Goal: Task Accomplishment & Management: Manage account settings

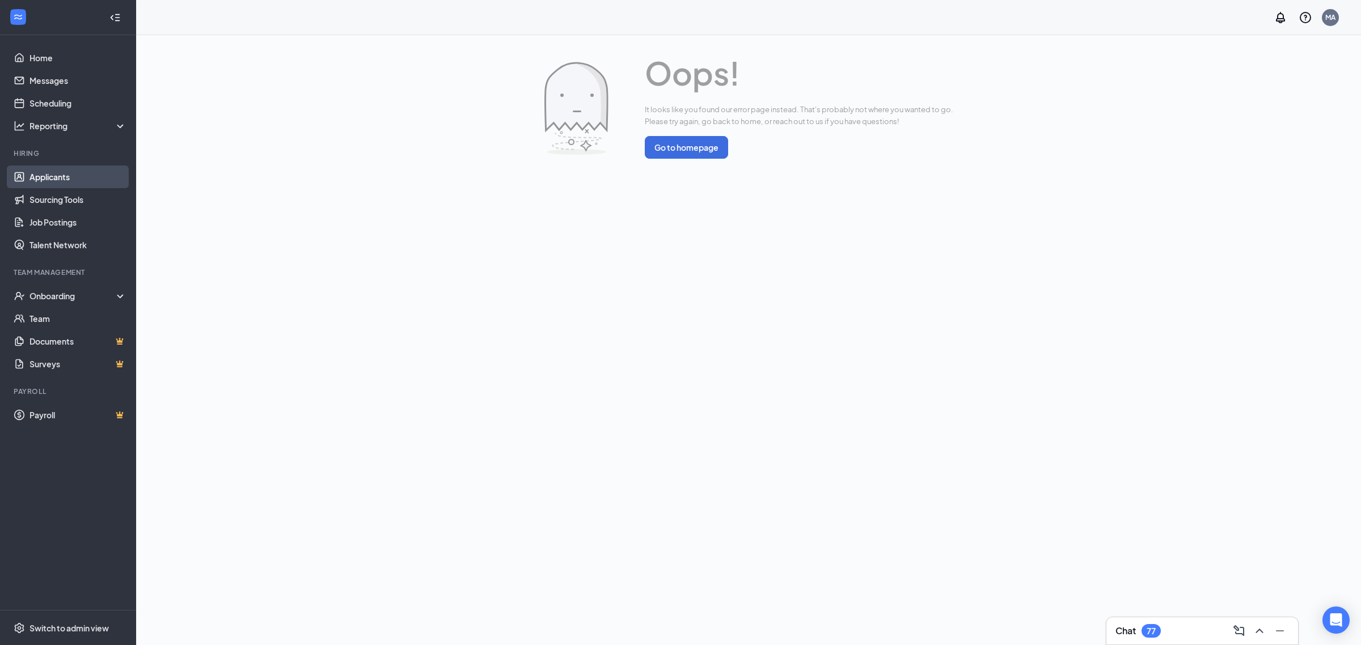
click at [86, 178] on link "Applicants" at bounding box center [77, 177] width 97 height 23
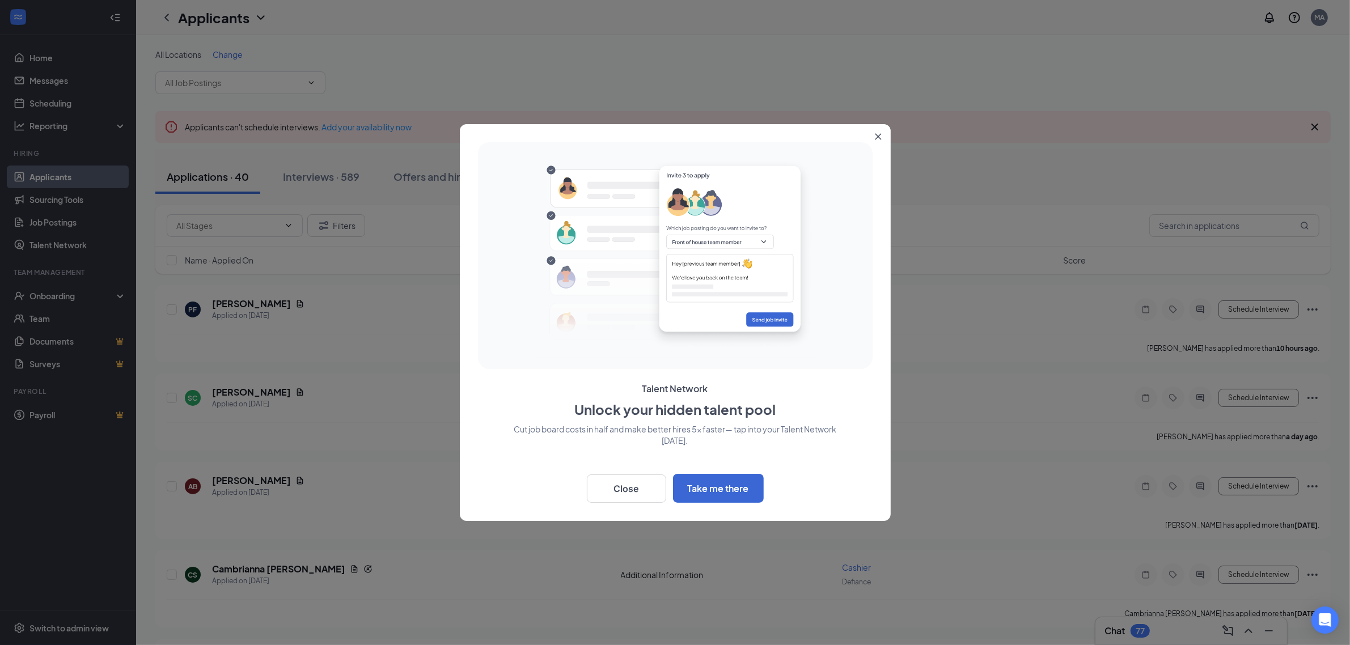
click at [880, 136] on icon "Close" at bounding box center [878, 136] width 7 height 7
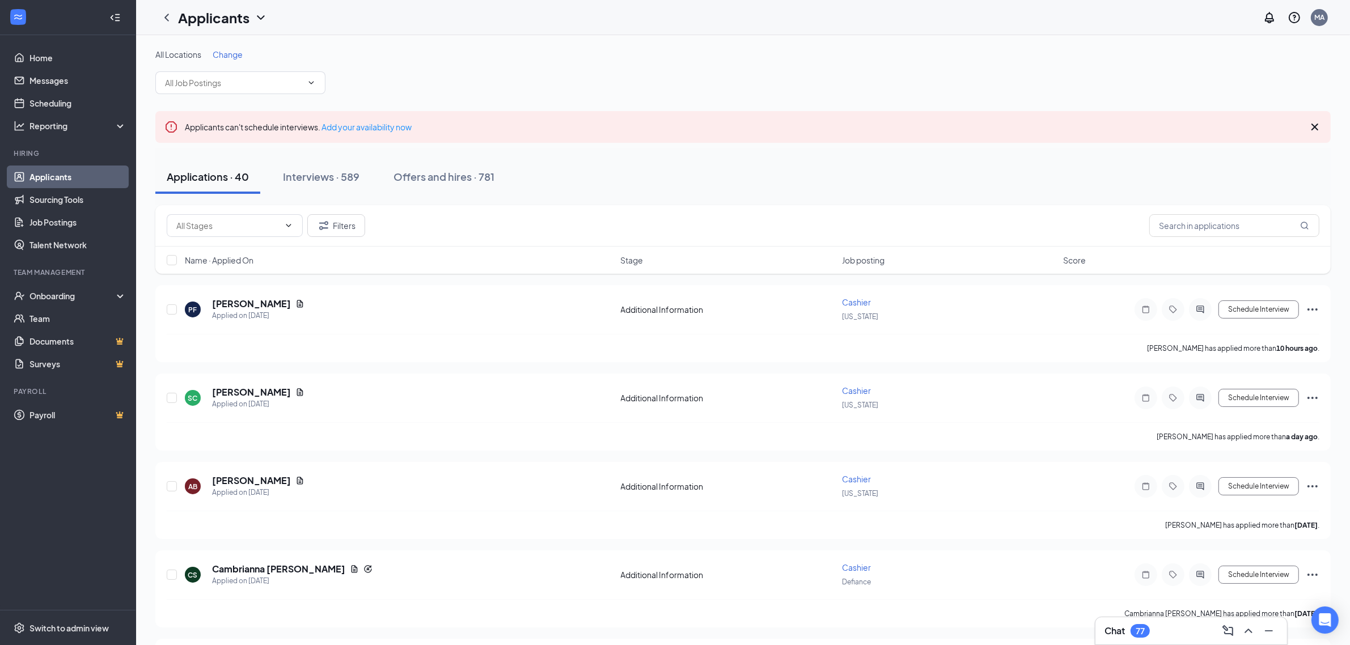
click at [873, 257] on span "Job posting" at bounding box center [863, 260] width 43 height 11
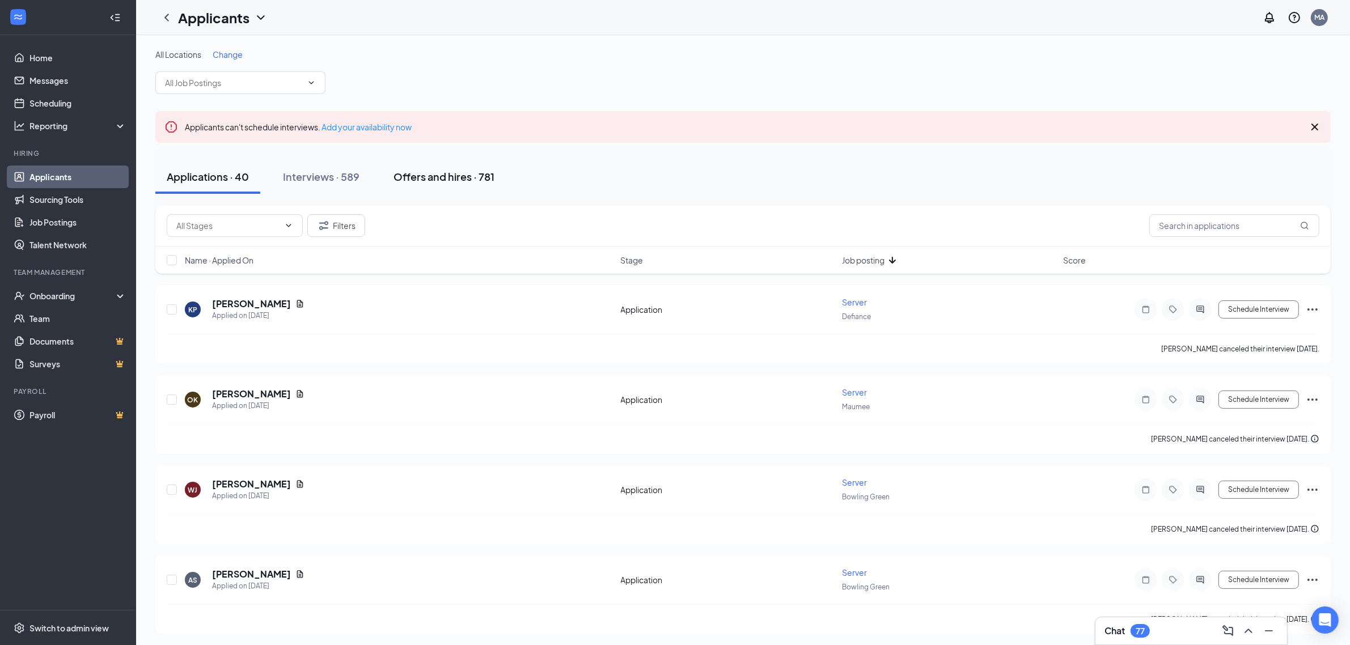
click at [481, 171] on div "Offers and hires · 781" at bounding box center [444, 177] width 101 height 14
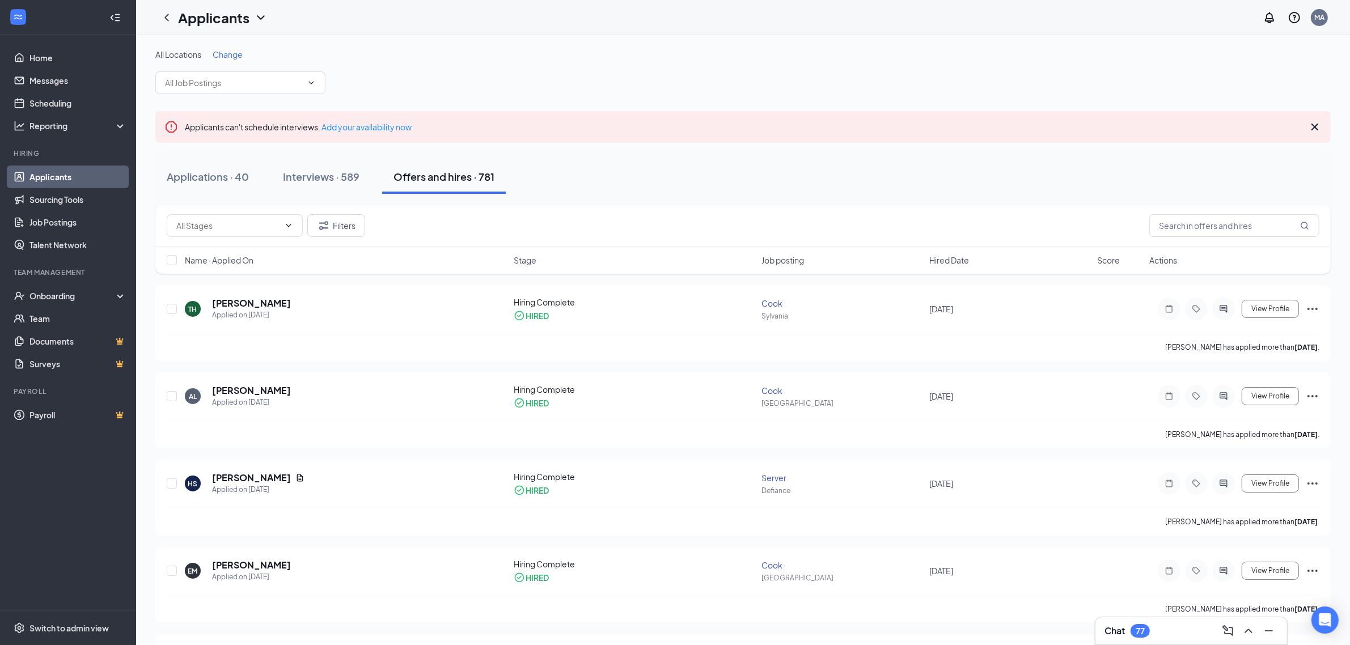
click at [773, 263] on span "Job posting" at bounding box center [783, 260] width 43 height 11
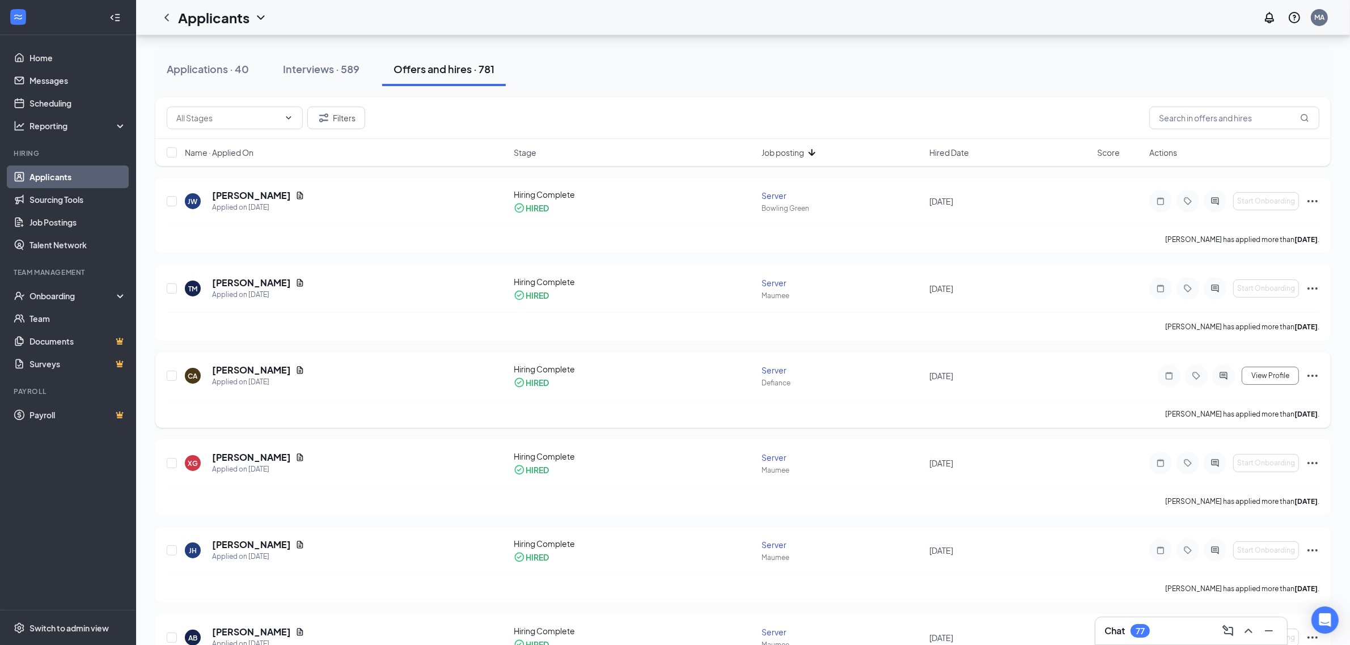
scroll to position [142, 0]
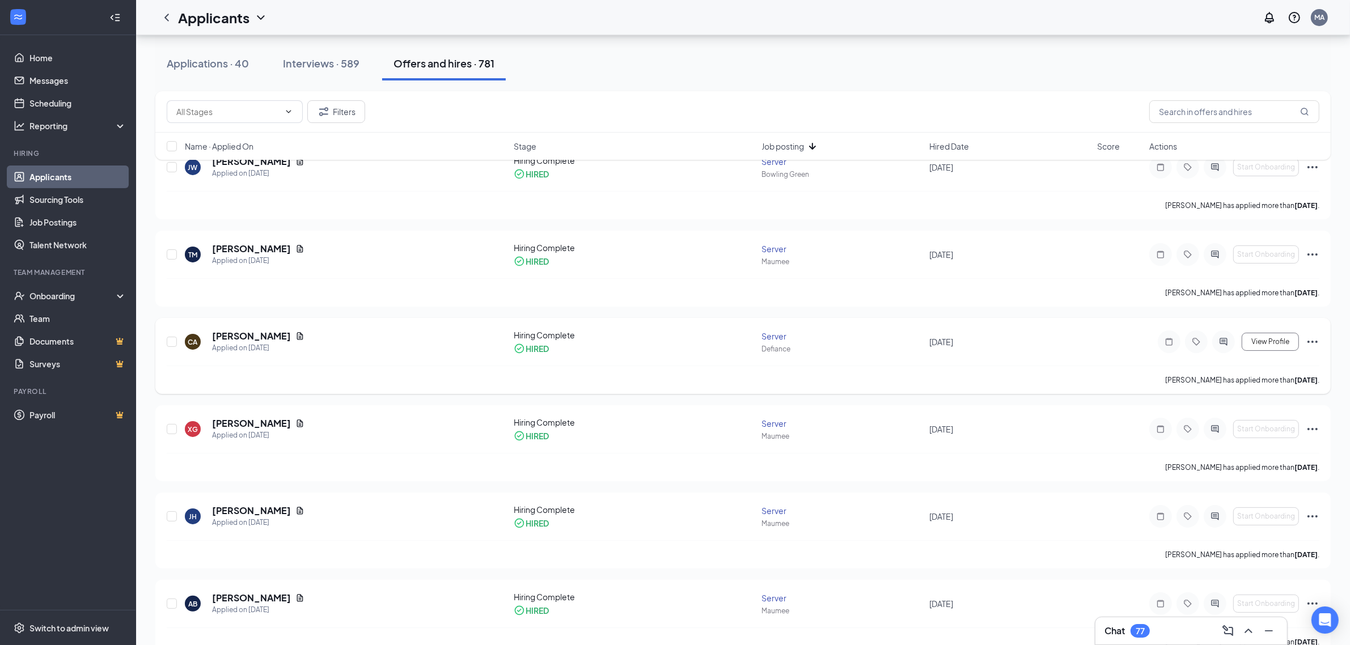
click at [1313, 339] on icon "Ellipses" at bounding box center [1313, 342] width 14 height 14
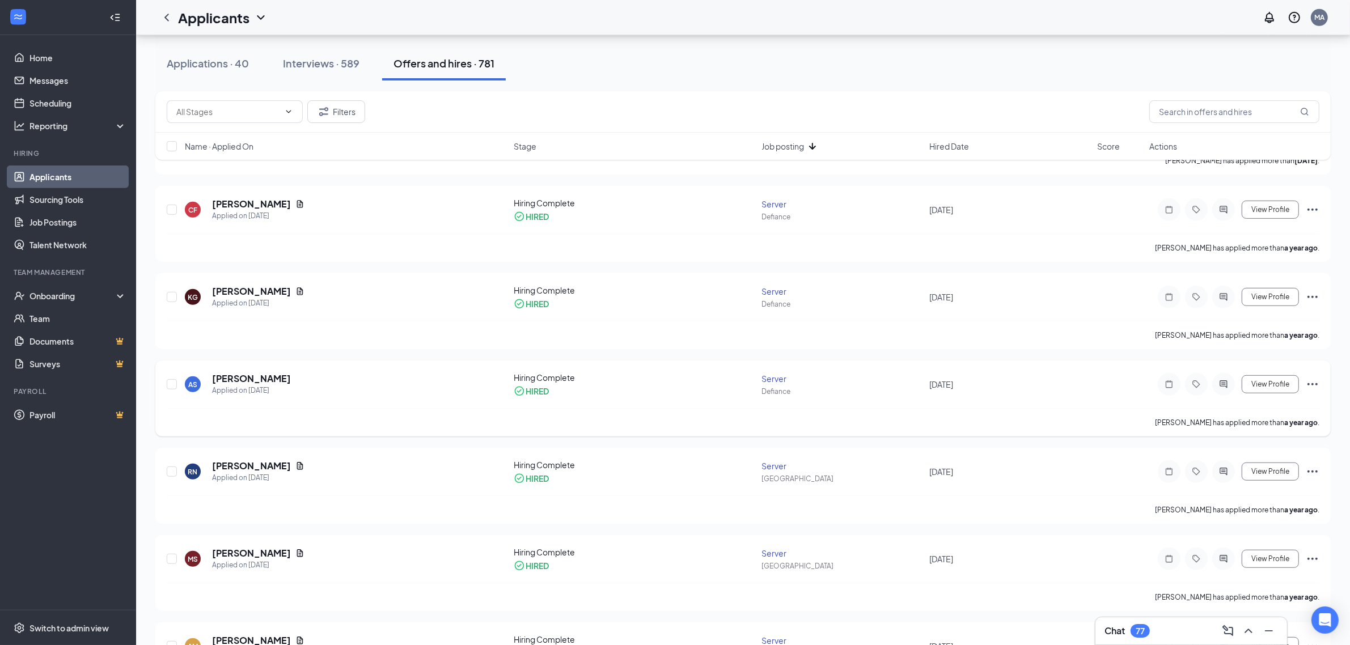
scroll to position [6284, 0]
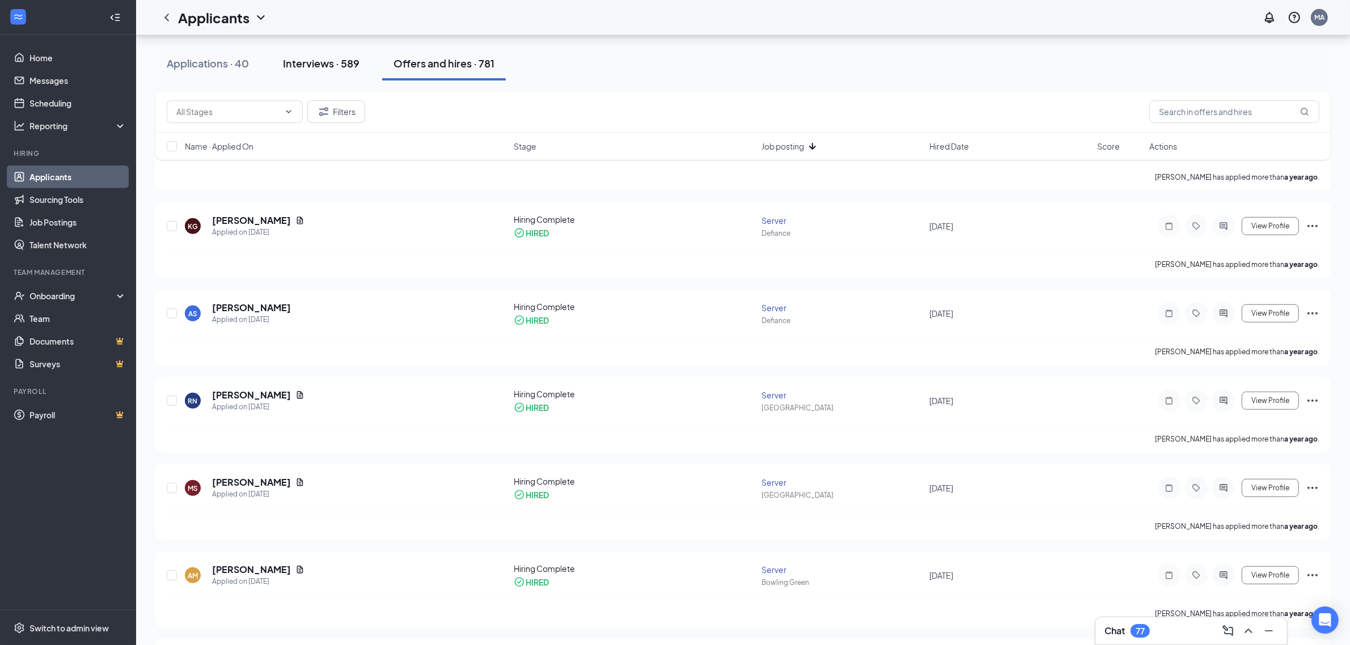
click at [323, 67] on div "Interviews · 589" at bounding box center [321, 63] width 77 height 14
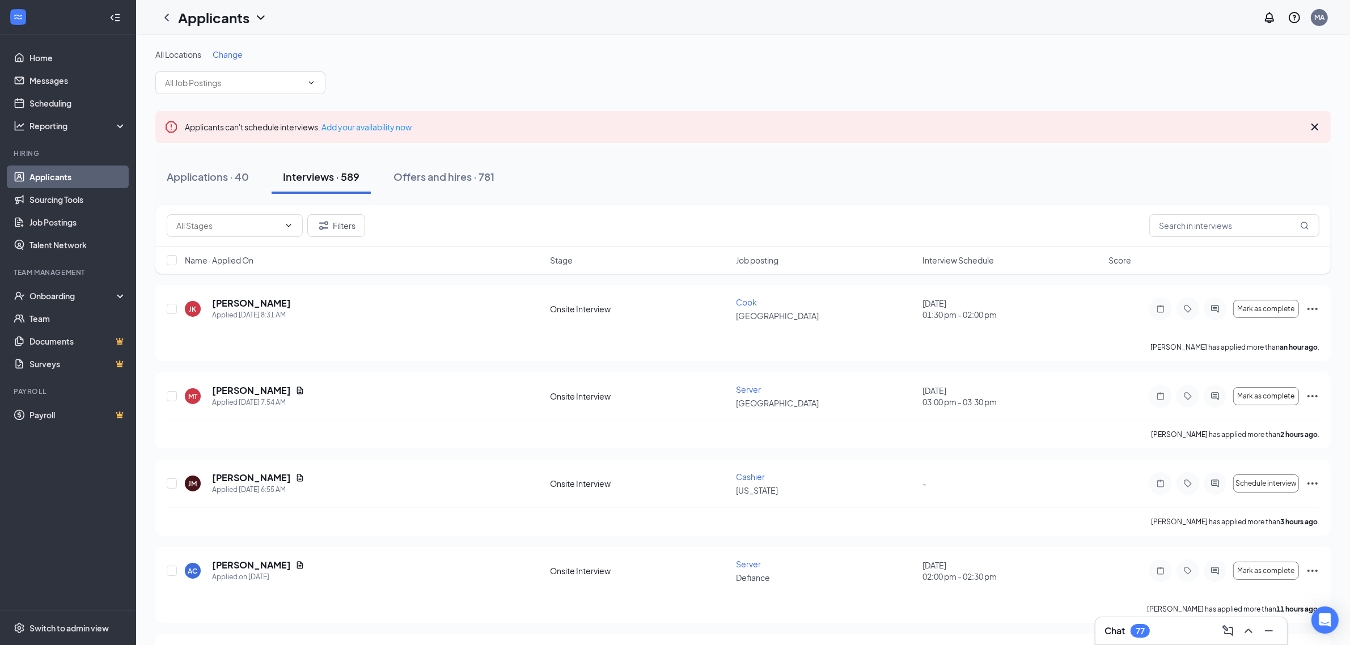
click at [772, 265] on span "Job posting" at bounding box center [758, 260] width 43 height 11
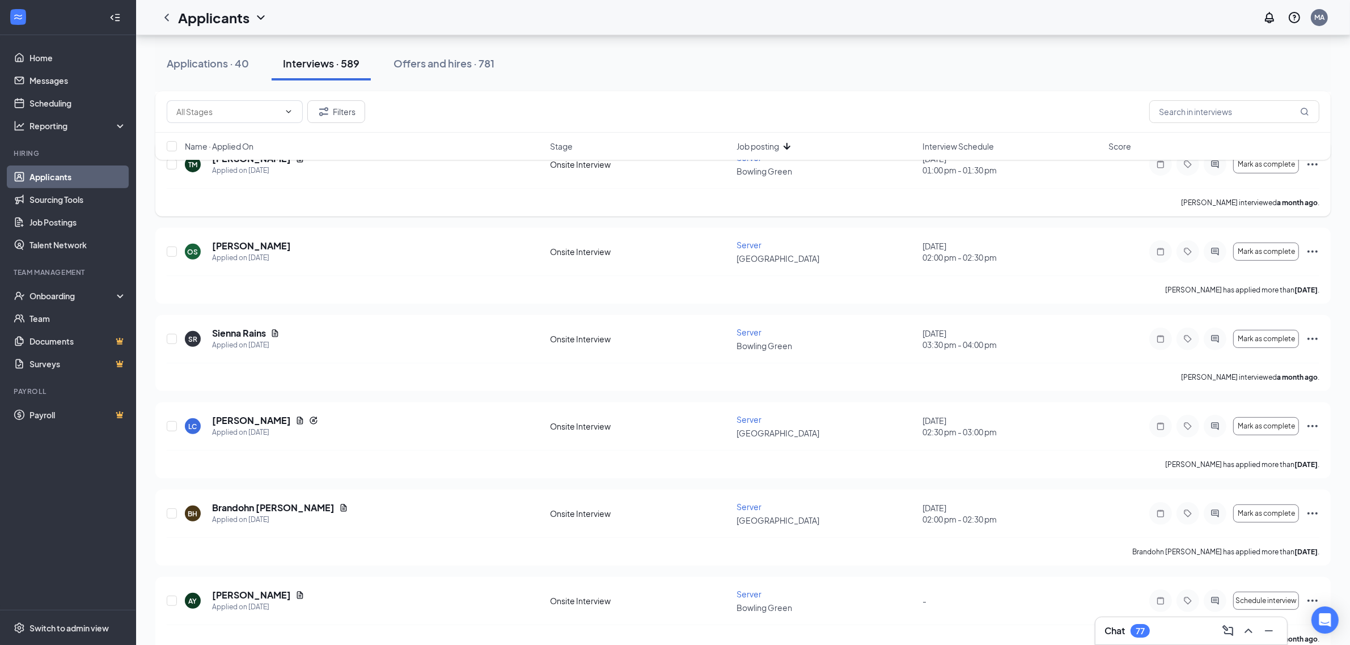
scroll to position [496, 0]
click at [242, 145] on span "Name · Applied On" at bounding box center [219, 146] width 69 height 11
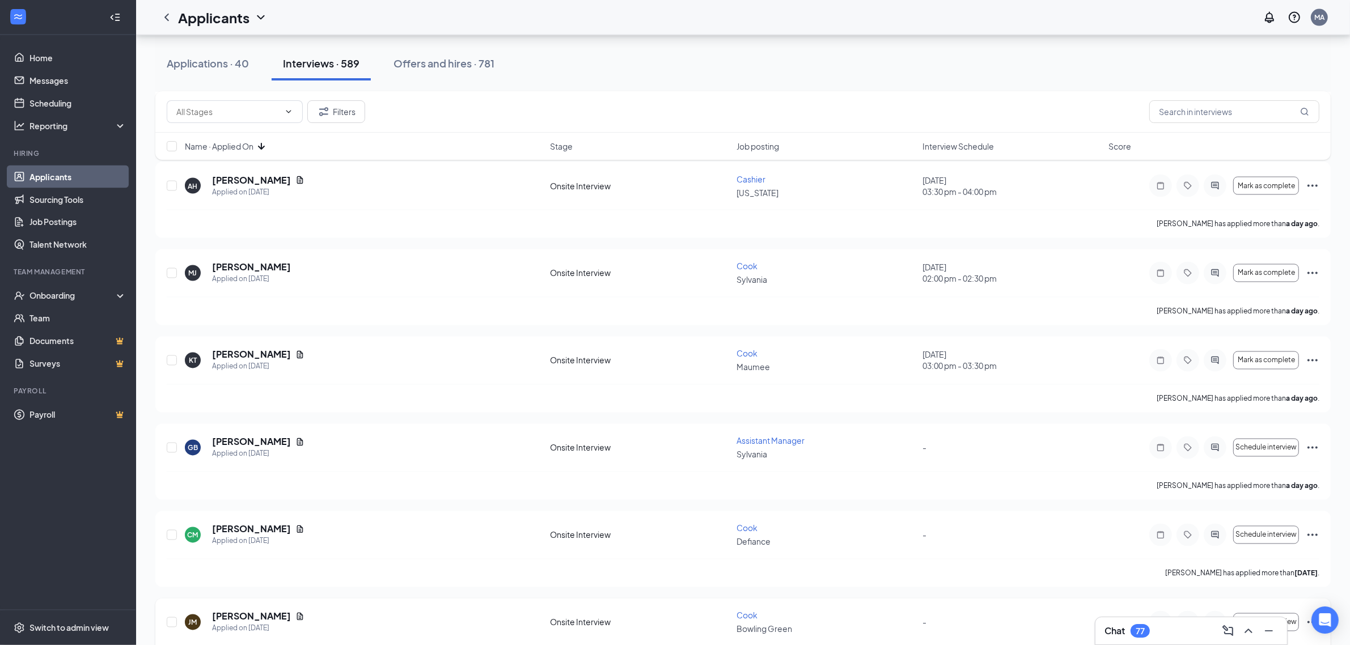
scroll to position [3261, 0]
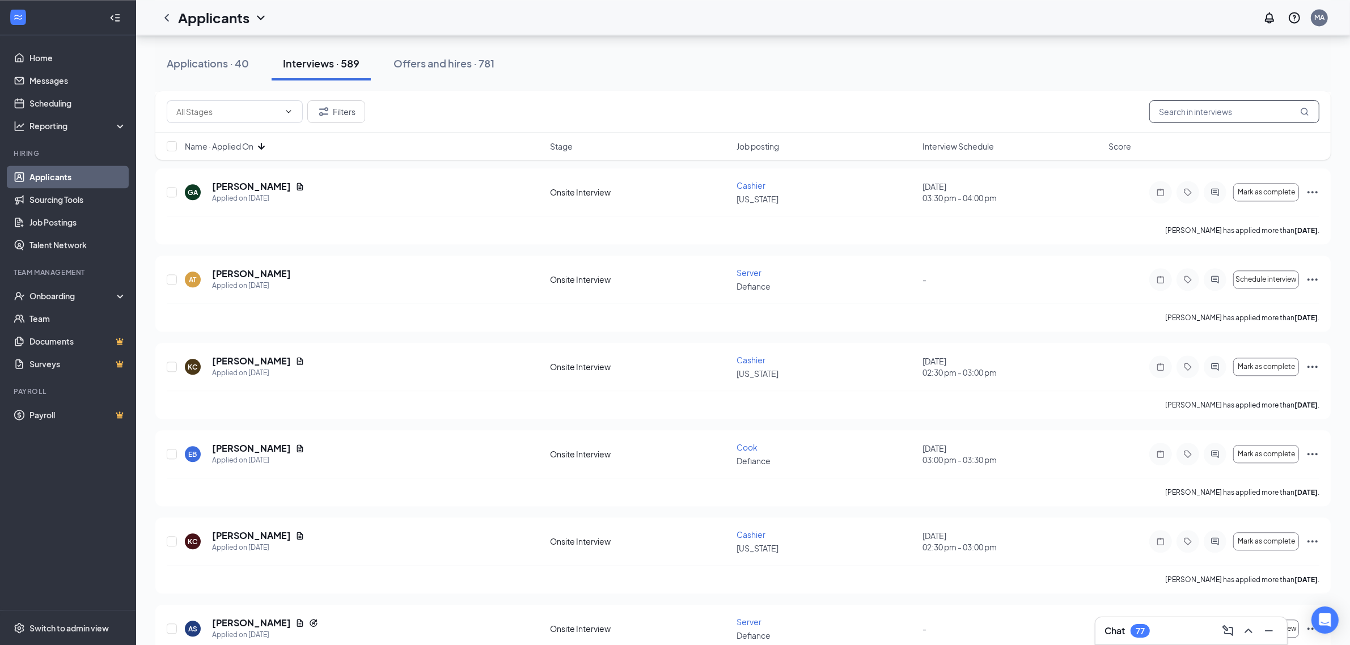
click at [1219, 113] on input "text" at bounding box center [1235, 111] width 170 height 23
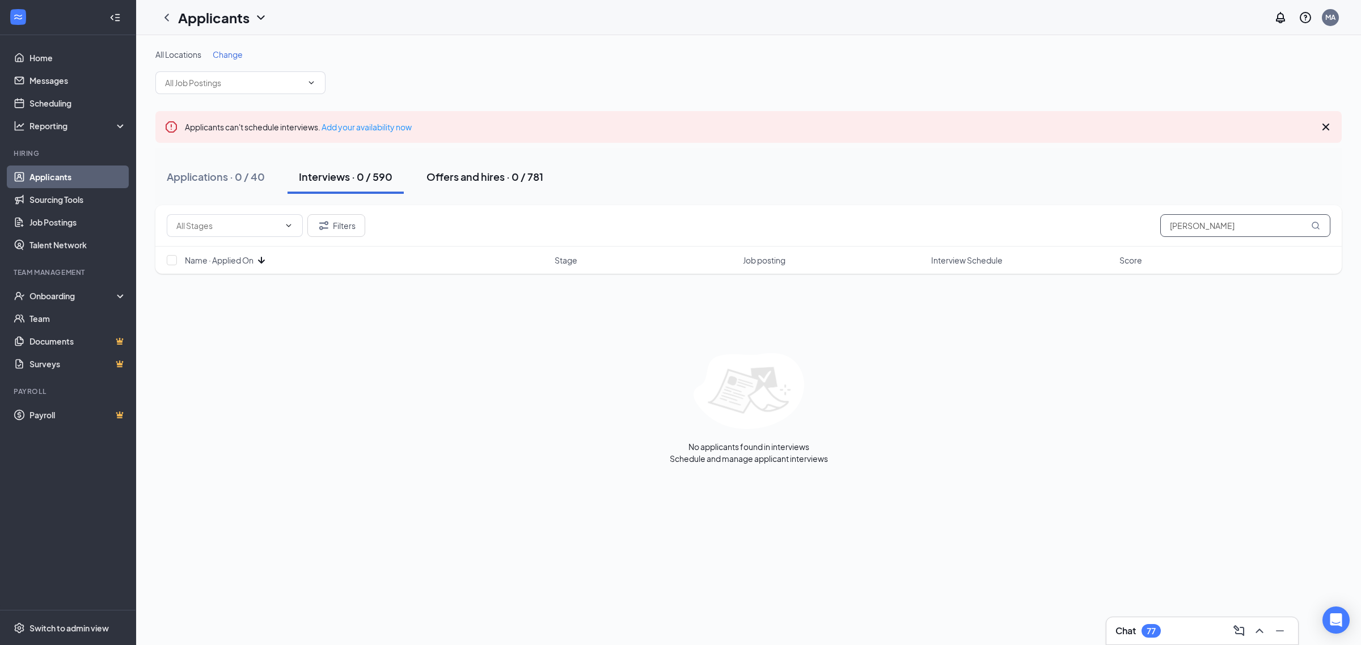
type input "keist"
click at [488, 174] on div "Offers and hires · 0 / 781" at bounding box center [484, 177] width 117 height 14
click at [1223, 230] on input "keist" at bounding box center [1245, 225] width 170 height 23
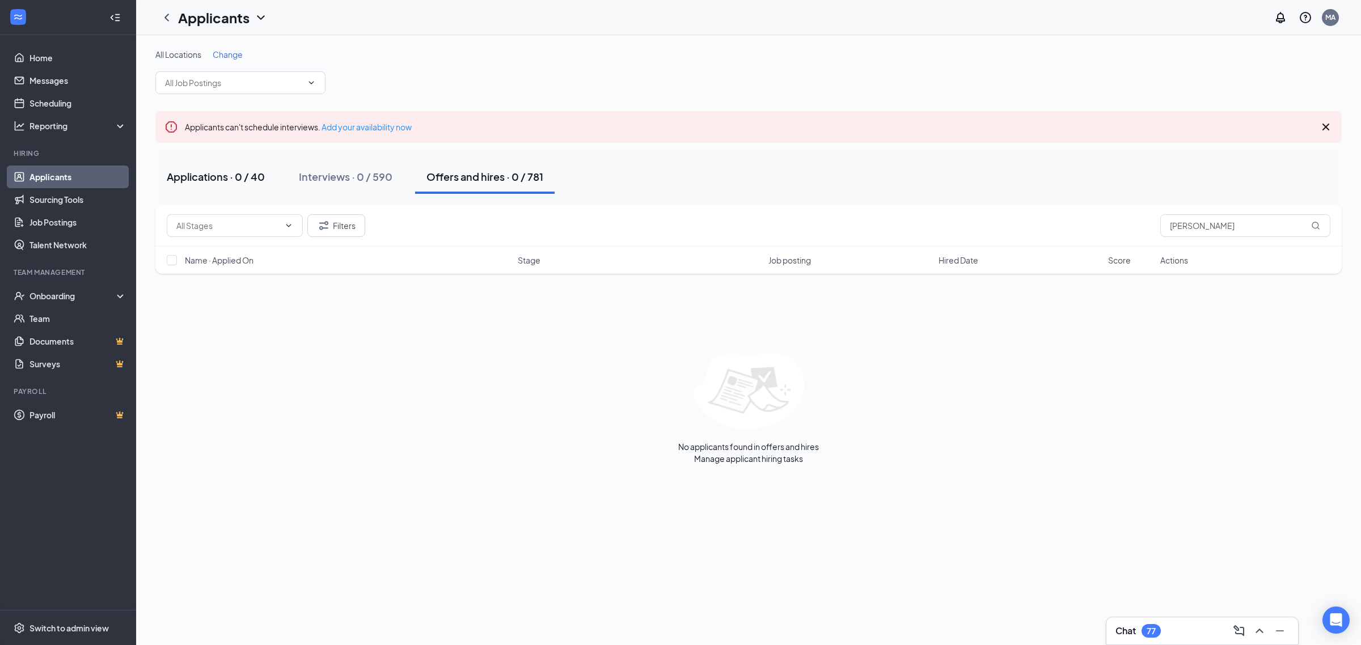
click at [251, 190] on button "Applications · 0 / 40" at bounding box center [215, 177] width 121 height 34
click at [1223, 226] on input "keist" at bounding box center [1245, 225] width 170 height 23
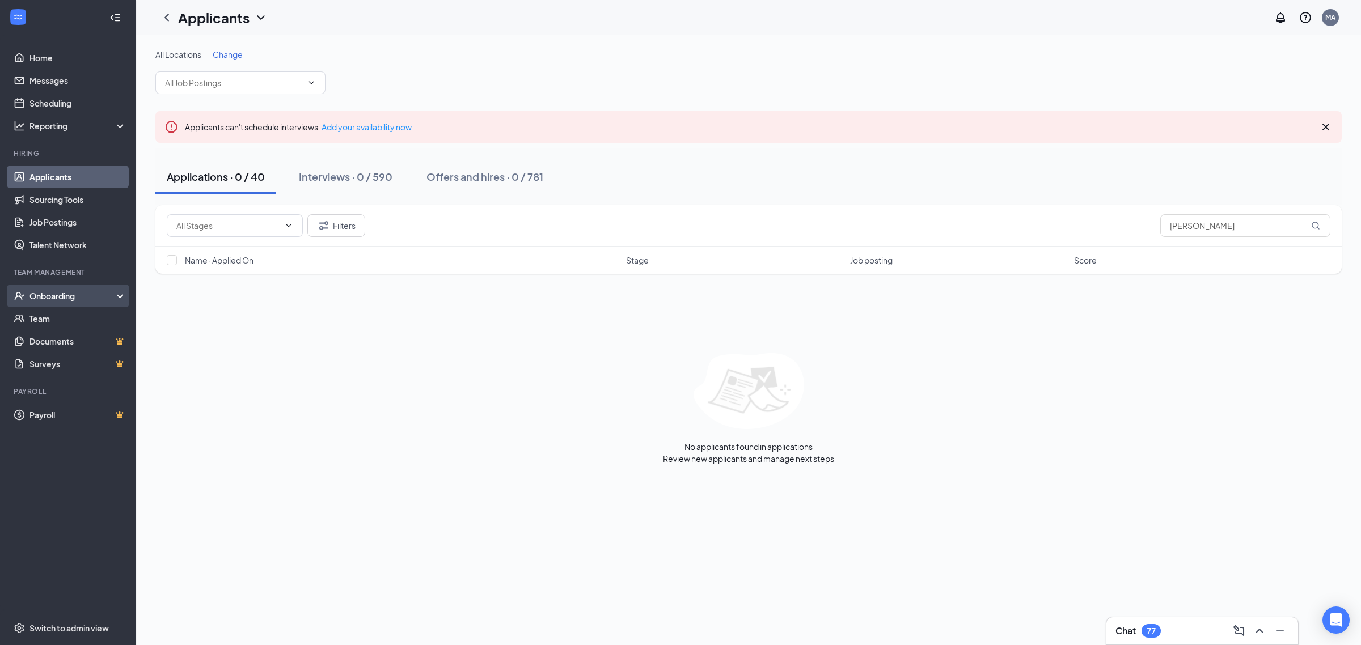
click at [77, 290] on div "Onboarding" at bounding box center [72, 295] width 87 height 11
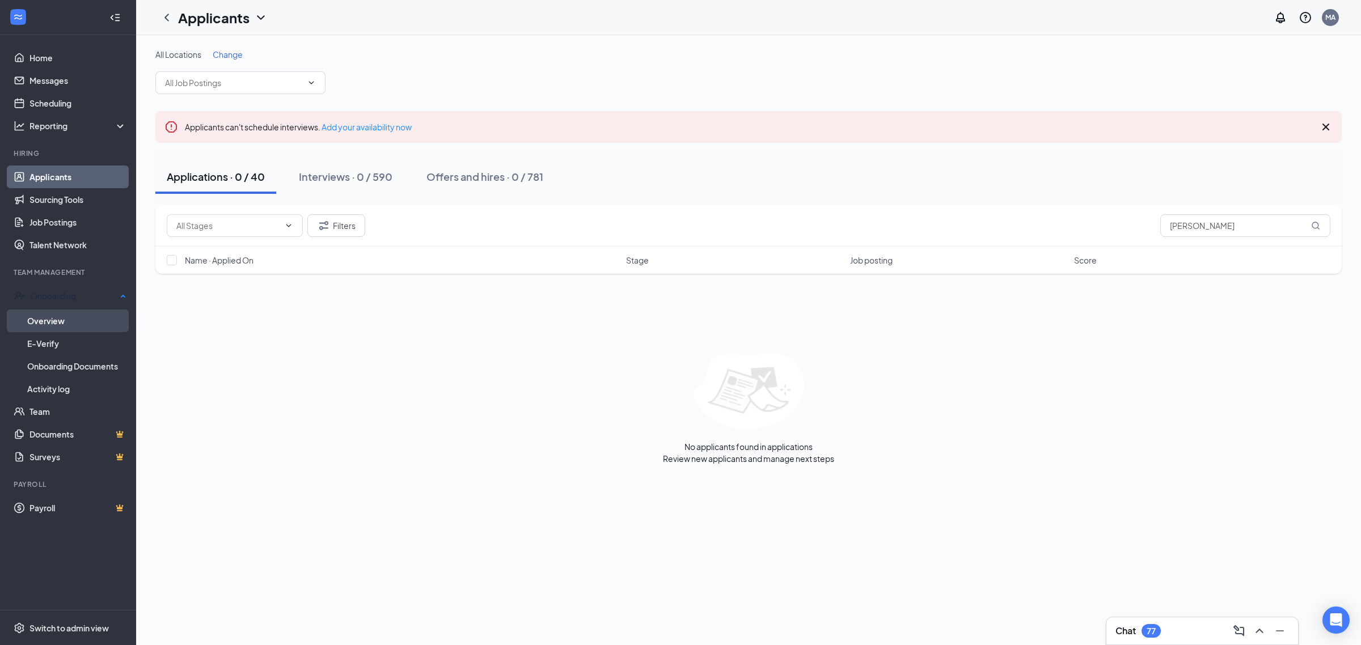
click at [74, 316] on link "Overview" at bounding box center [76, 321] width 99 height 23
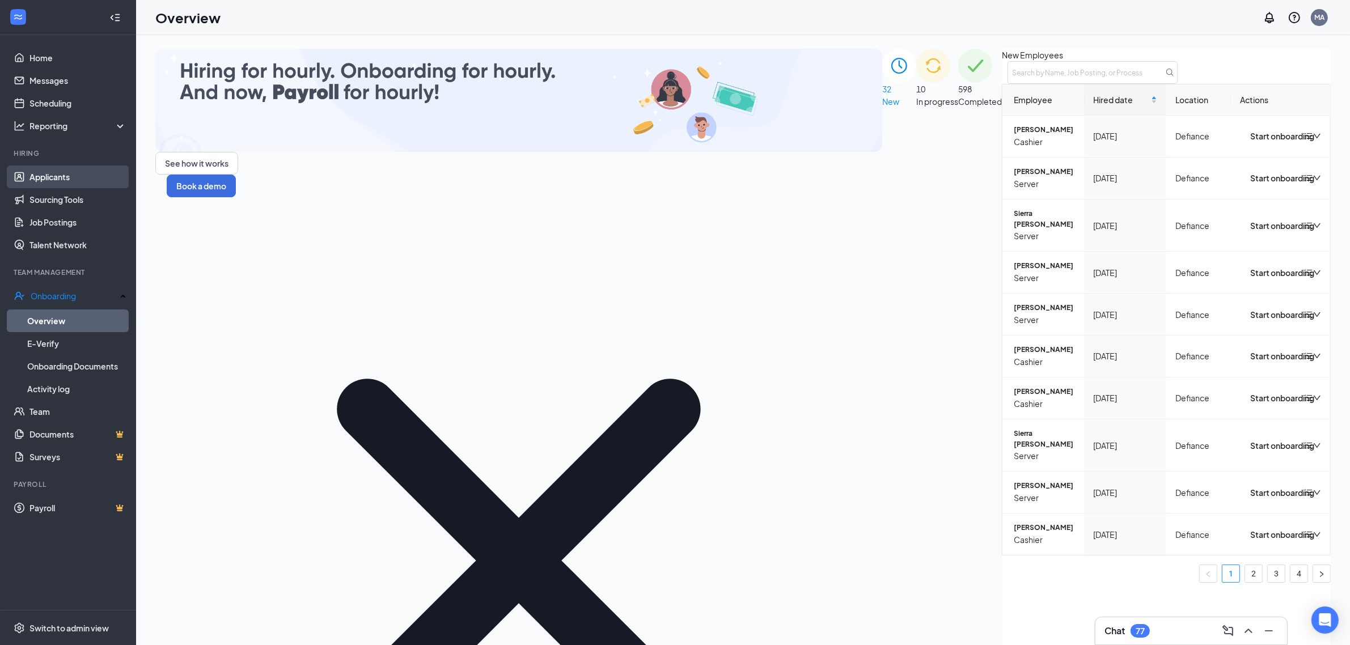
click at [72, 180] on link "Applicants" at bounding box center [77, 177] width 97 height 23
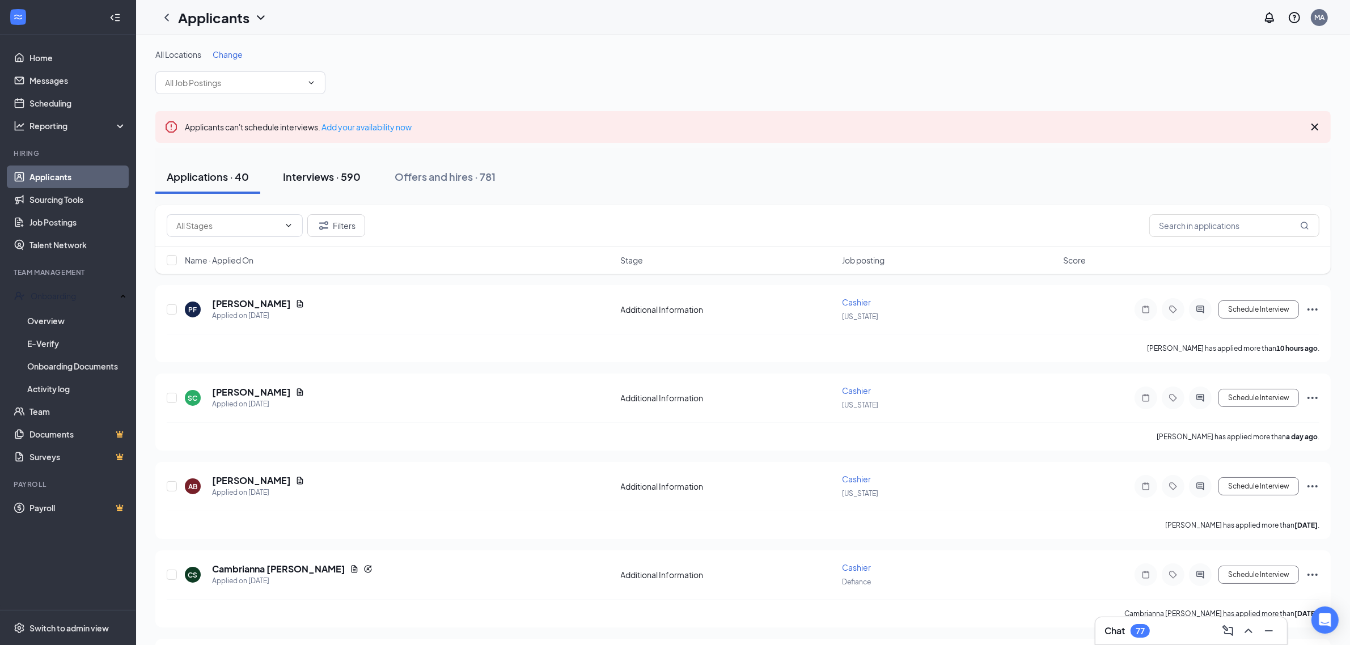
click at [357, 176] on div "Interviews · 590" at bounding box center [322, 177] width 78 height 14
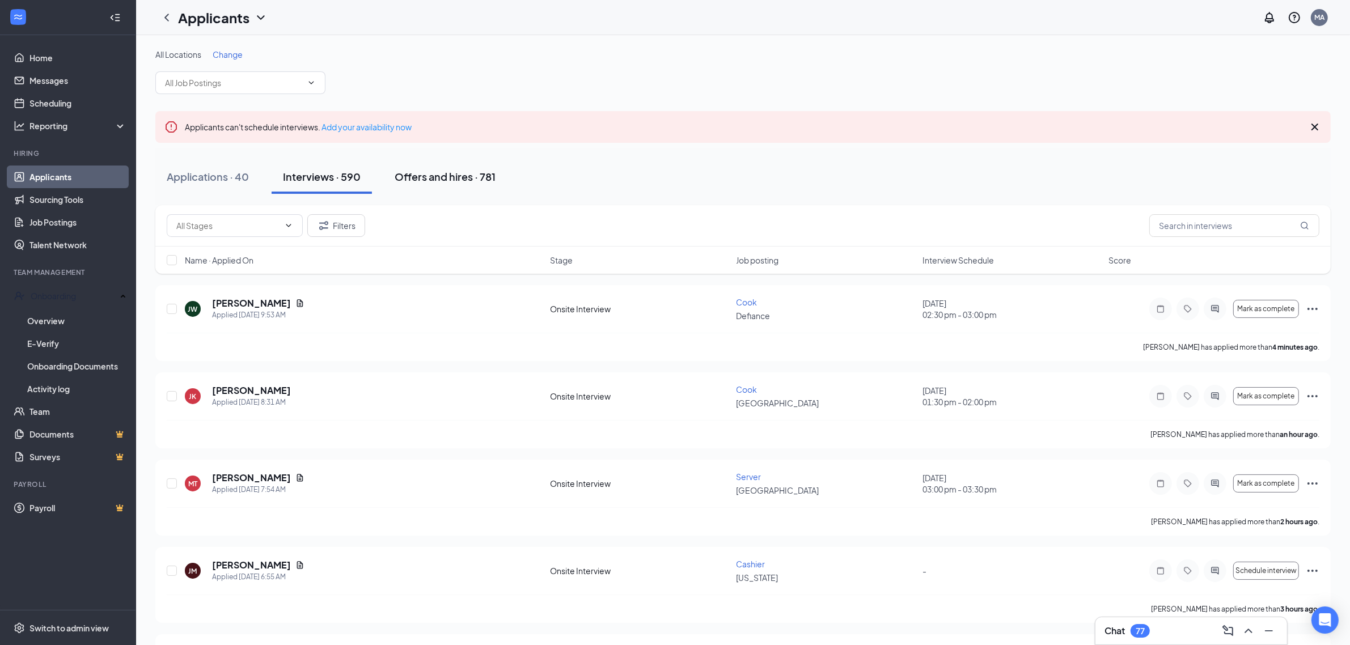
click at [426, 179] on div "Offers and hires · 781" at bounding box center [445, 177] width 101 height 14
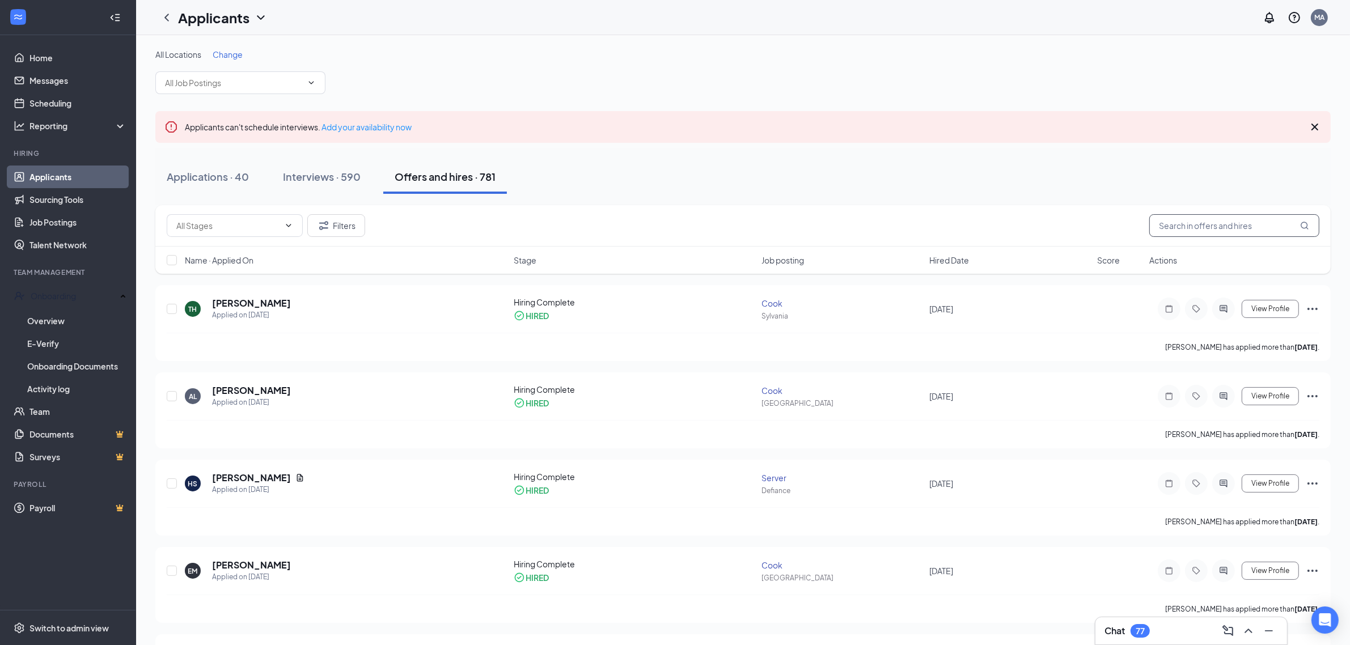
click at [1226, 225] on input "text" at bounding box center [1235, 225] width 170 height 23
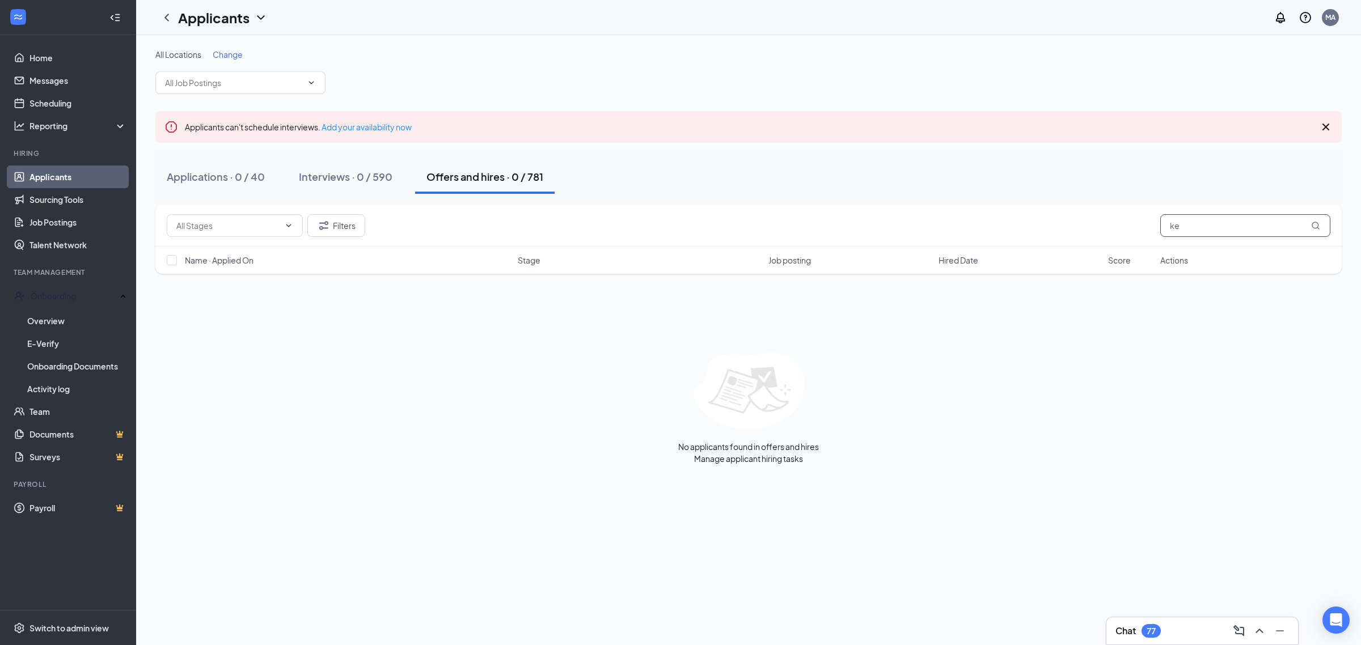
type input "k"
type input "kanaya"
click at [54, 412] on link "Team" at bounding box center [77, 411] width 97 height 23
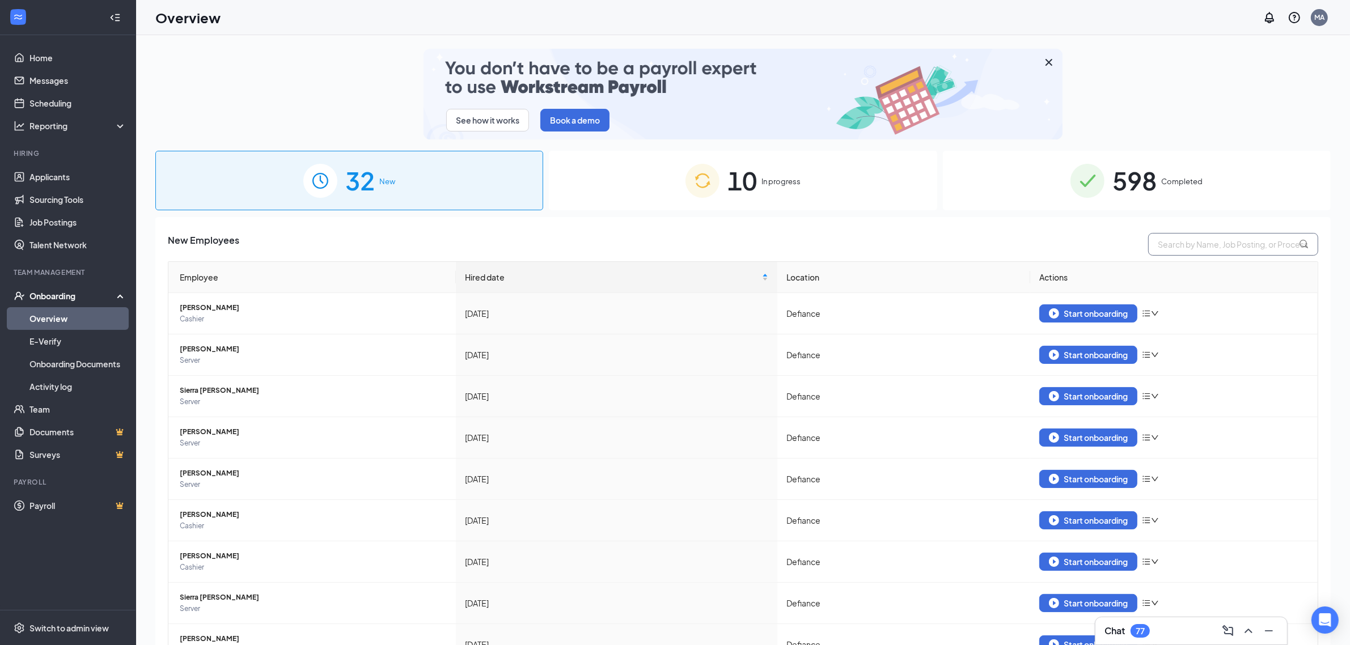
click at [1220, 243] on input "text" at bounding box center [1233, 244] width 170 height 23
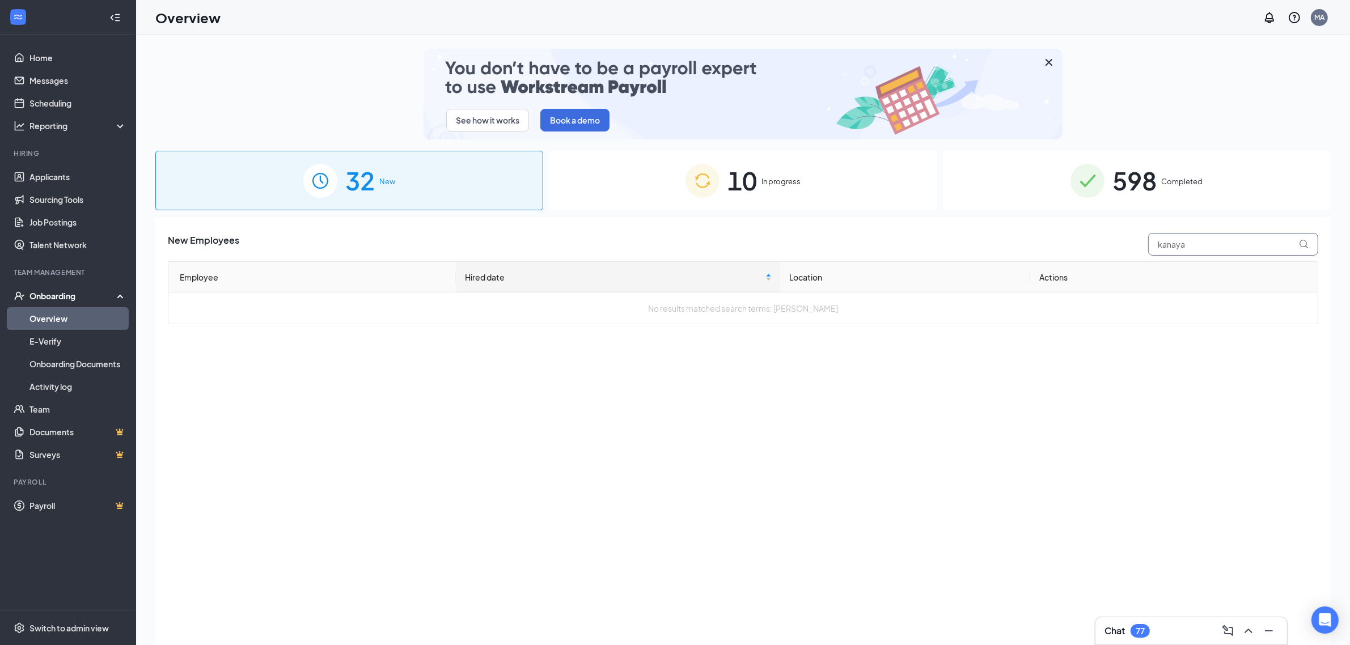
type input "kanaya"
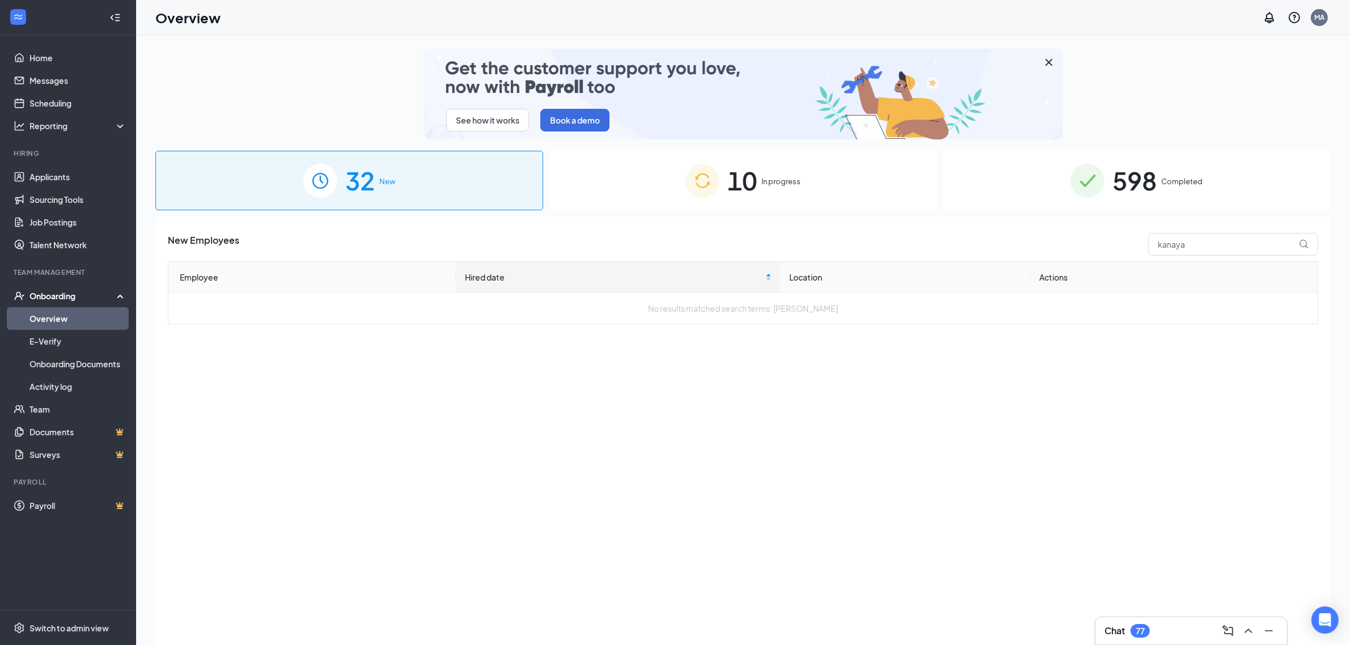
click at [858, 176] on div "10 In progress" at bounding box center [743, 181] width 388 height 60
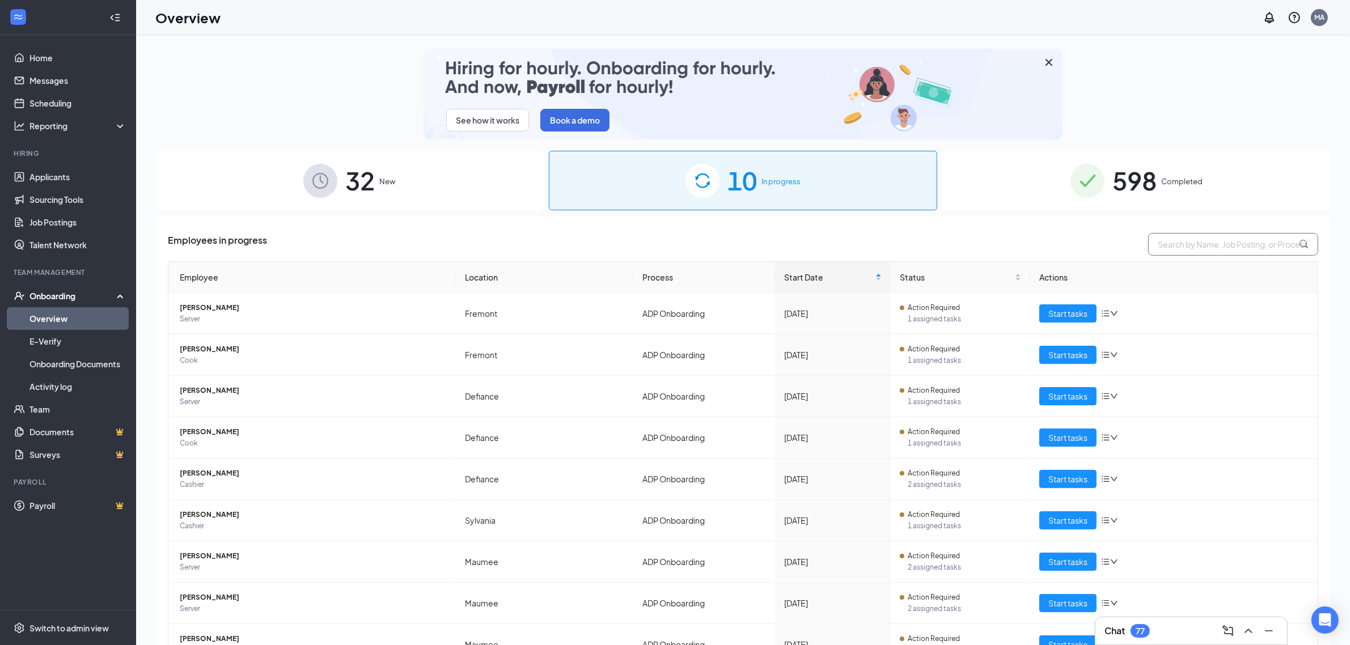
click at [1243, 247] on input "text" at bounding box center [1233, 244] width 170 height 23
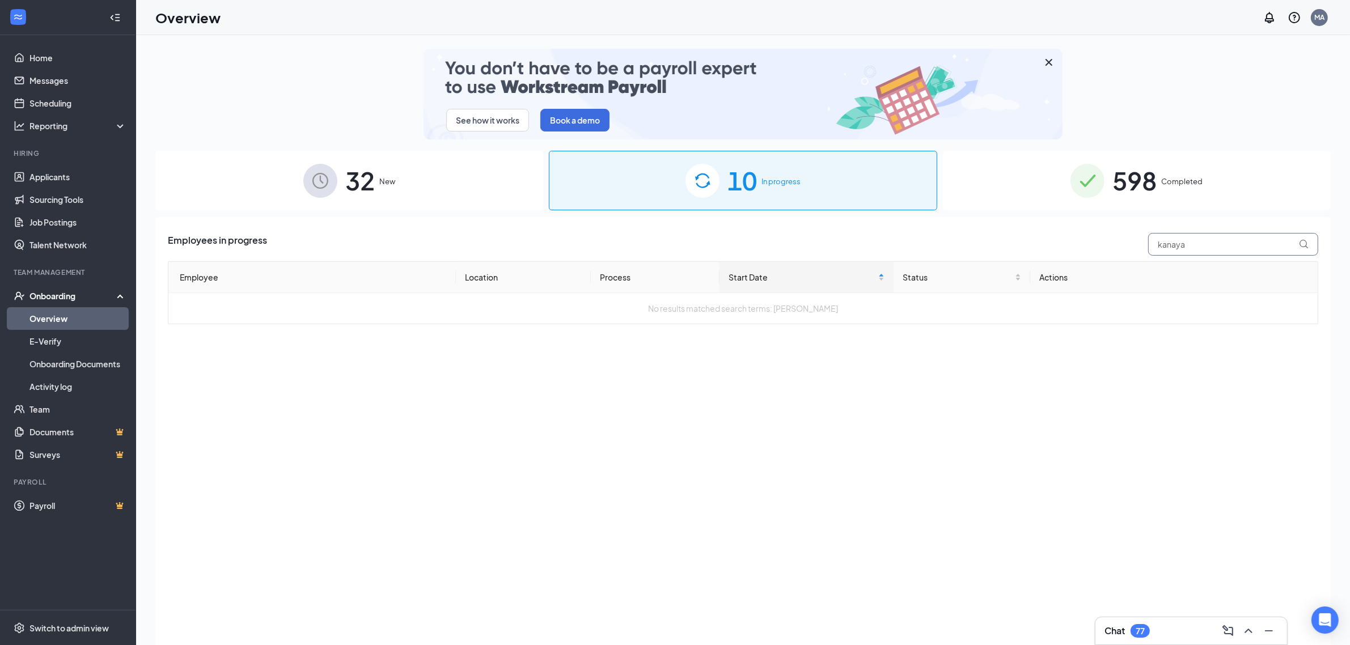
type input "kanaya"
click at [1161, 179] on div "598 Completed" at bounding box center [1137, 181] width 388 height 60
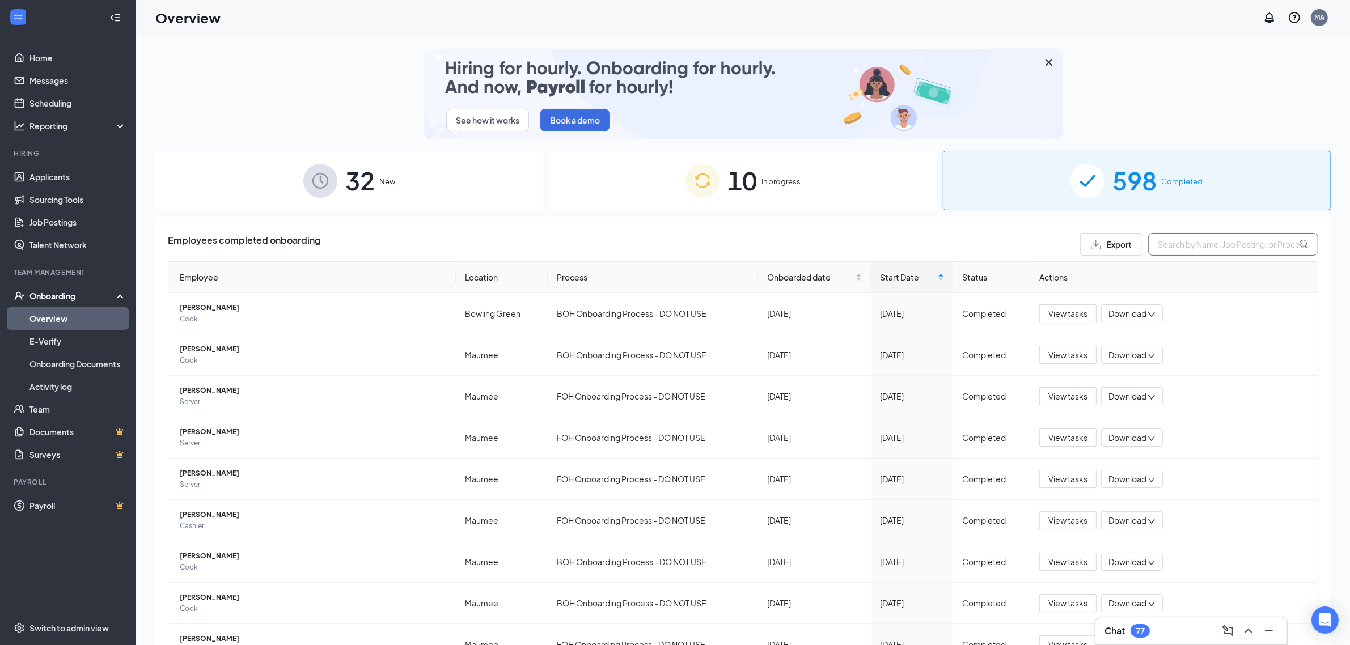
click at [1220, 247] on input "text" at bounding box center [1233, 244] width 170 height 23
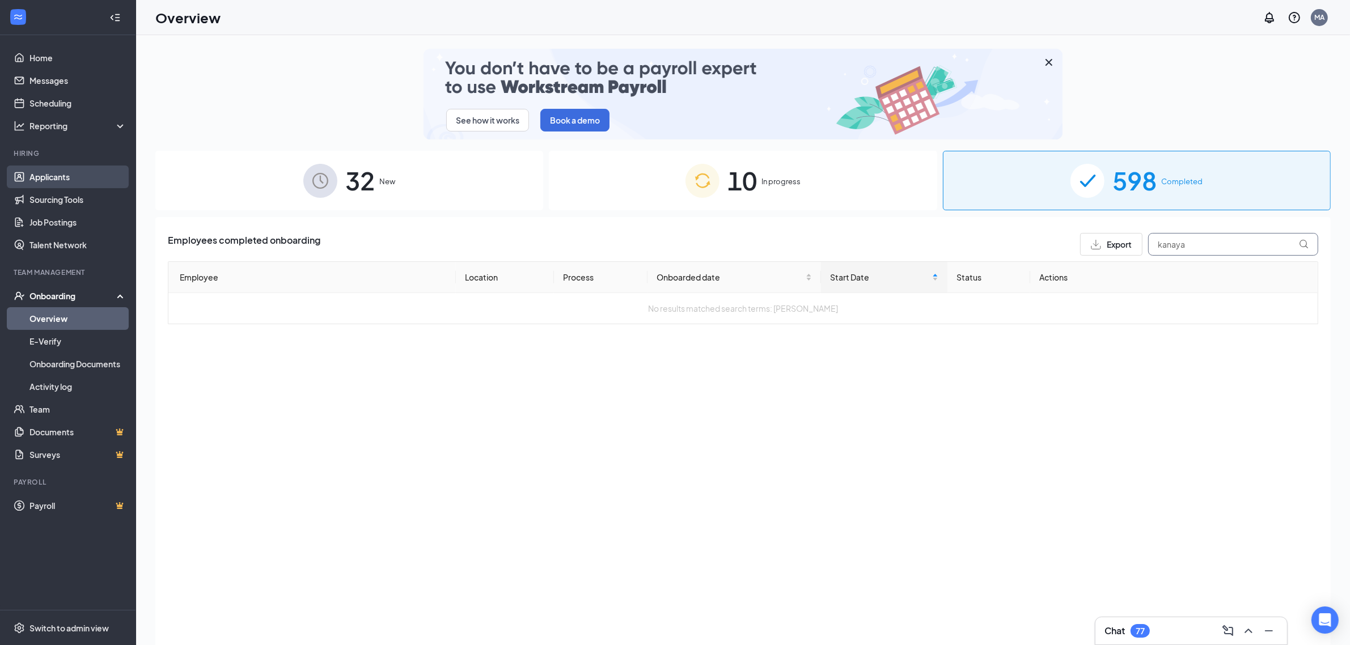
type input "kanaya"
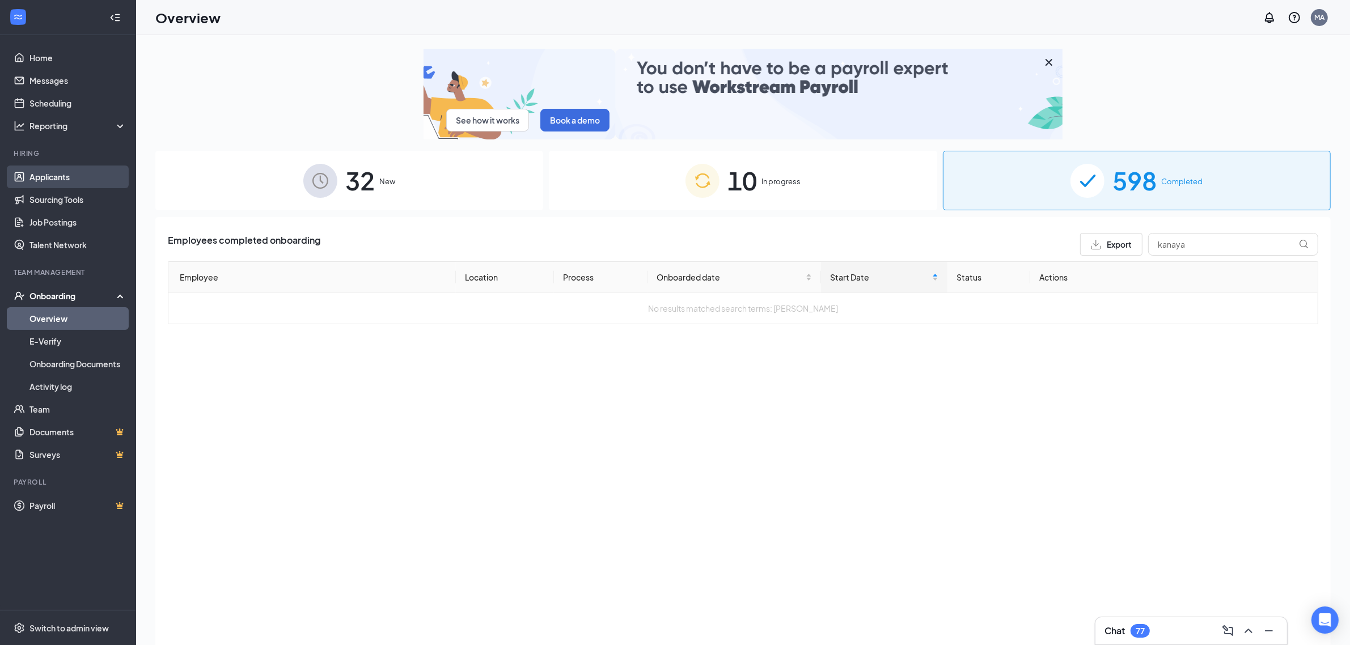
click at [88, 179] on link "Applicants" at bounding box center [77, 177] width 97 height 23
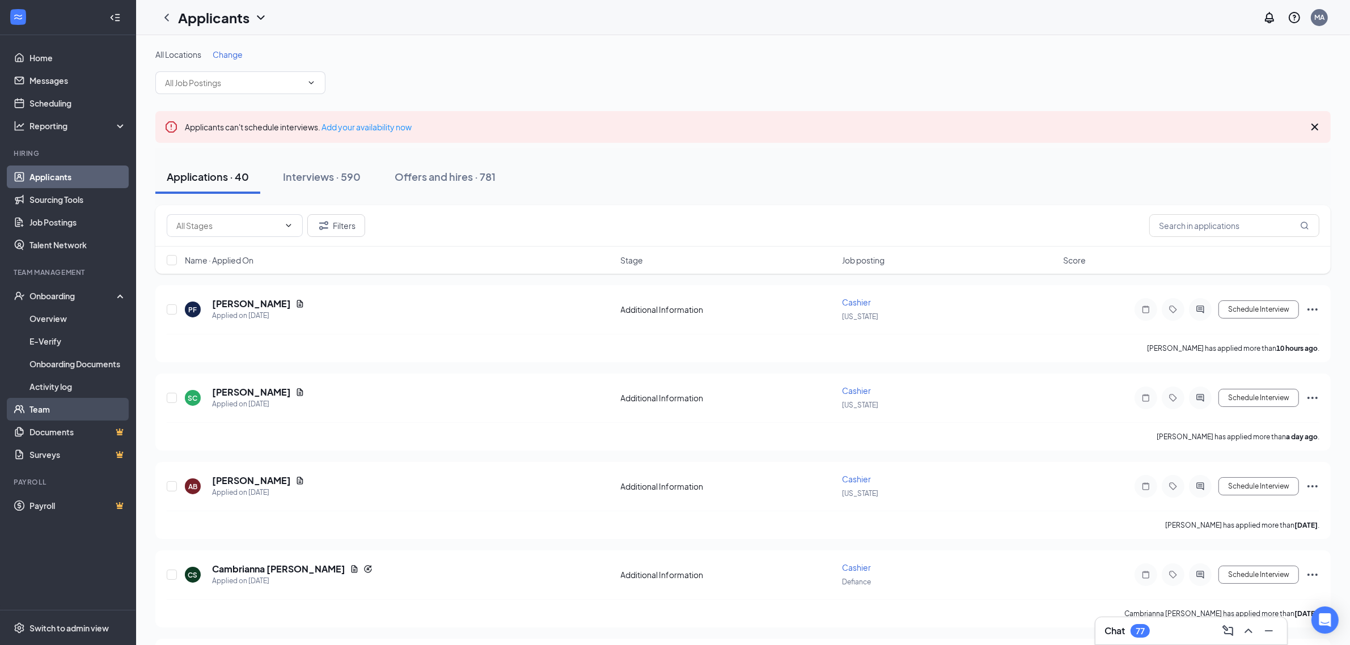
click at [46, 407] on link "Team" at bounding box center [77, 409] width 97 height 23
click at [1214, 221] on input "text" at bounding box center [1235, 225] width 170 height 23
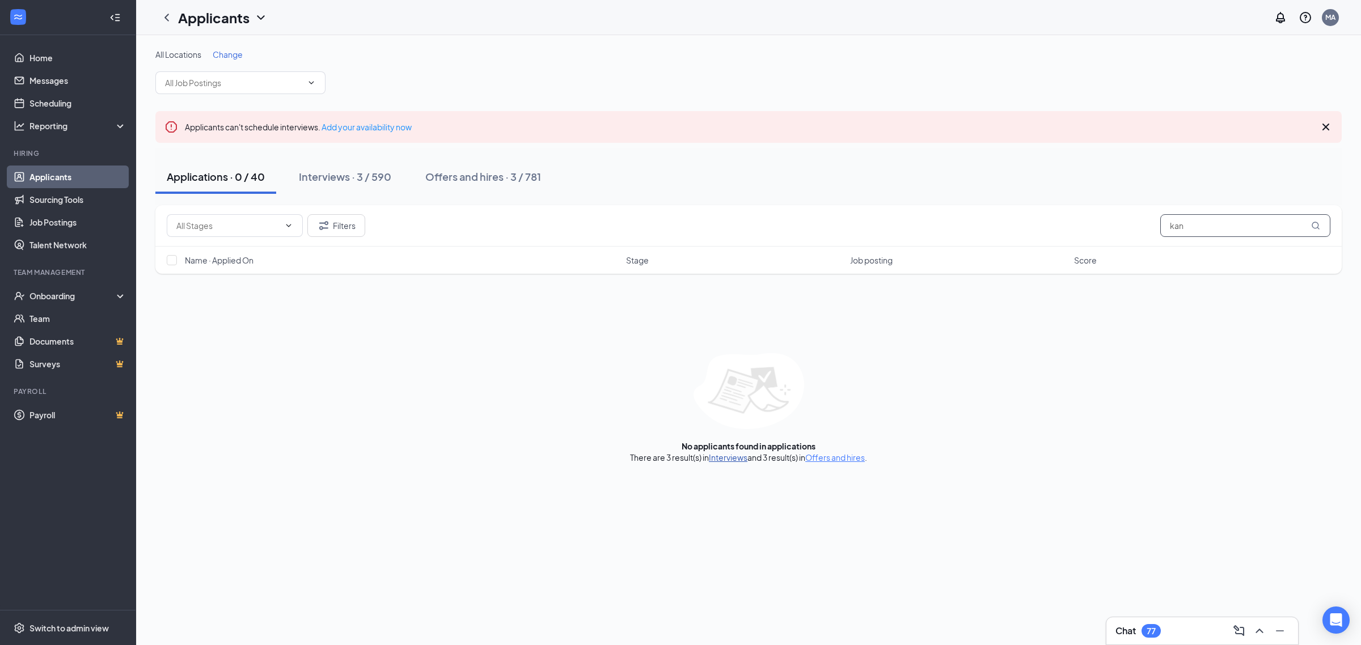
type input "kan"
click at [724, 459] on link "Interviews" at bounding box center [728, 458] width 39 height 10
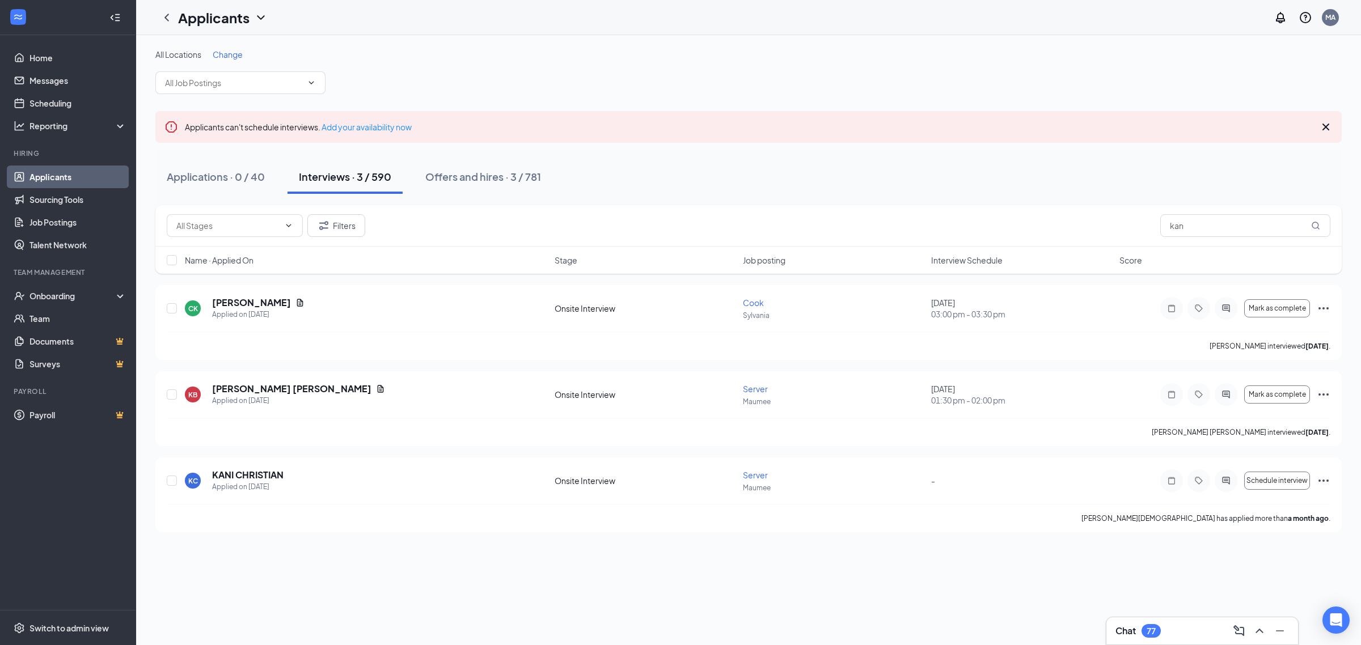
click at [512, 183] on button "Offers and hires · 3 / 781" at bounding box center [483, 177] width 138 height 34
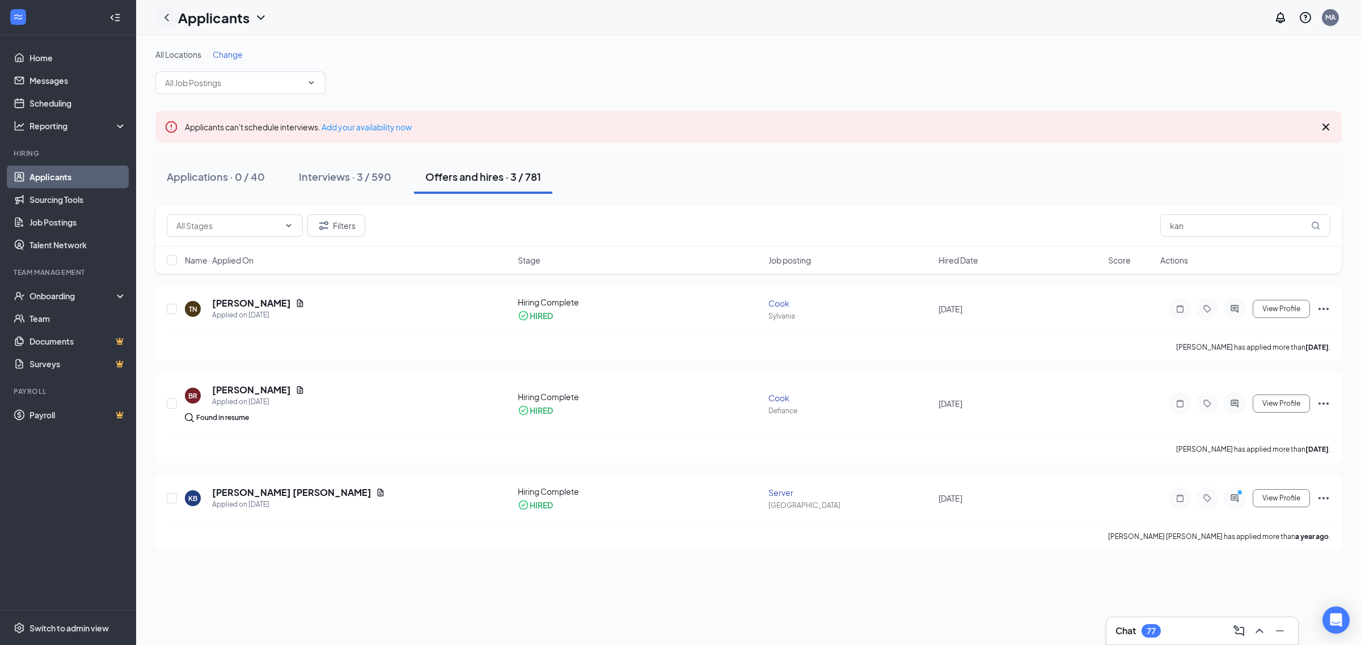
click at [166, 19] on icon "ChevronLeft" at bounding box center [167, 18] width 14 height 14
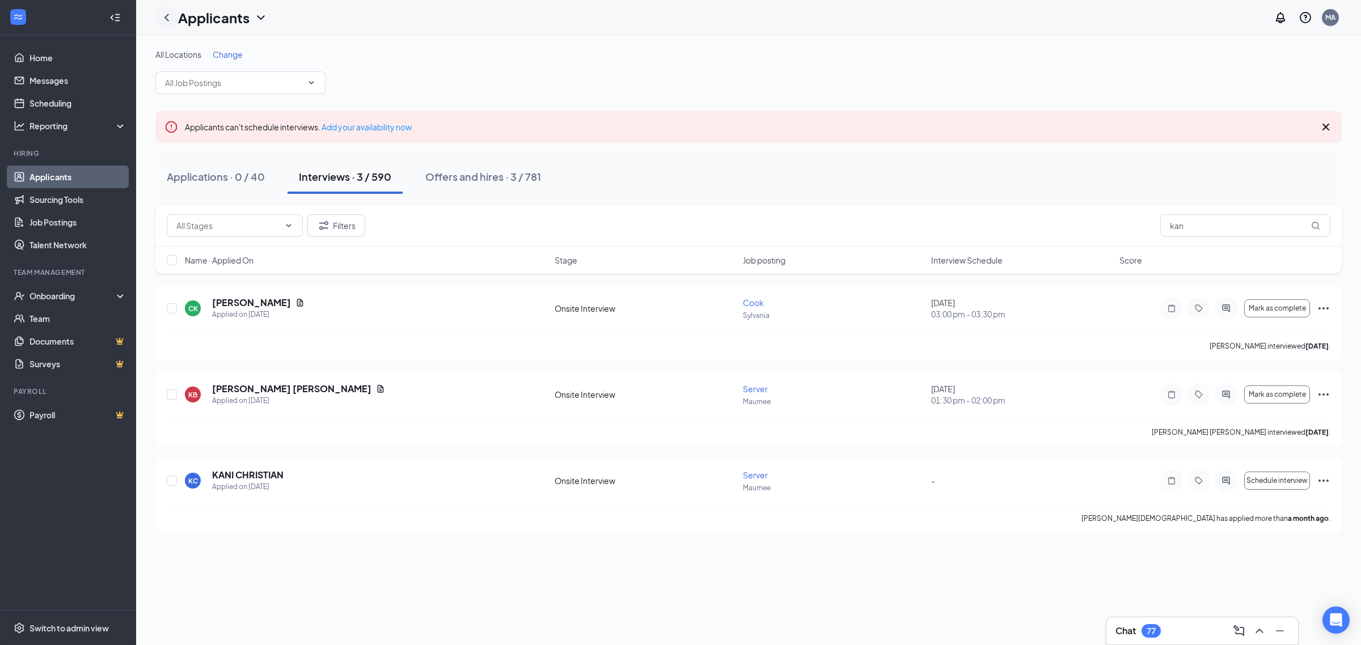
click at [165, 18] on icon "ChevronLeft" at bounding box center [166, 17] width 5 height 7
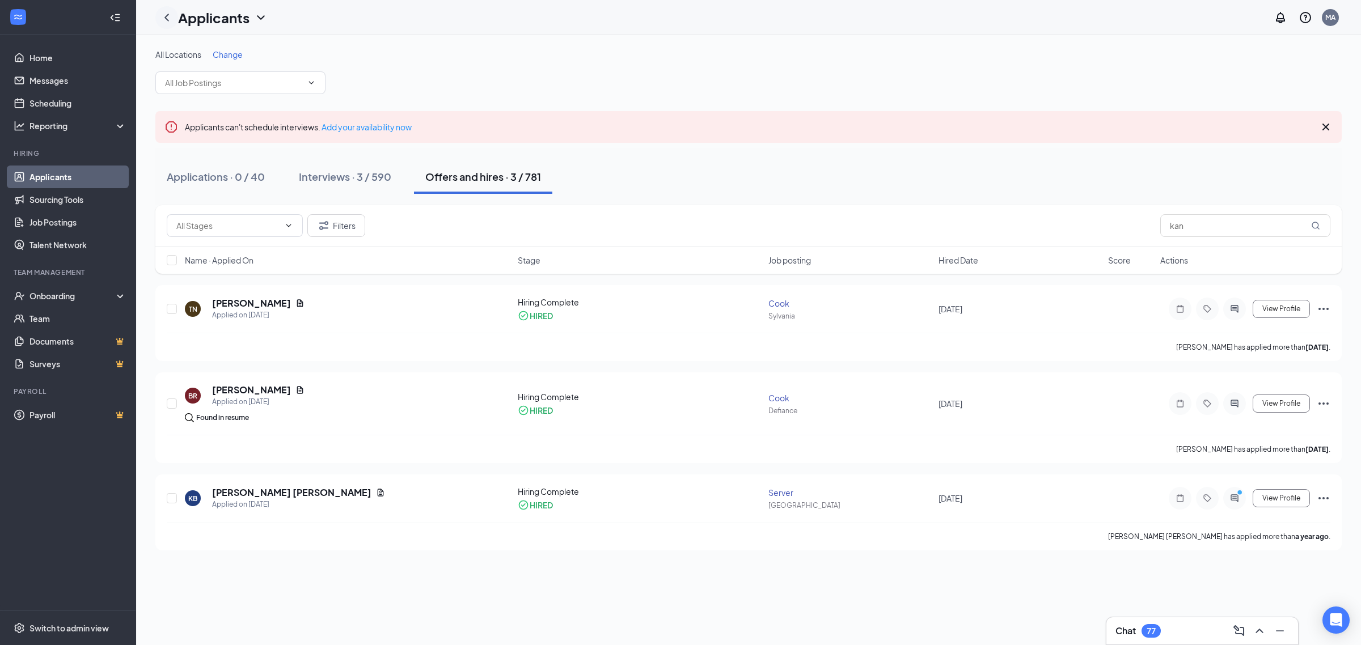
click at [158, 20] on div at bounding box center [166, 17] width 23 height 23
click at [37, 182] on link "Applicants" at bounding box center [77, 177] width 97 height 23
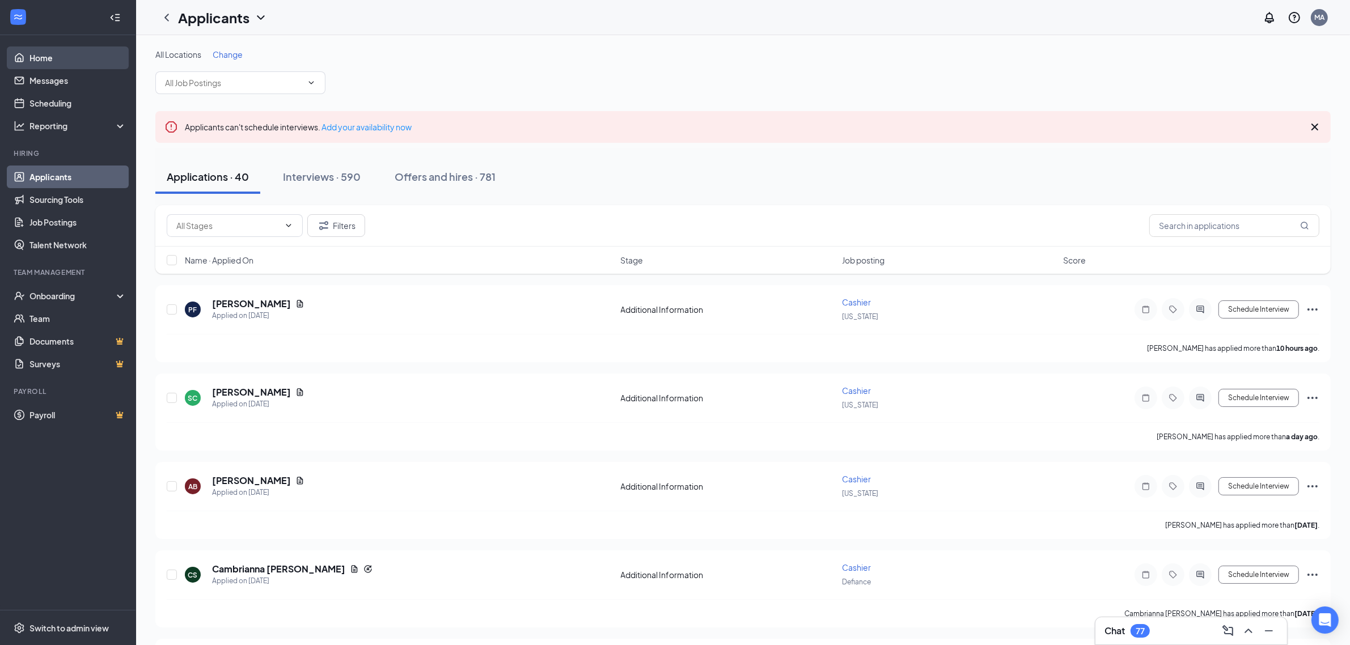
click at [38, 57] on link "Home" at bounding box center [77, 58] width 97 height 23
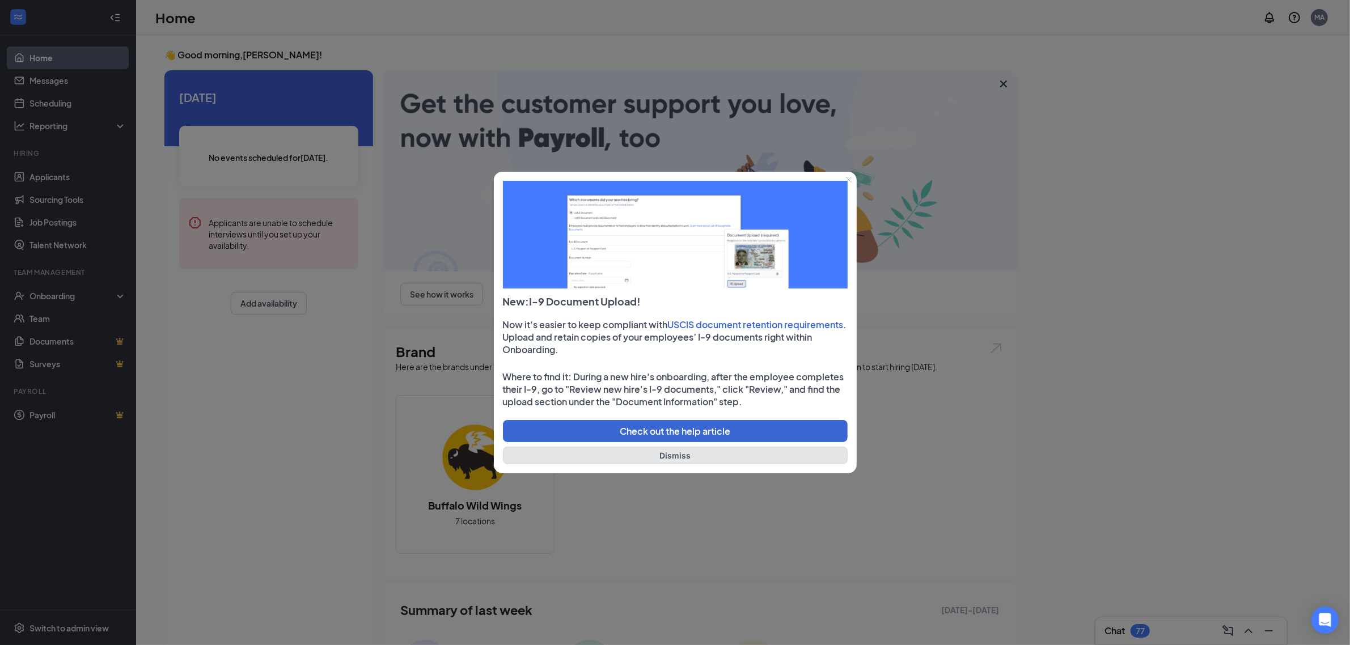
click at [707, 451] on button "Dismiss" at bounding box center [675, 456] width 345 height 18
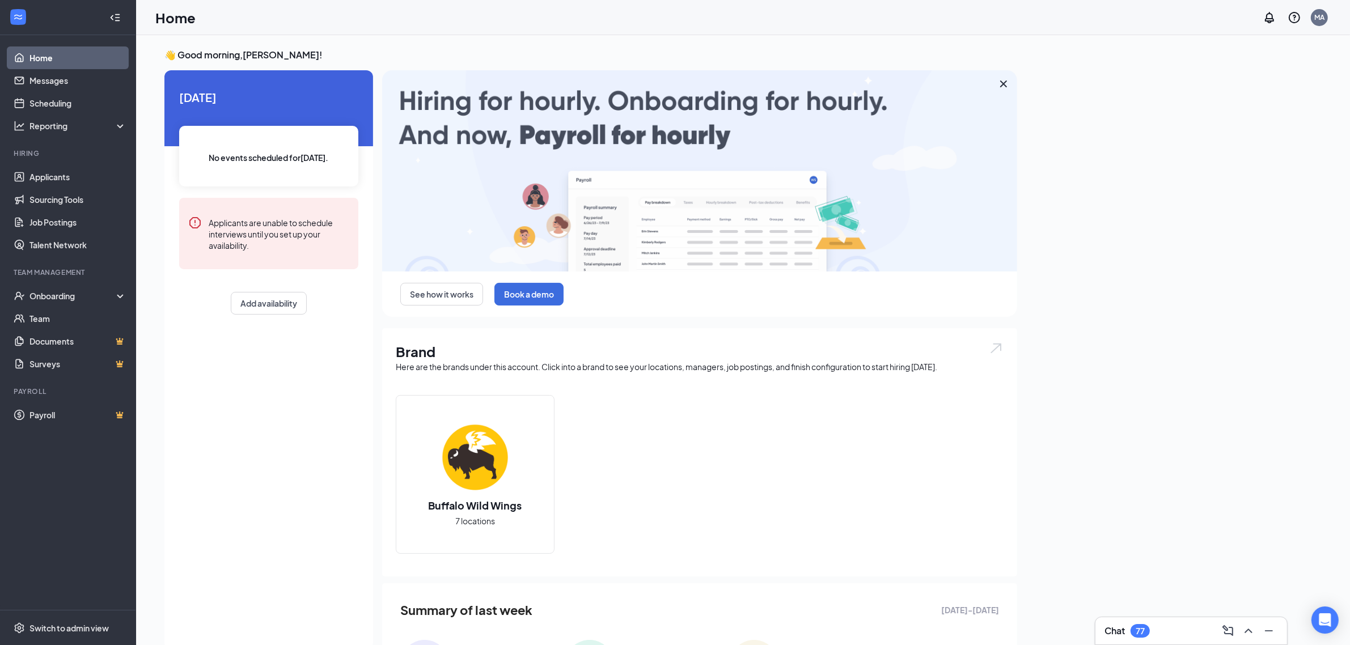
click at [471, 472] on img at bounding box center [475, 457] width 73 height 73
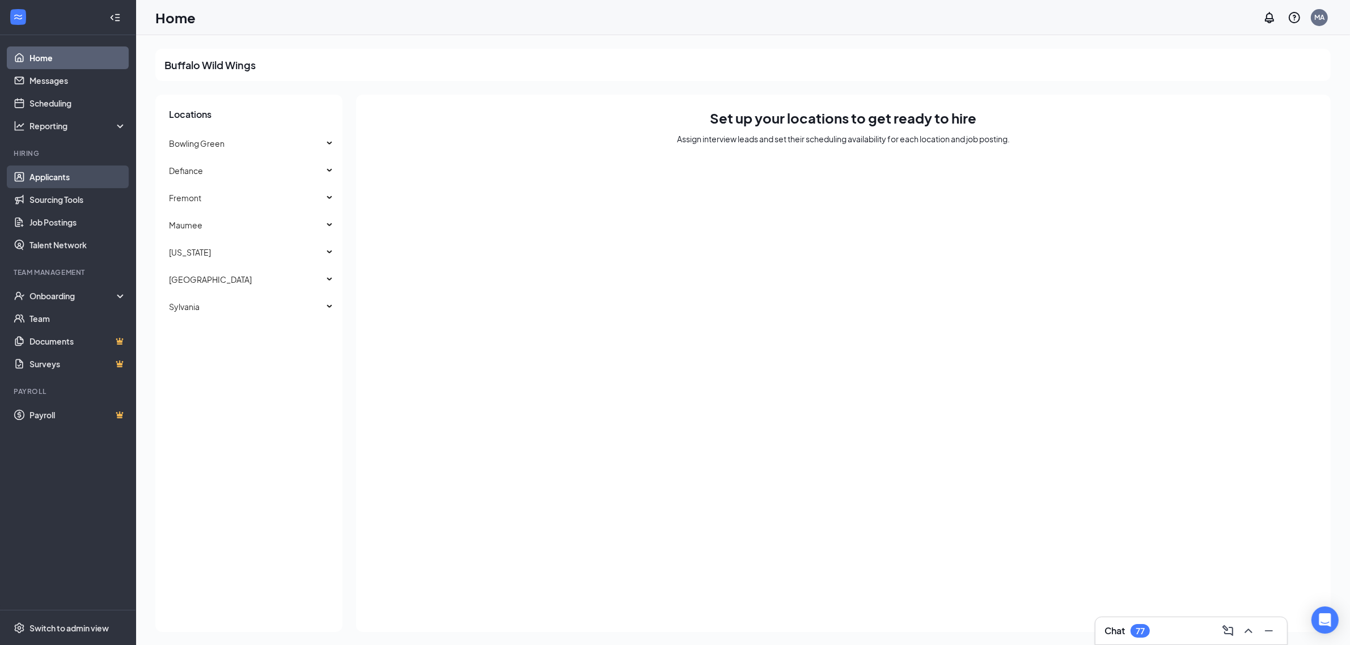
click at [78, 179] on link "Applicants" at bounding box center [77, 177] width 97 height 23
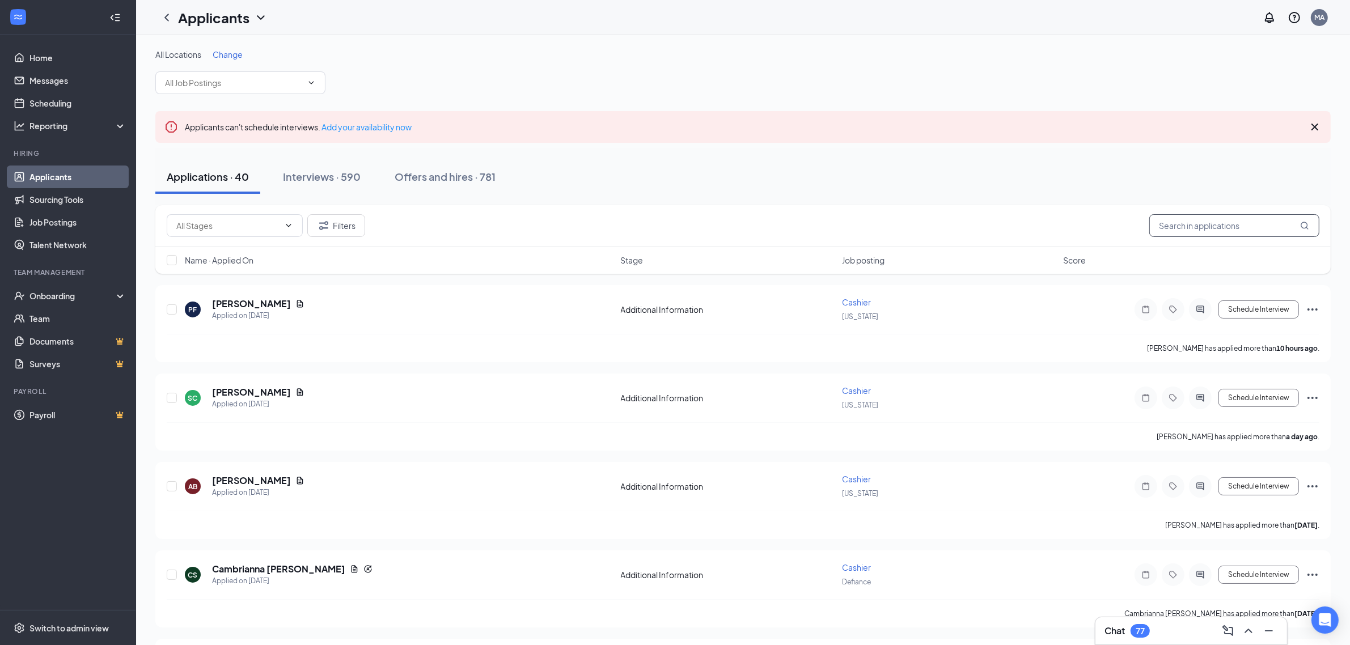
click at [1224, 230] on input "text" at bounding box center [1235, 225] width 170 height 23
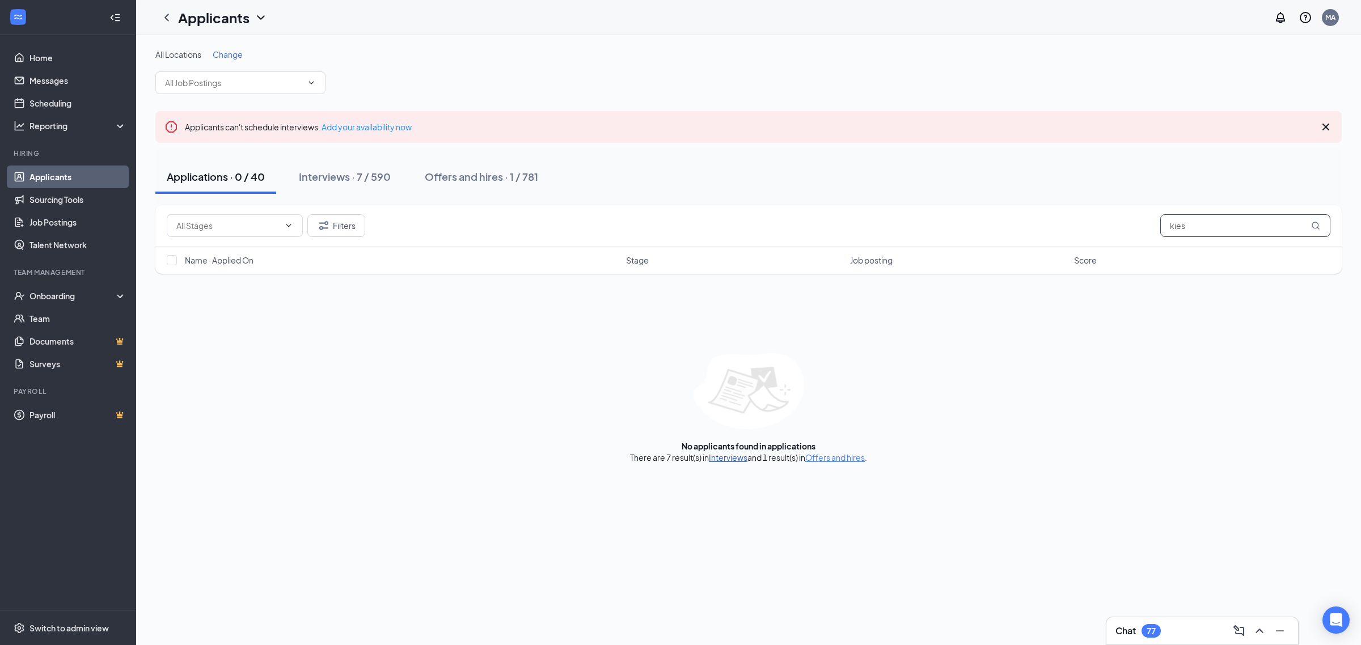
type input "kies"
click at [720, 455] on link "Interviews" at bounding box center [728, 458] width 39 height 10
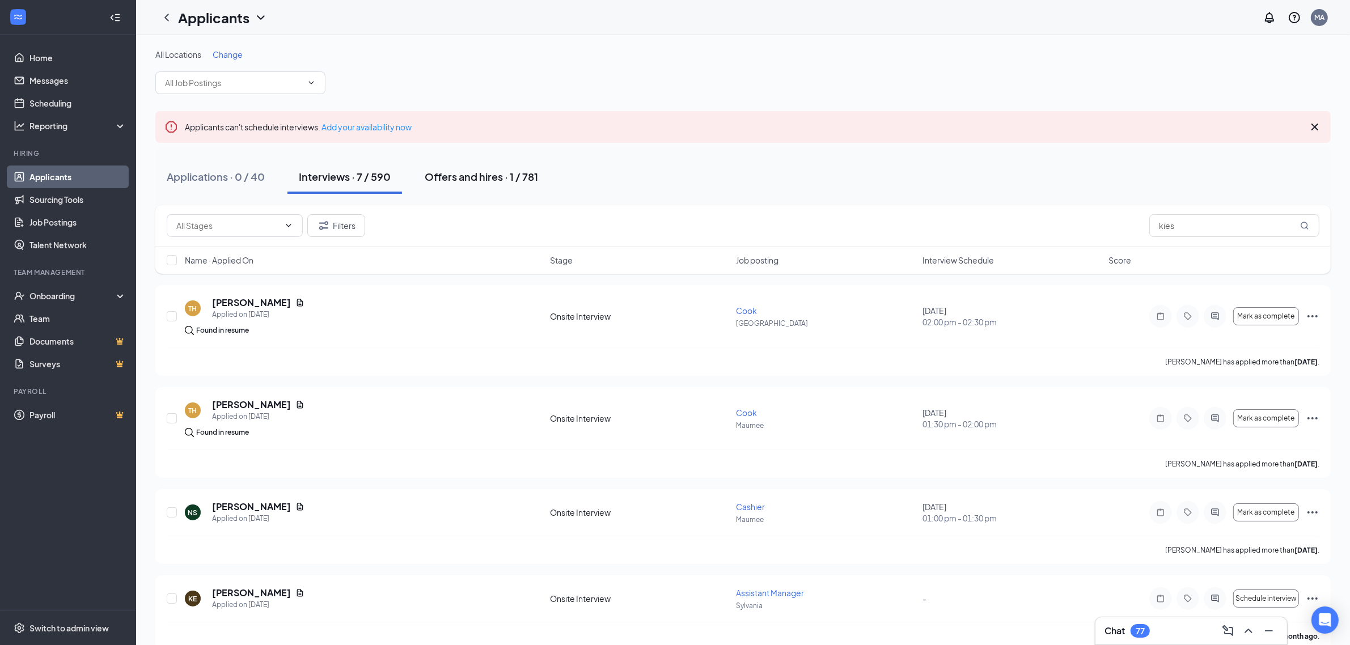
click at [466, 180] on div "Offers and hires · 1 / 781" at bounding box center [481, 177] width 113 height 14
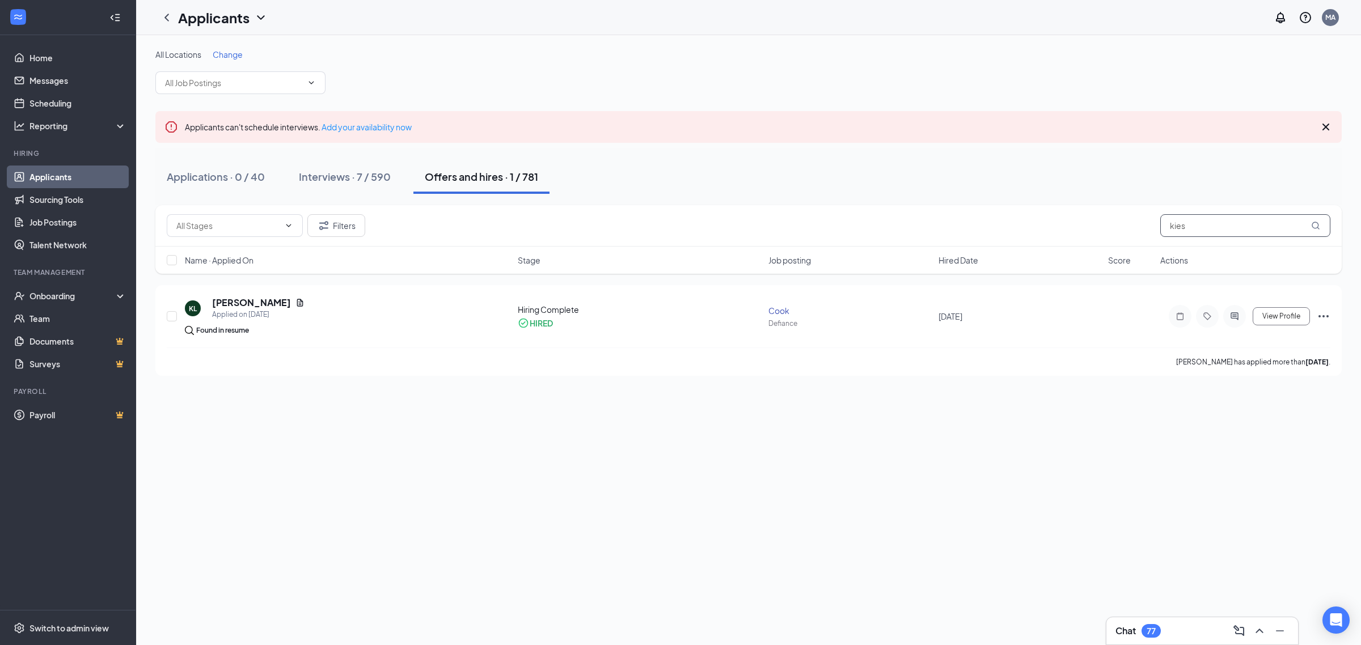
drag, startPoint x: 1186, startPoint y: 231, endPoint x: 1086, endPoint y: 238, distance: 100.7
click at [1092, 231] on div "Filters kies" at bounding box center [749, 225] width 1164 height 23
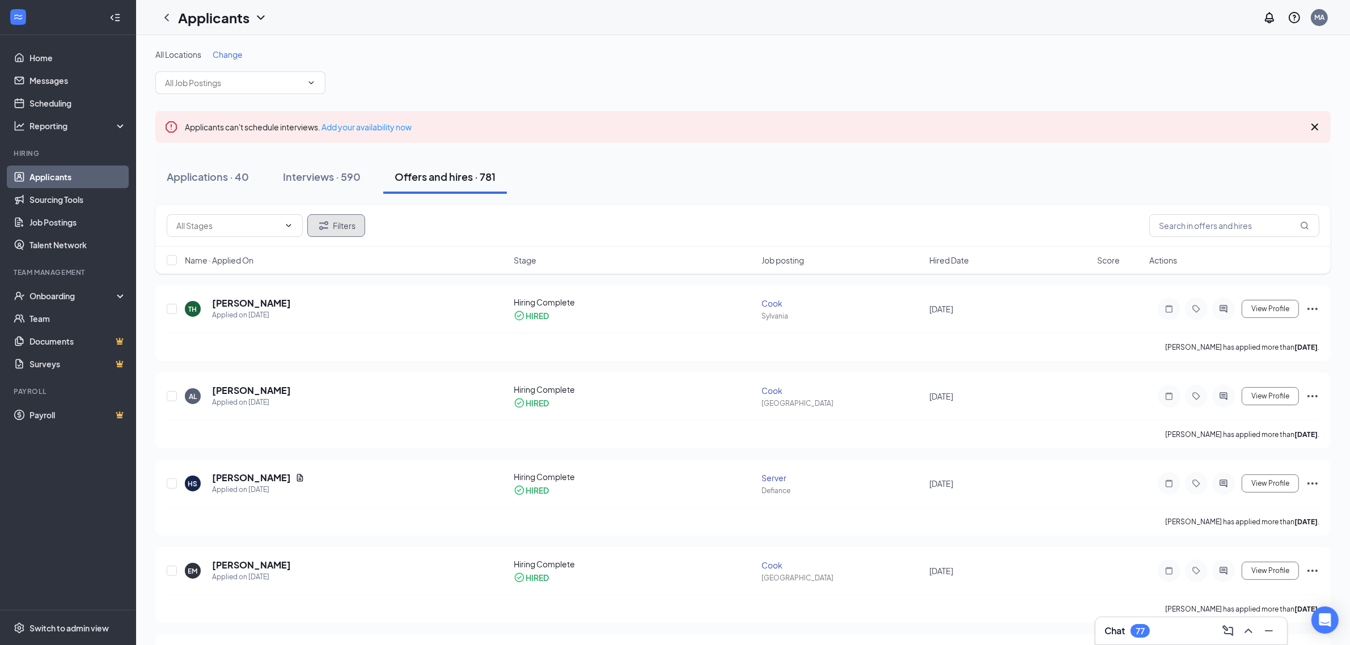
click at [347, 227] on button "Filters" at bounding box center [336, 225] width 58 height 23
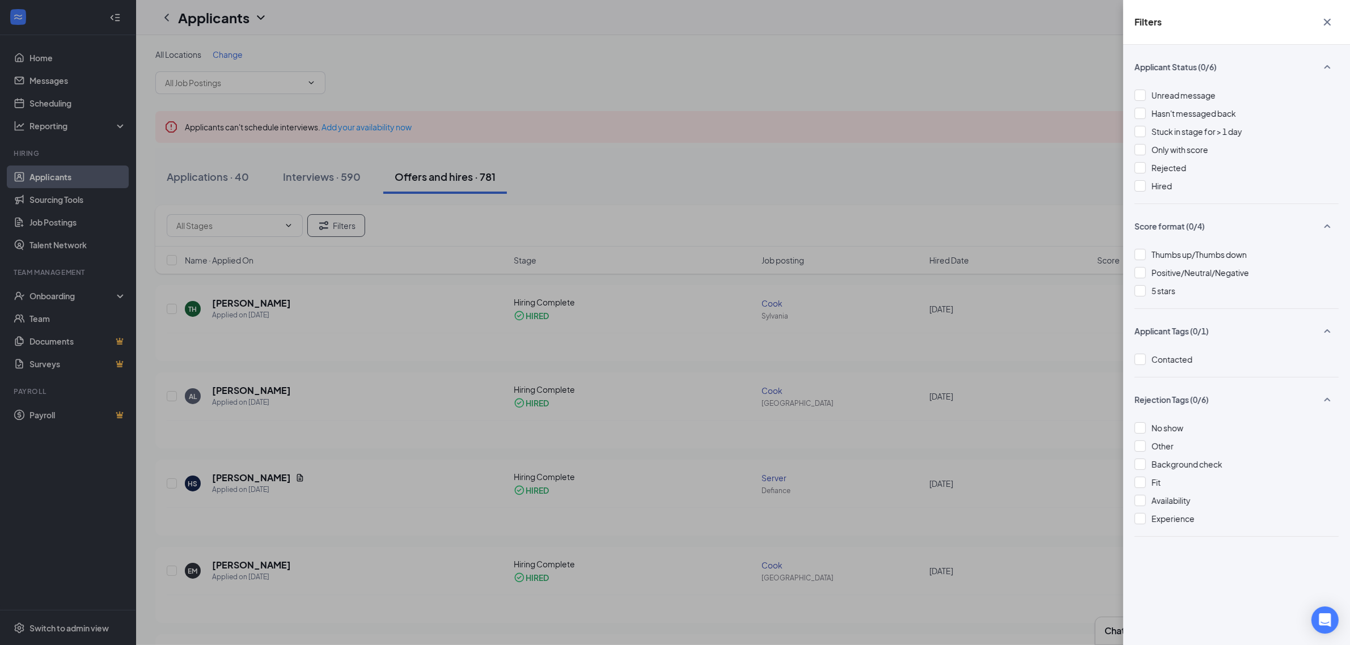
drag, startPoint x: 631, startPoint y: 164, endPoint x: 477, endPoint y: 189, distance: 156.2
click at [631, 165] on div "Filters Applicant Status (0/6) Unread message Hasn't messaged back Stuck in sta…" at bounding box center [675, 322] width 1350 height 645
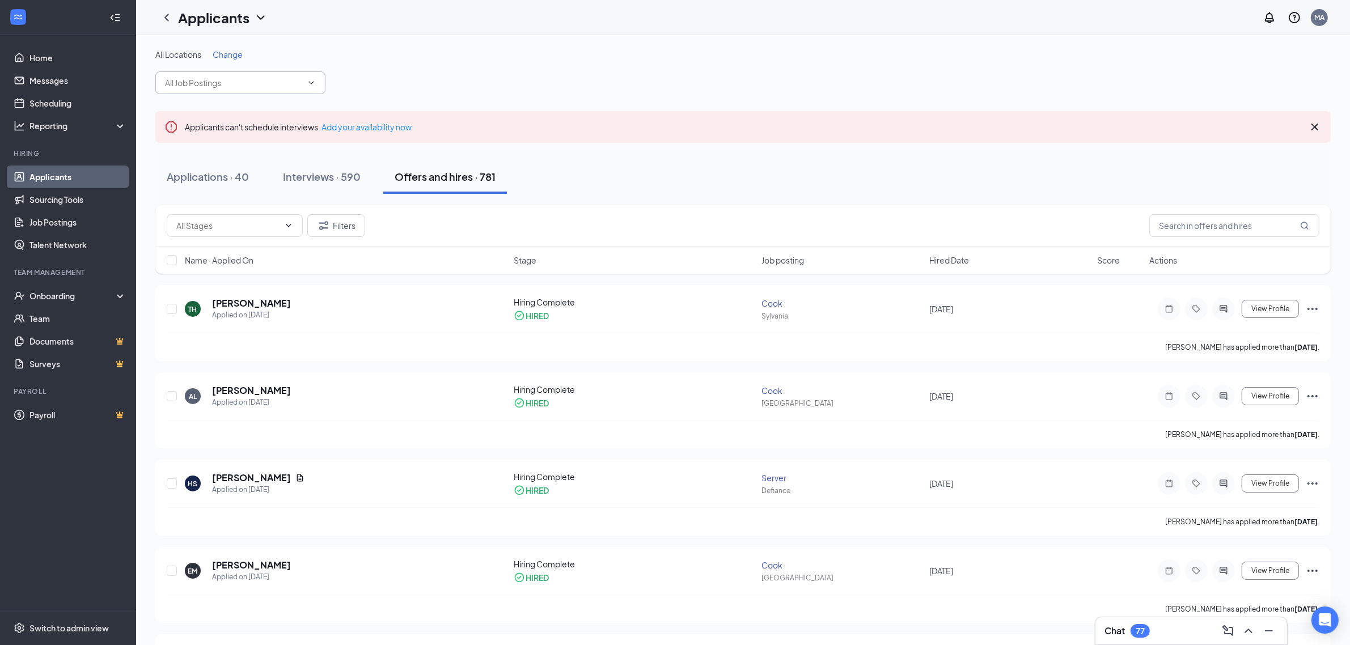
click at [310, 81] on icon "ChevronDown" at bounding box center [311, 82] width 9 height 9
click at [223, 175] on div "Cashier (Defiance)" at bounding box center [198, 181] width 69 height 12
type input "Cashier (Defiance)"
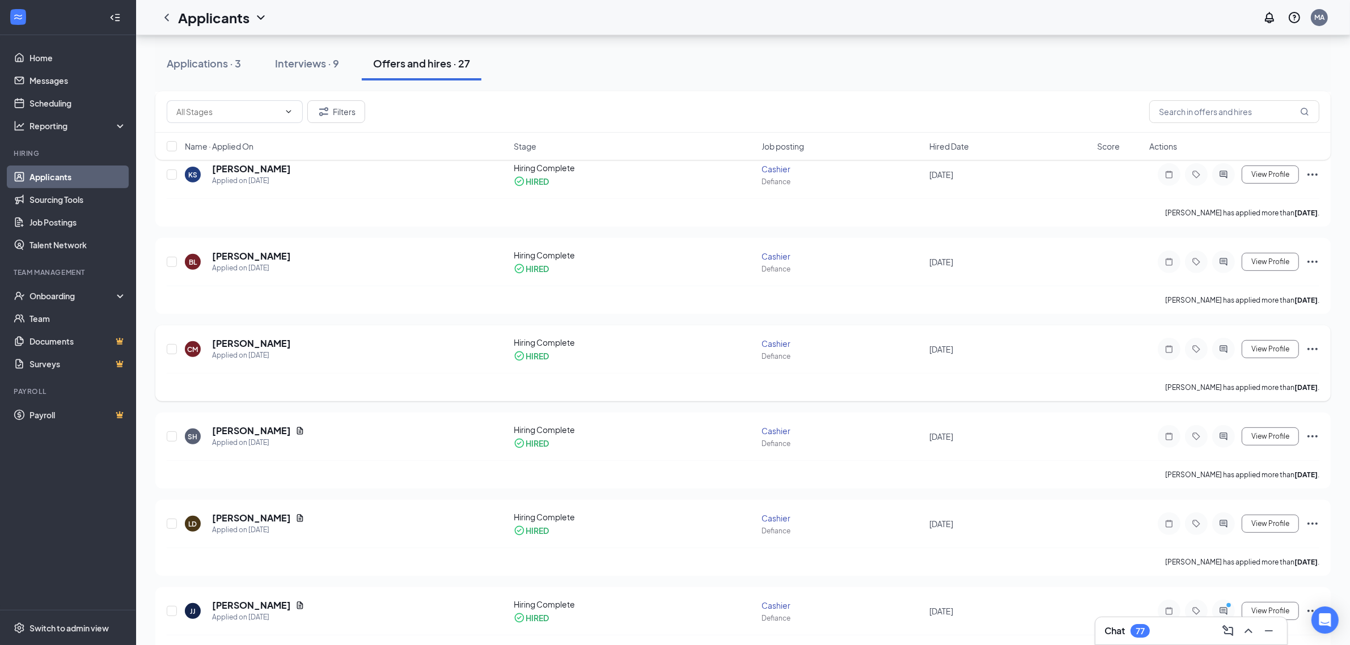
scroll to position [496, 0]
click at [309, 63] on div "Interviews · 9" at bounding box center [307, 63] width 64 height 14
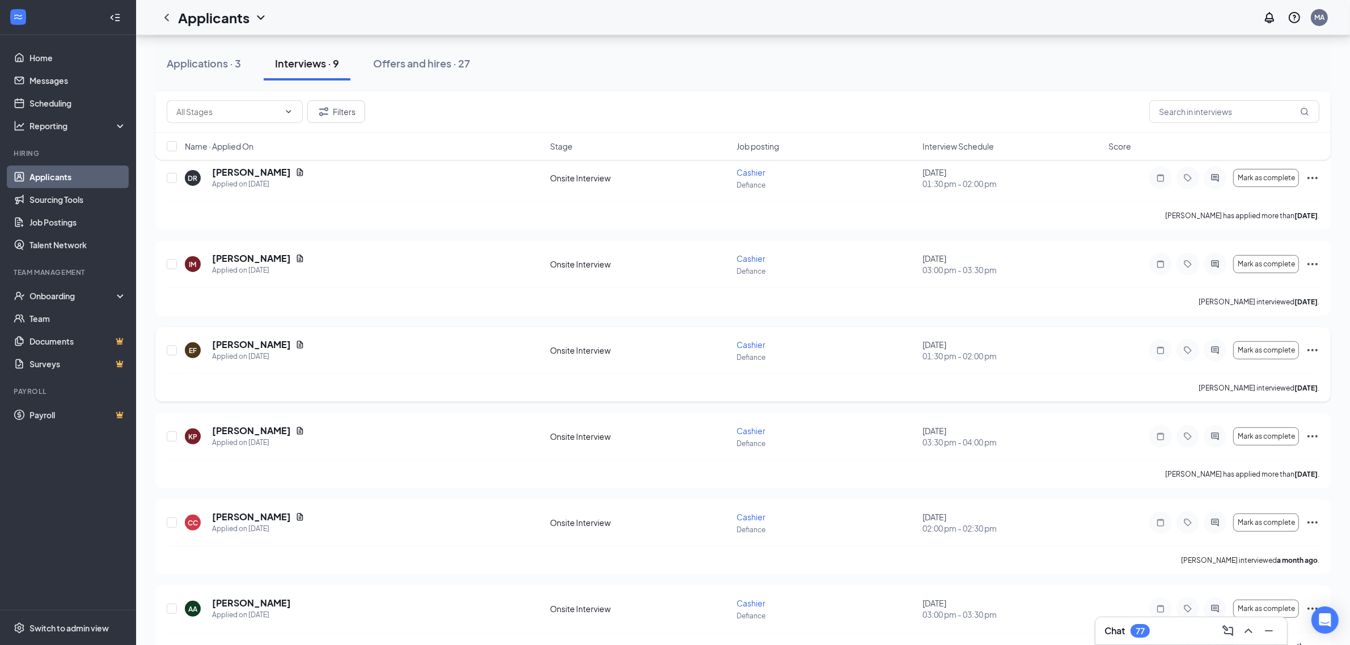
scroll to position [430, 0]
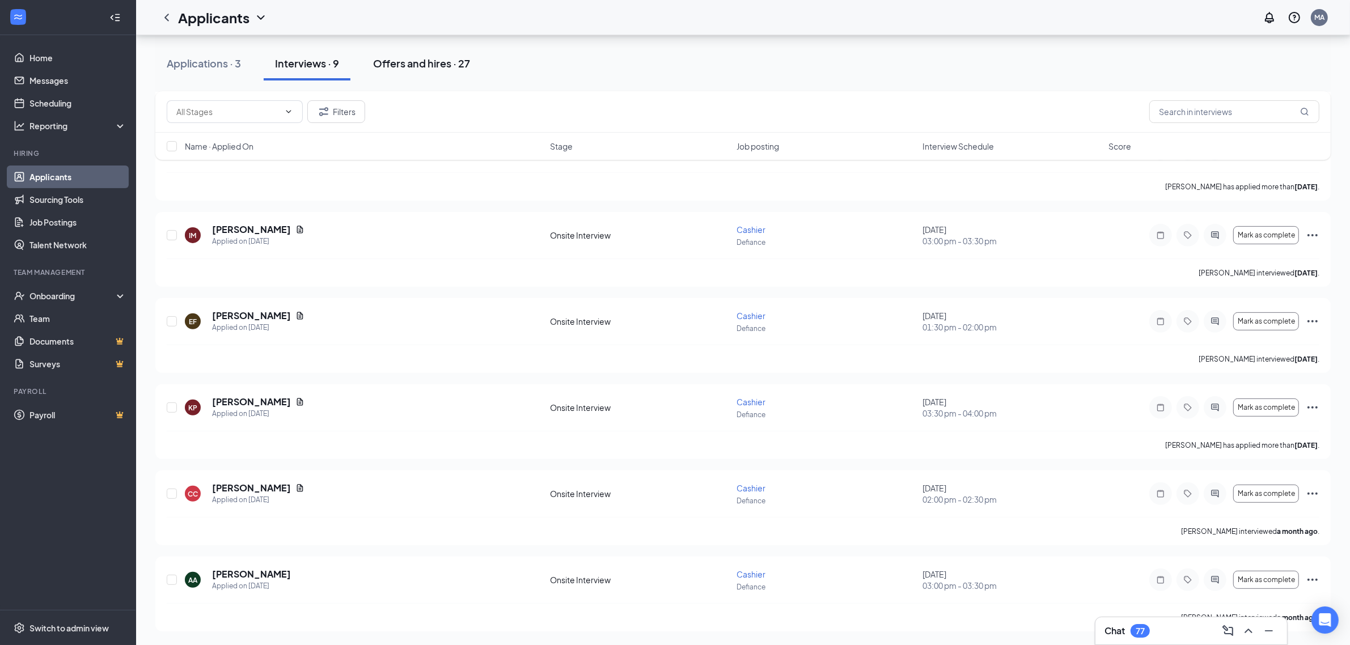
click at [420, 71] on button "Offers and hires · 27" at bounding box center [422, 64] width 120 height 34
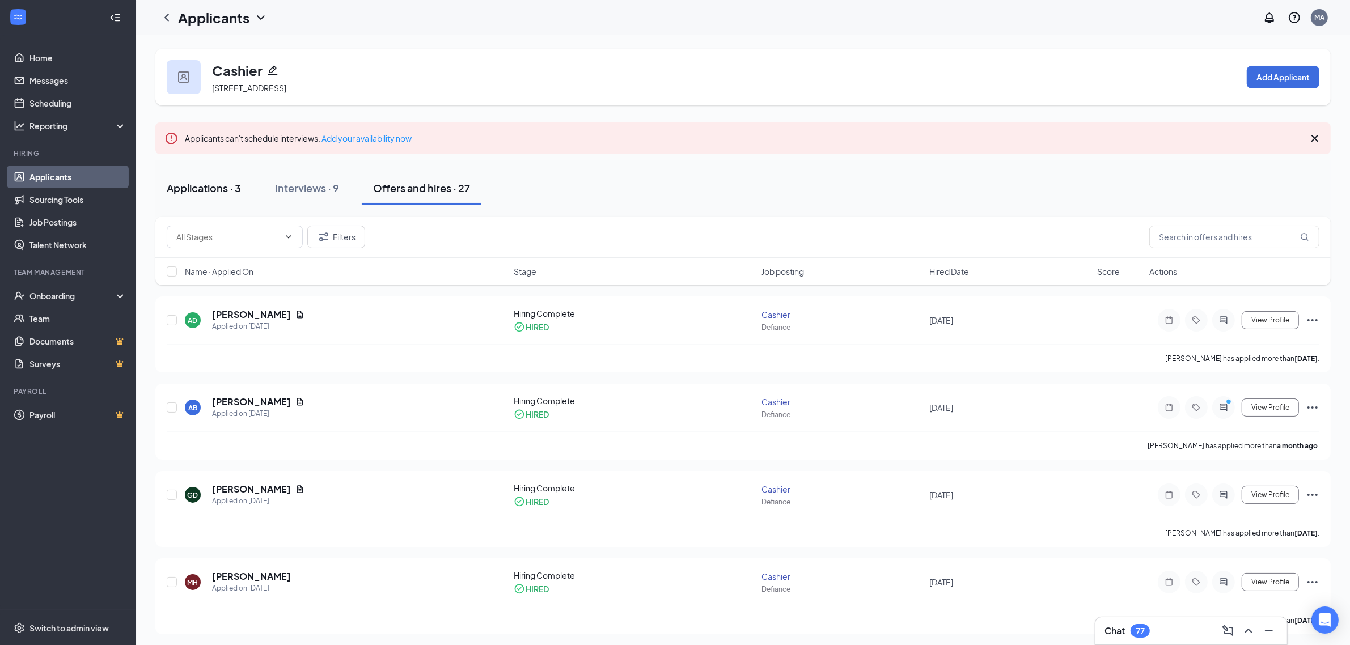
click at [212, 193] on div "Applications · 3" at bounding box center [204, 188] width 74 height 14
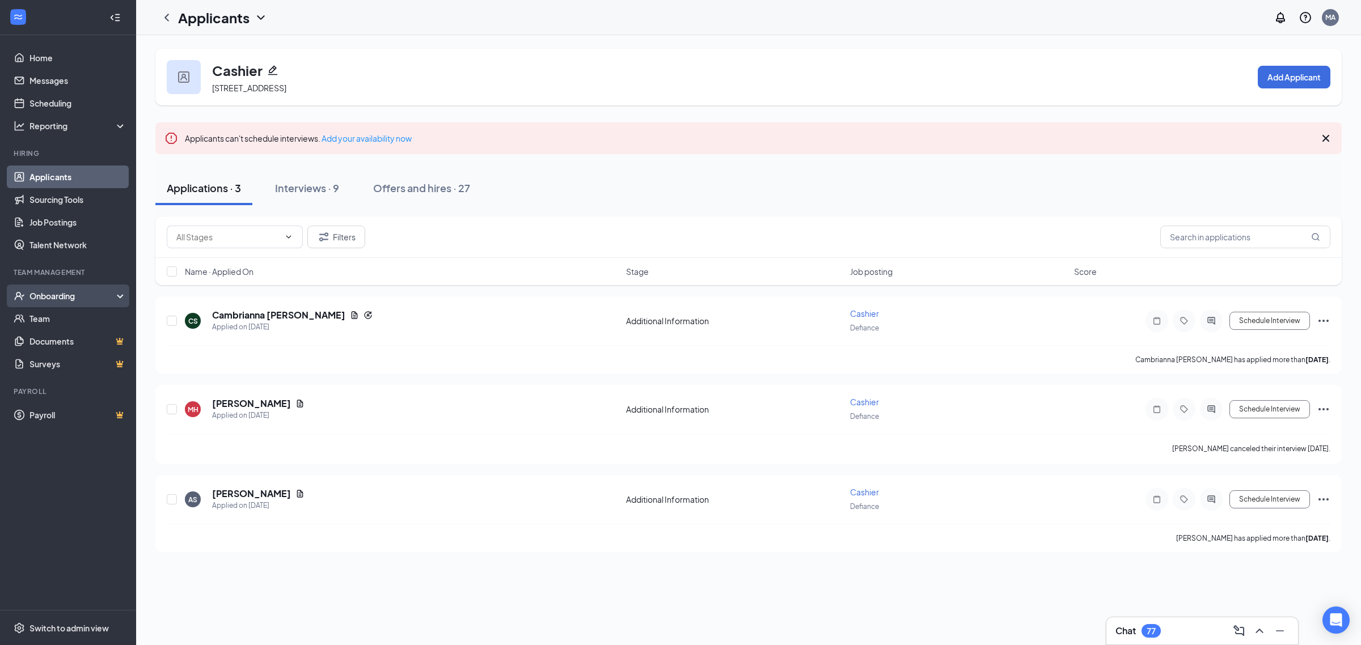
click at [38, 299] on div "Onboarding" at bounding box center [72, 295] width 87 height 11
click at [52, 320] on link "Overview" at bounding box center [77, 318] width 97 height 23
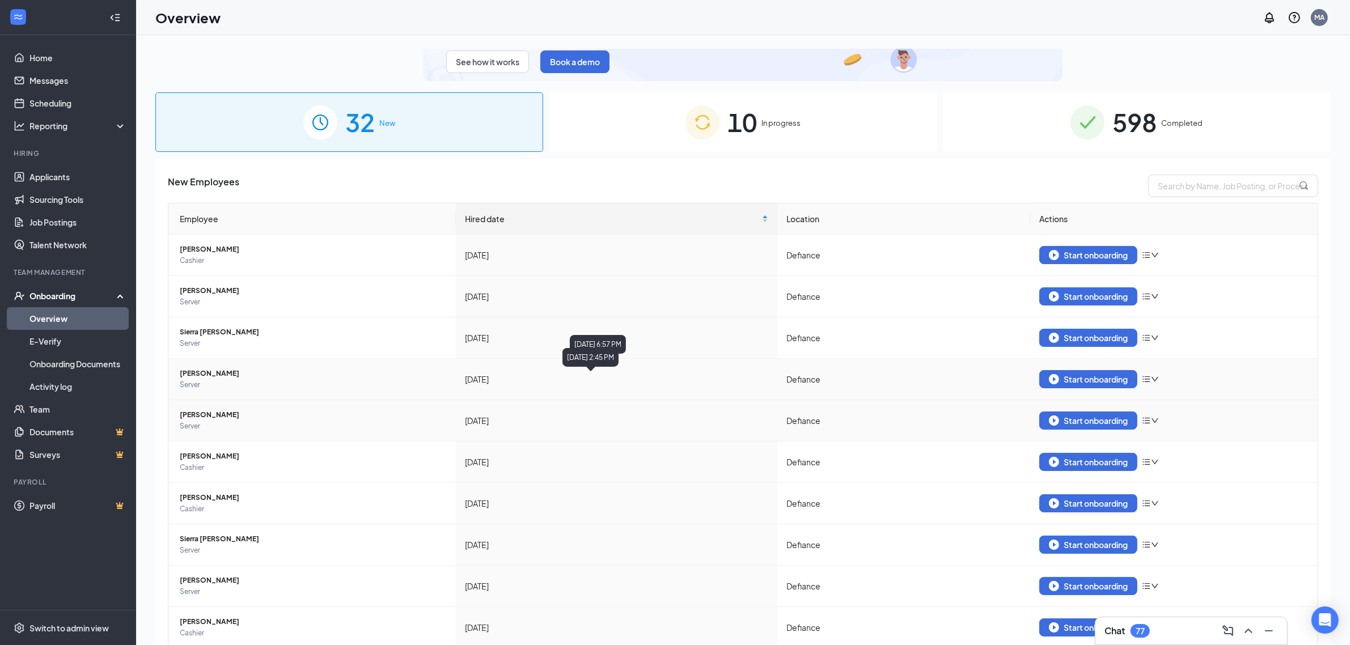
scroll to position [102, 0]
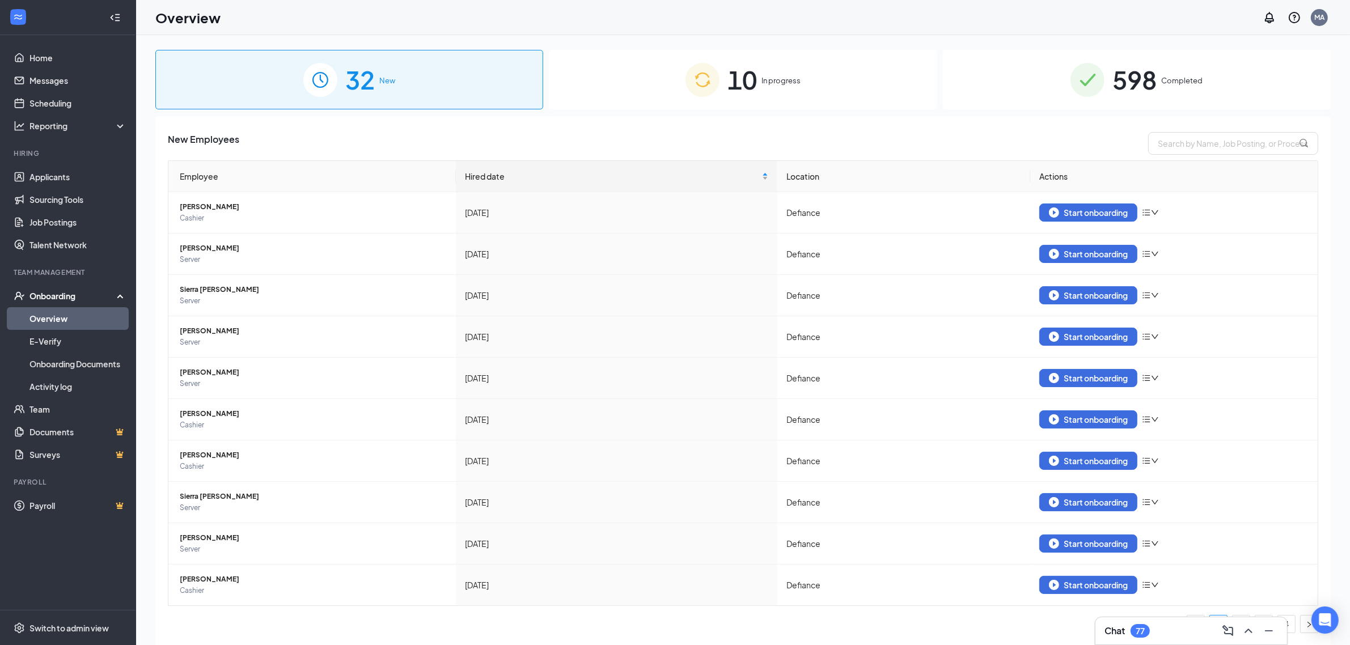
click at [477, 174] on span "Hired date" at bounding box center [612, 176] width 295 height 12
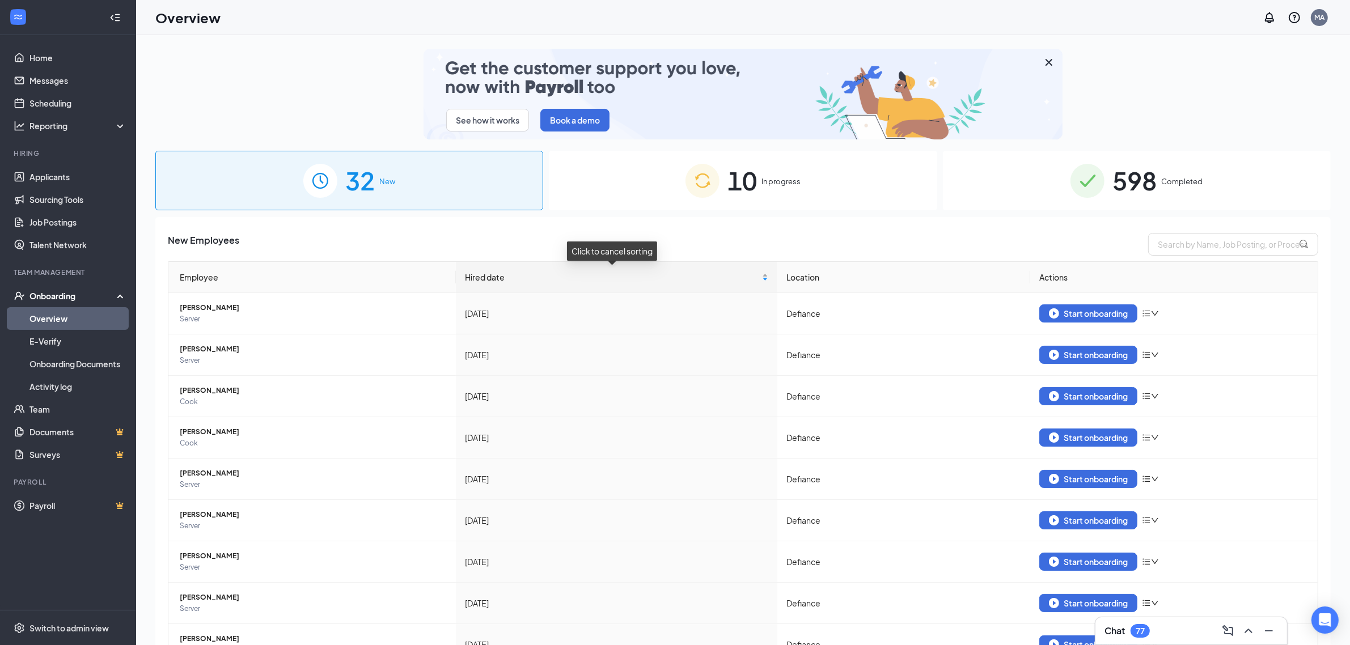
click at [468, 276] on span "Hired date" at bounding box center [612, 277] width 295 height 12
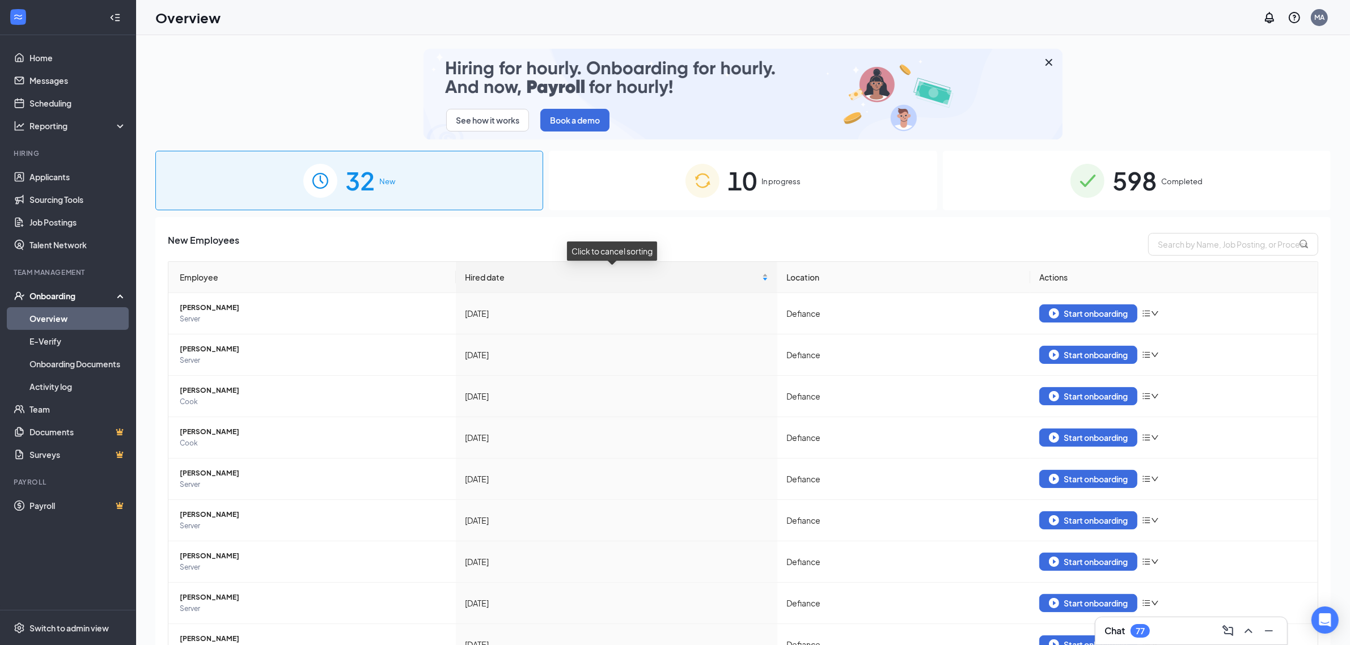
click at [485, 277] on span "Hired date" at bounding box center [612, 277] width 295 height 12
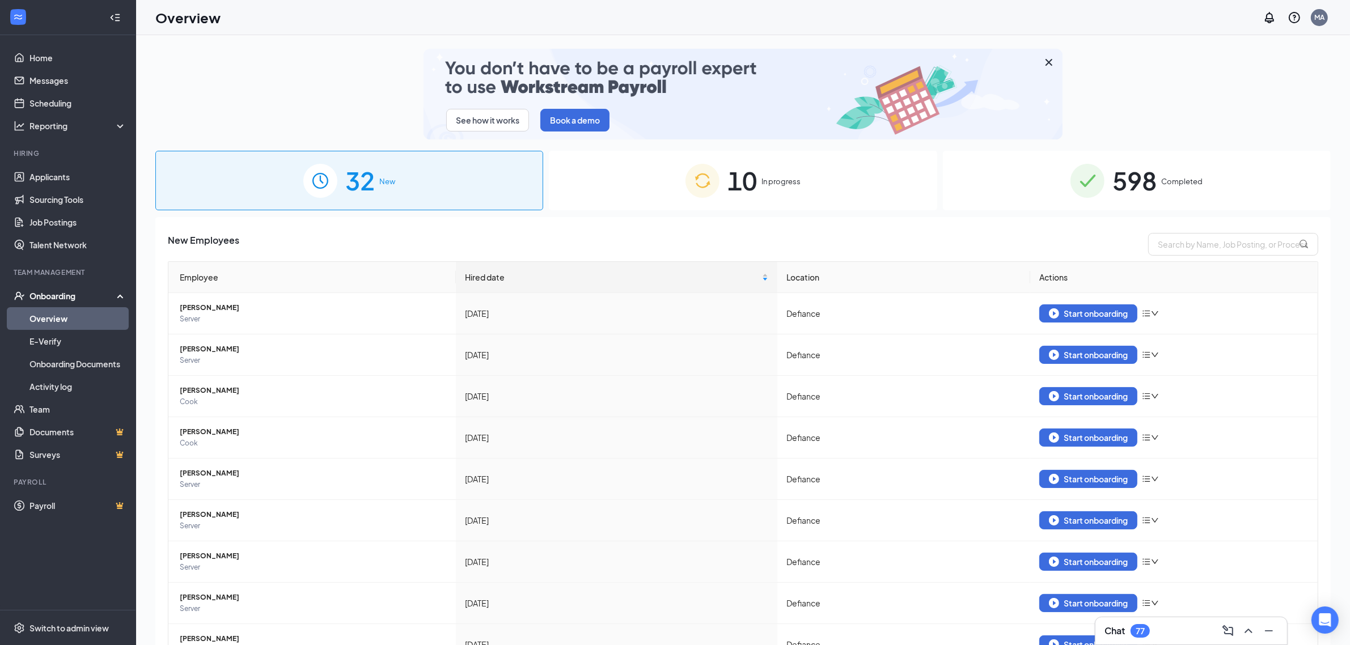
click at [788, 279] on th "Location" at bounding box center [904, 277] width 253 height 31
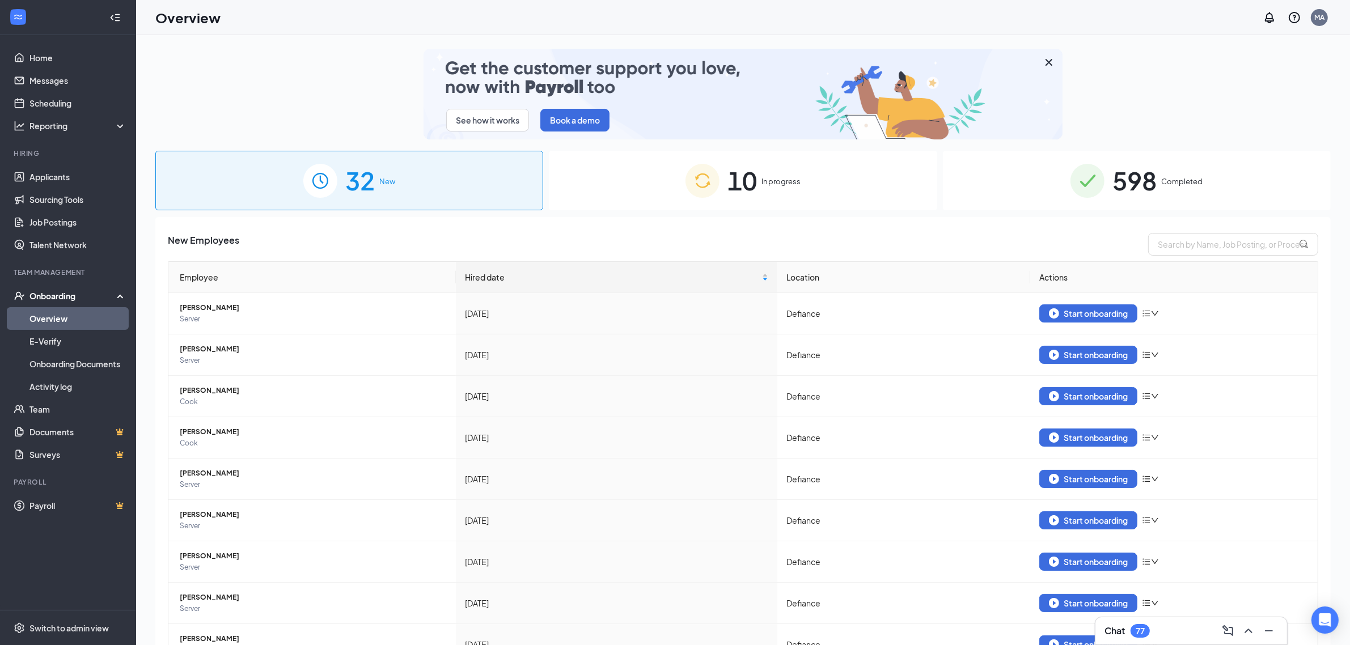
click at [797, 277] on th "Location" at bounding box center [904, 277] width 253 height 31
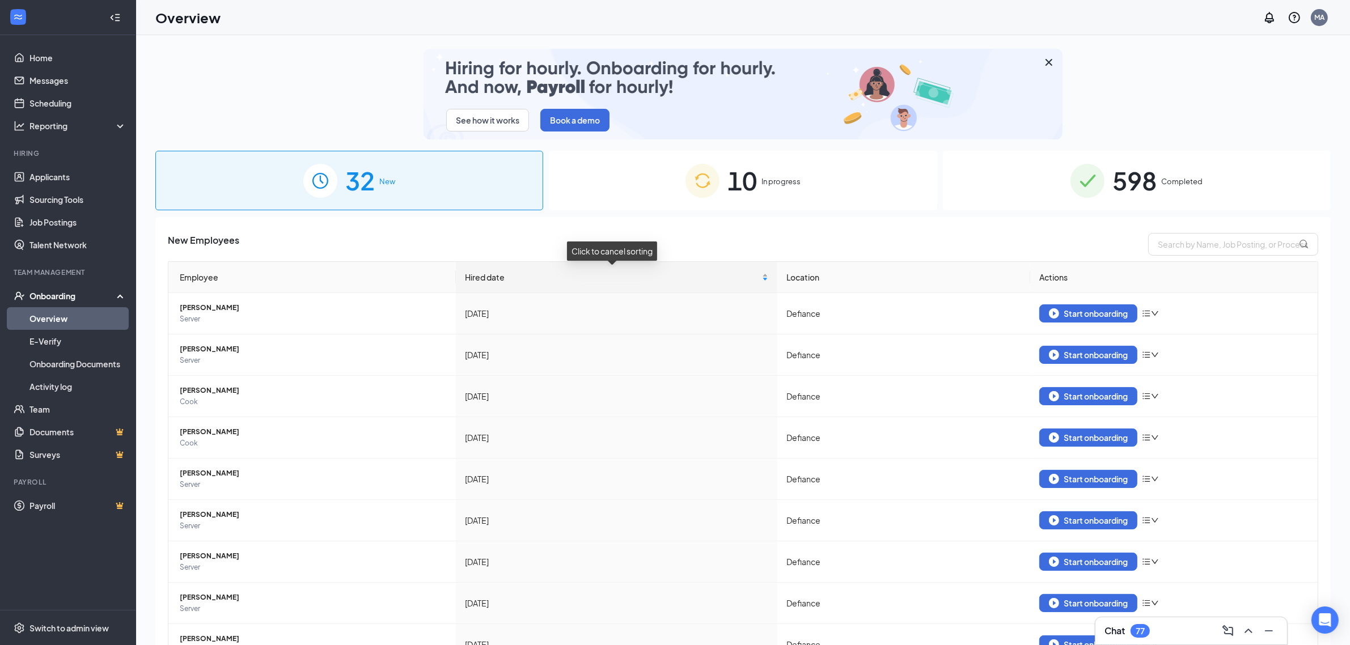
click at [760, 273] on div "Hired date" at bounding box center [616, 277] width 303 height 12
click at [843, 280] on th "Location" at bounding box center [904, 277] width 253 height 31
click at [799, 276] on th "Location" at bounding box center [904, 277] width 253 height 31
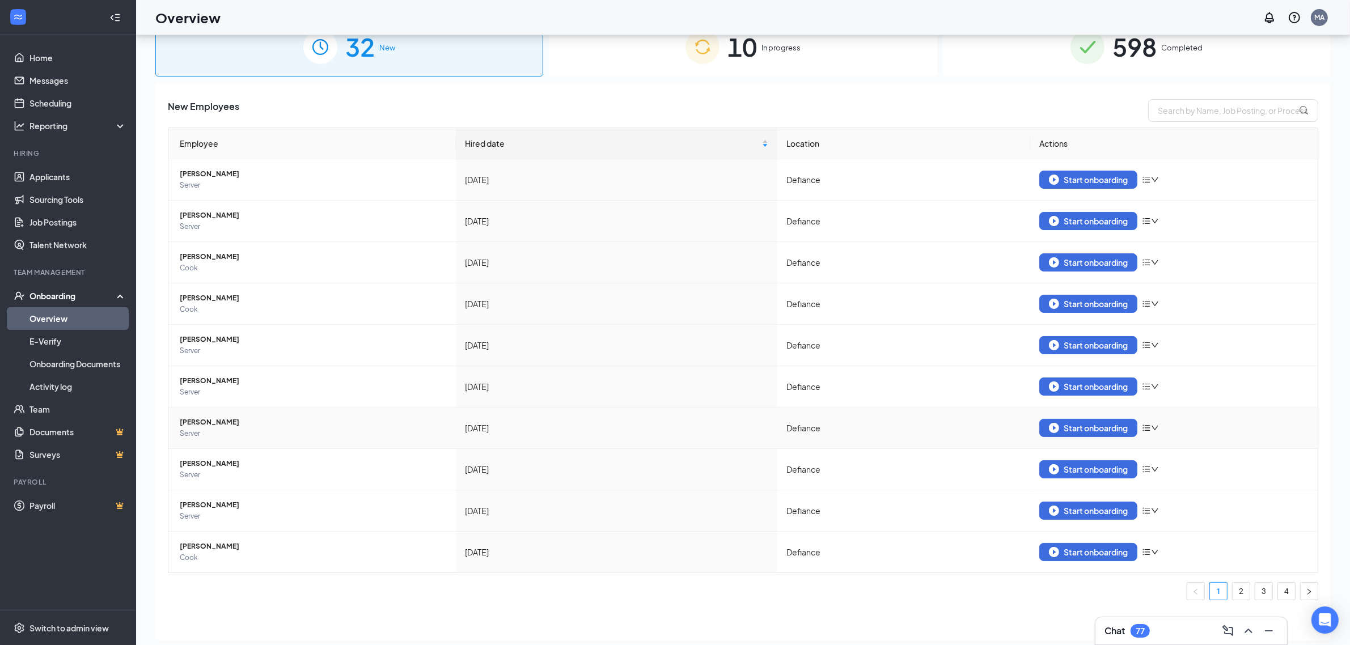
scroll to position [51, 0]
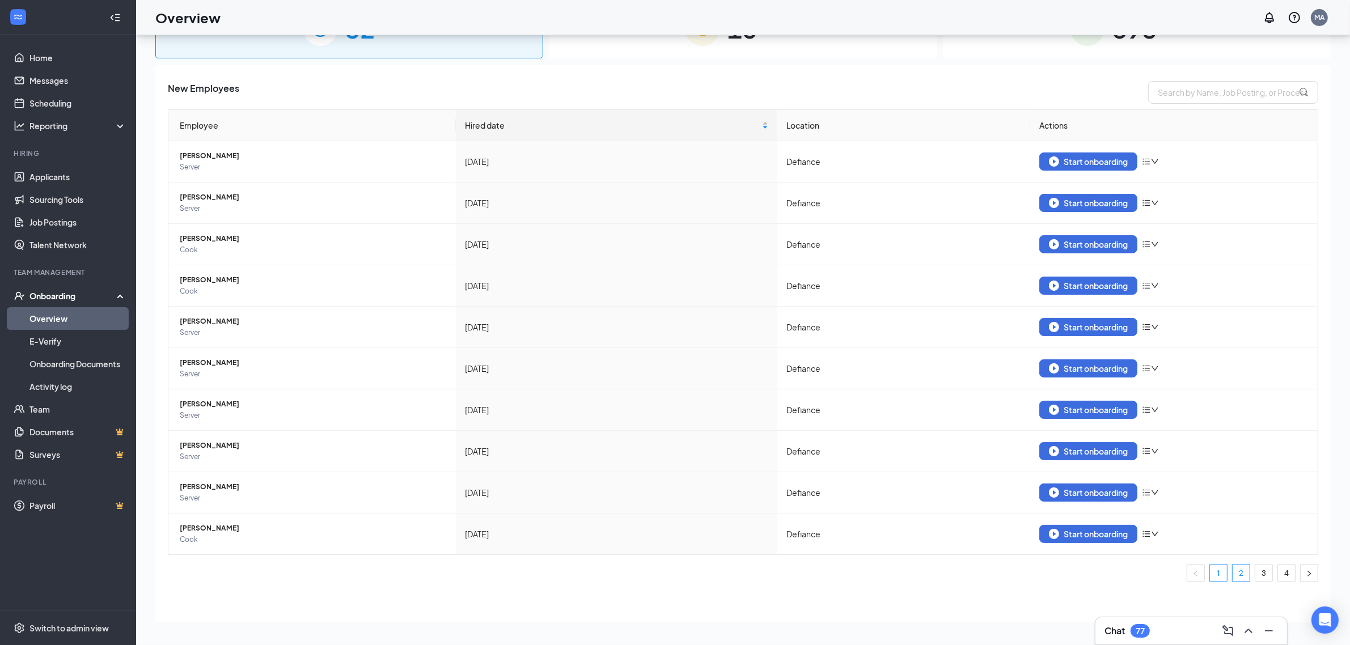
click at [1233, 580] on link "2" at bounding box center [1241, 573] width 17 height 17
click at [1256, 574] on link "3" at bounding box center [1264, 573] width 17 height 17
click at [1210, 573] on link "1" at bounding box center [1218, 573] width 17 height 17
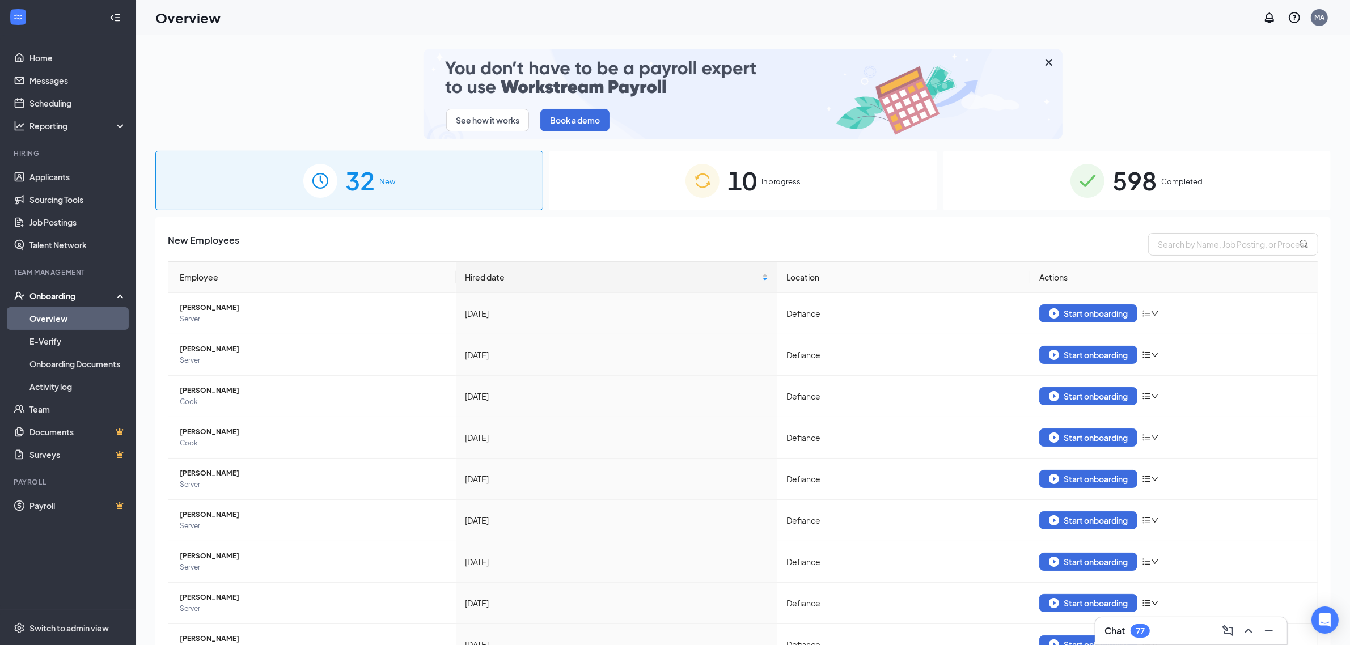
click at [763, 202] on div "10 In progress" at bounding box center [743, 181] width 388 height 60
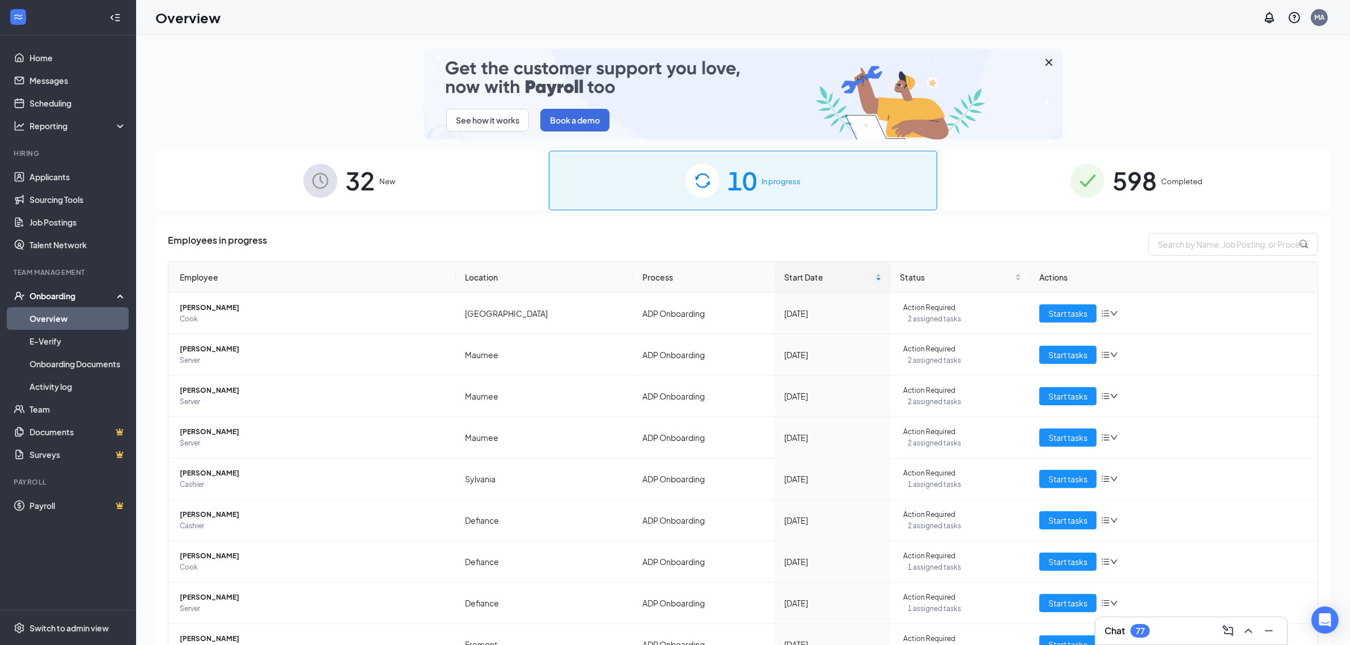
click at [475, 277] on th "Location" at bounding box center [545, 277] width 178 height 31
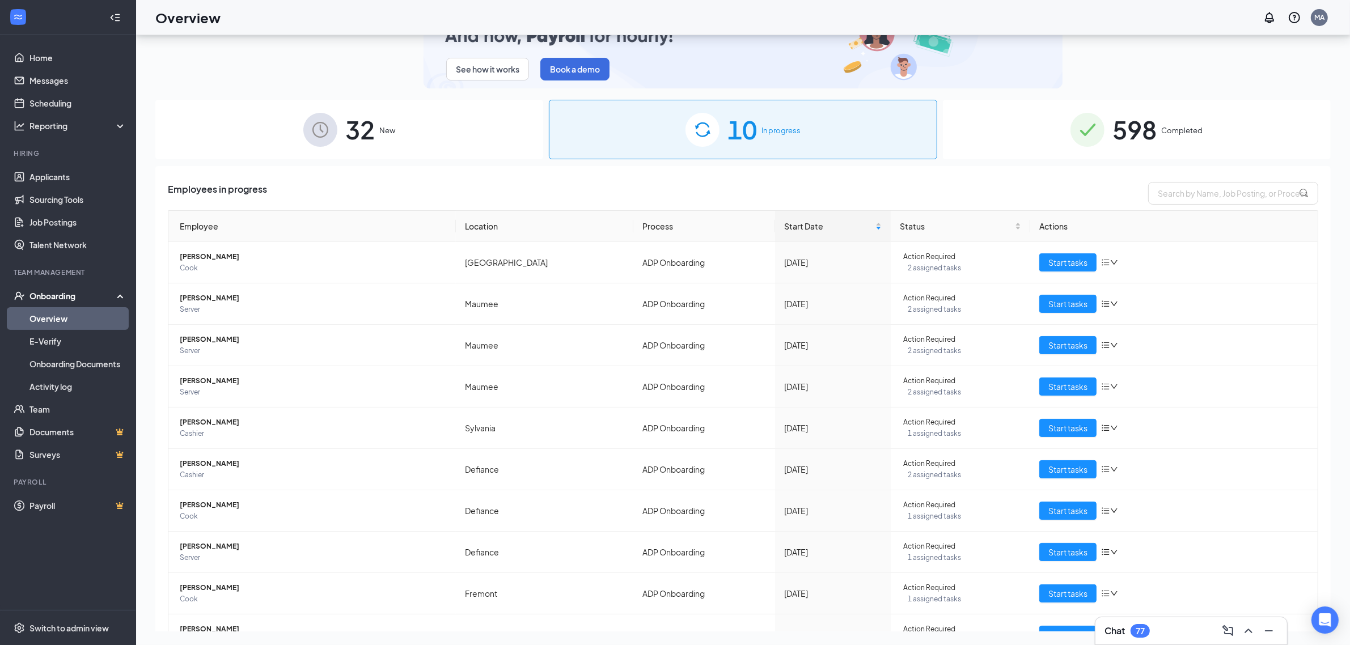
click at [1118, 140] on span "598" at bounding box center [1135, 129] width 44 height 39
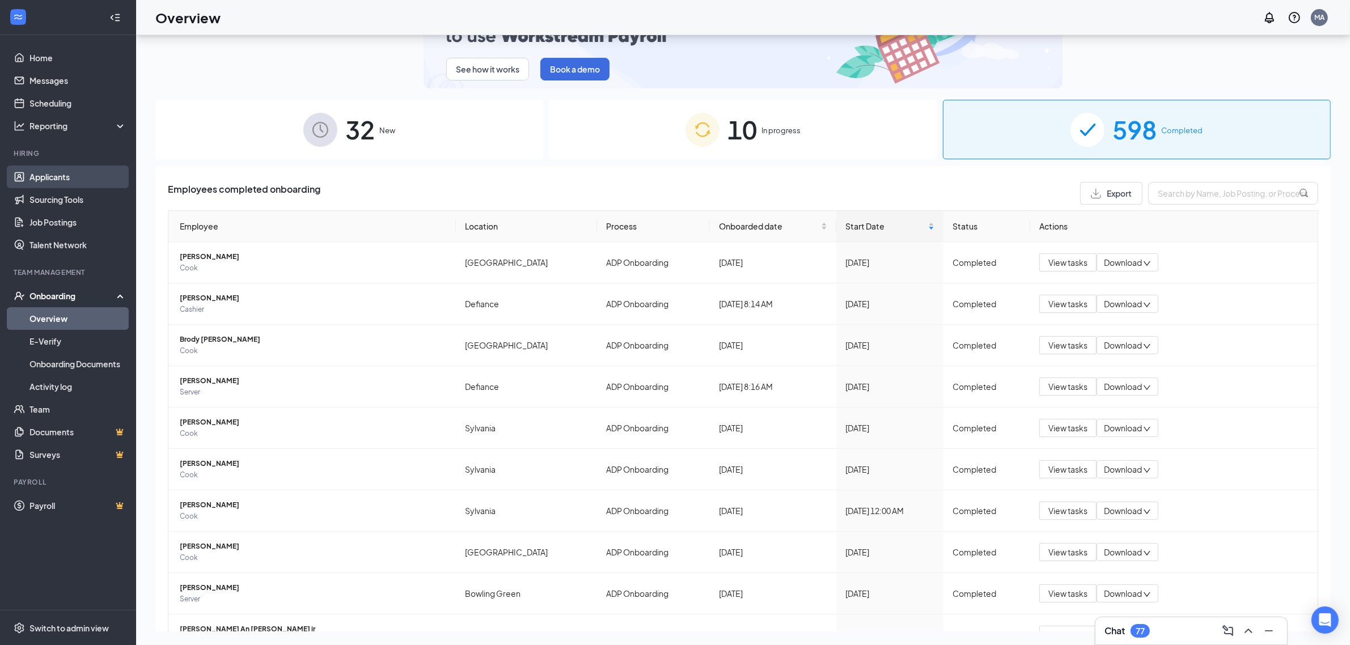
click at [58, 174] on link "Applicants" at bounding box center [77, 177] width 97 height 23
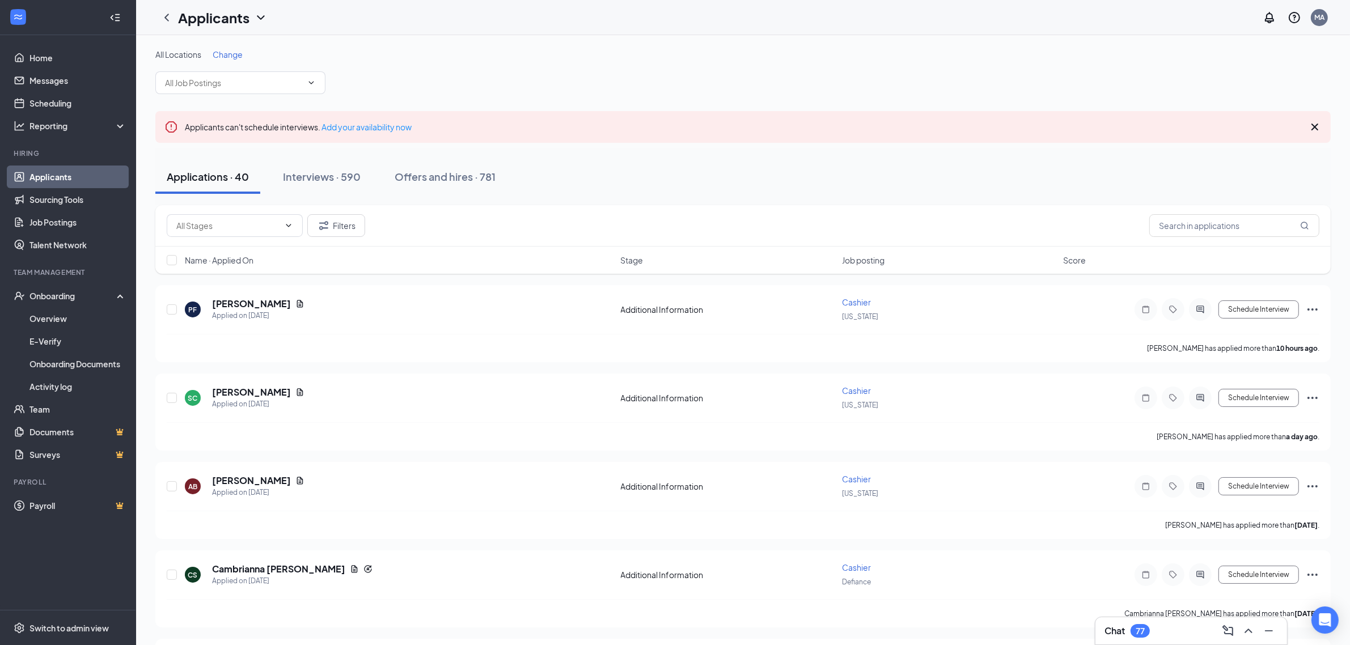
click at [256, 17] on icon "ChevronDown" at bounding box center [261, 18] width 14 height 14
click at [238, 66] on link "Archived applicants" at bounding box center [222, 59] width 76 height 11
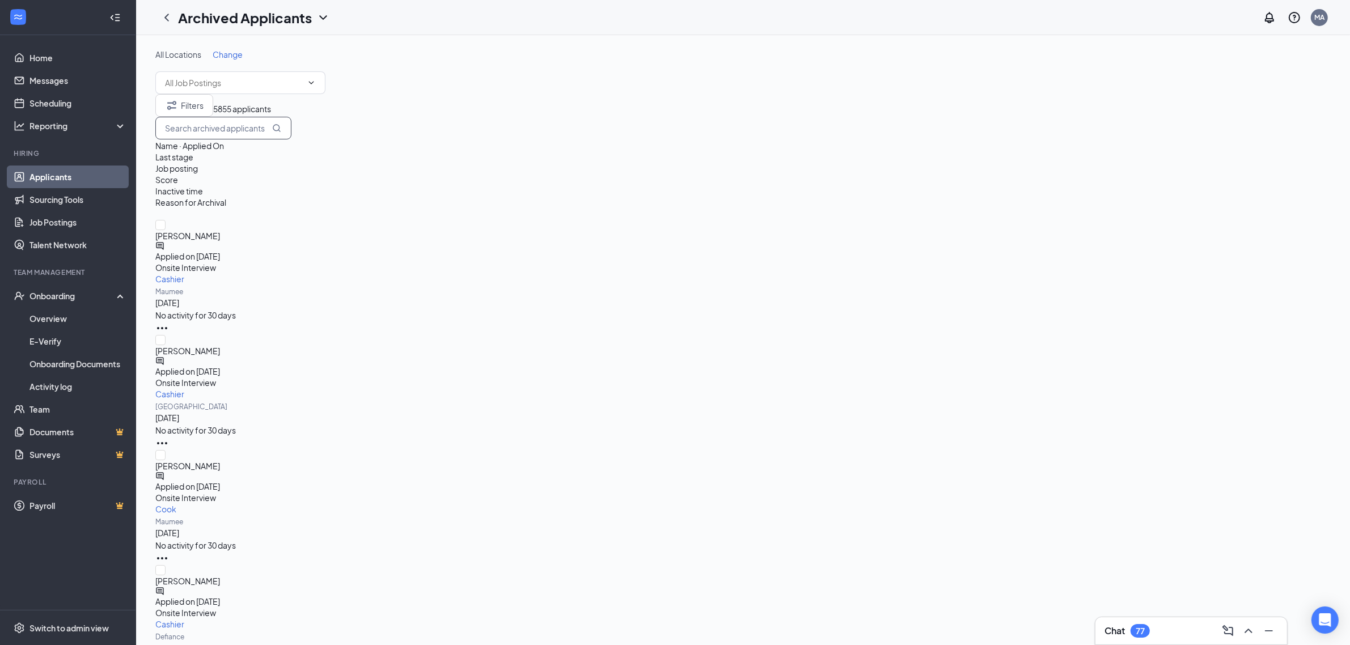
click at [291, 140] on input "text" at bounding box center [223, 128] width 136 height 23
type input "keis"
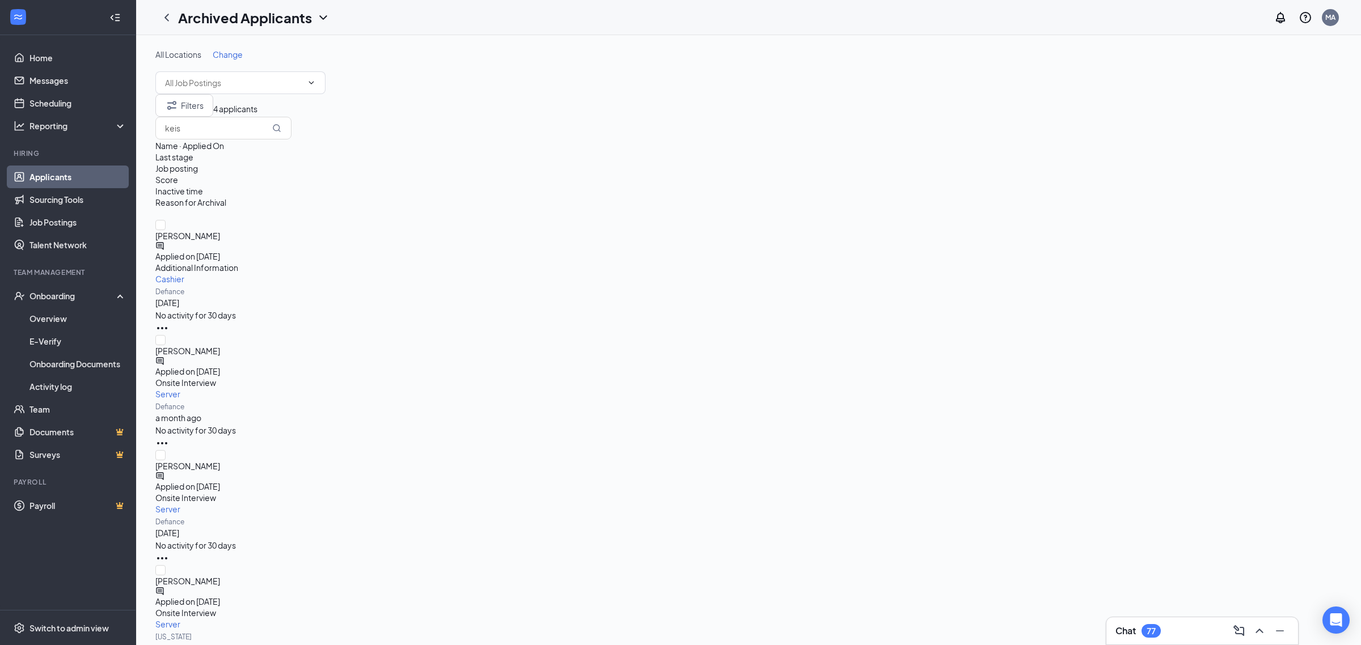
click at [169, 322] on icon "Ellipses" at bounding box center [162, 329] width 14 height 14
click at [167, 327] on icon "Ellipses" at bounding box center [162, 328] width 10 height 2
click at [234, 230] on span "[PERSON_NAME]" at bounding box center [748, 235] width 1186 height 11
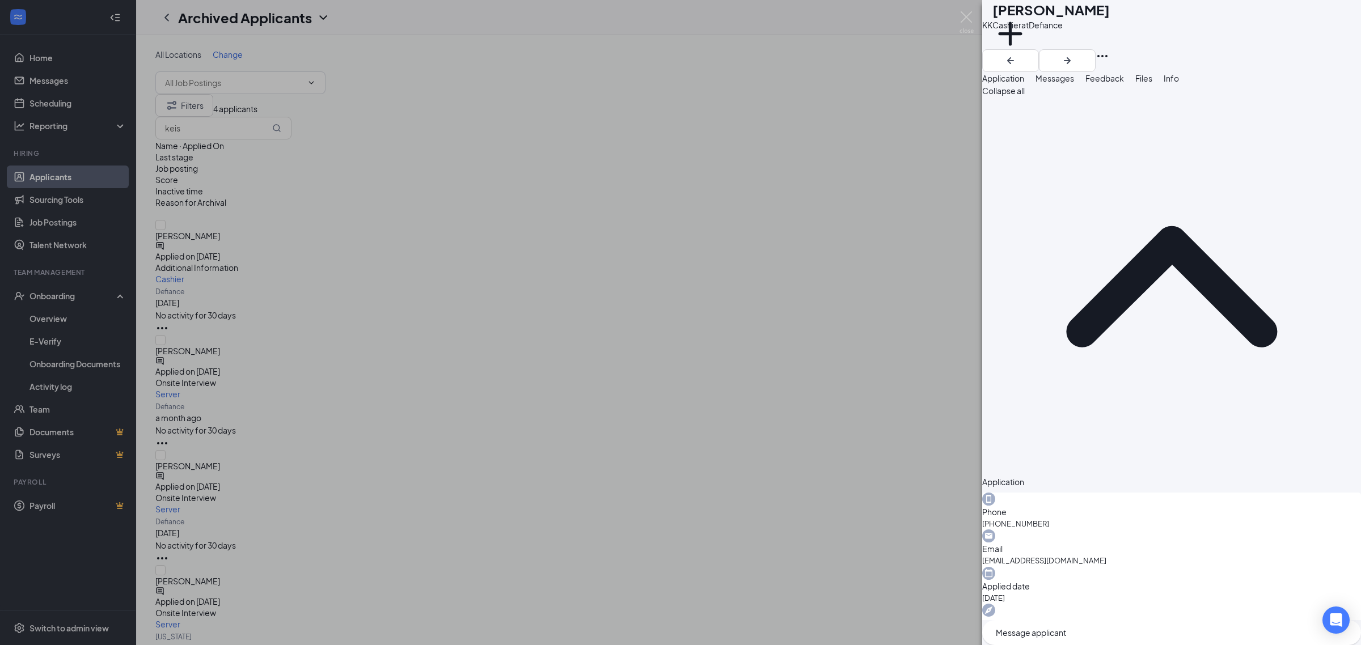
click at [1353, 14] on div "KK [PERSON_NAME] Cashier at Defiance Add a tag" at bounding box center [1171, 36] width 379 height 72
click at [1109, 49] on icon "Ellipses" at bounding box center [1103, 56] width 14 height 14
click at [1192, 17] on div "KK [PERSON_NAME] Cashier at Defiance Add a tag" at bounding box center [1171, 36] width 379 height 72
click at [1074, 83] on span "Messages" at bounding box center [1055, 78] width 39 height 10
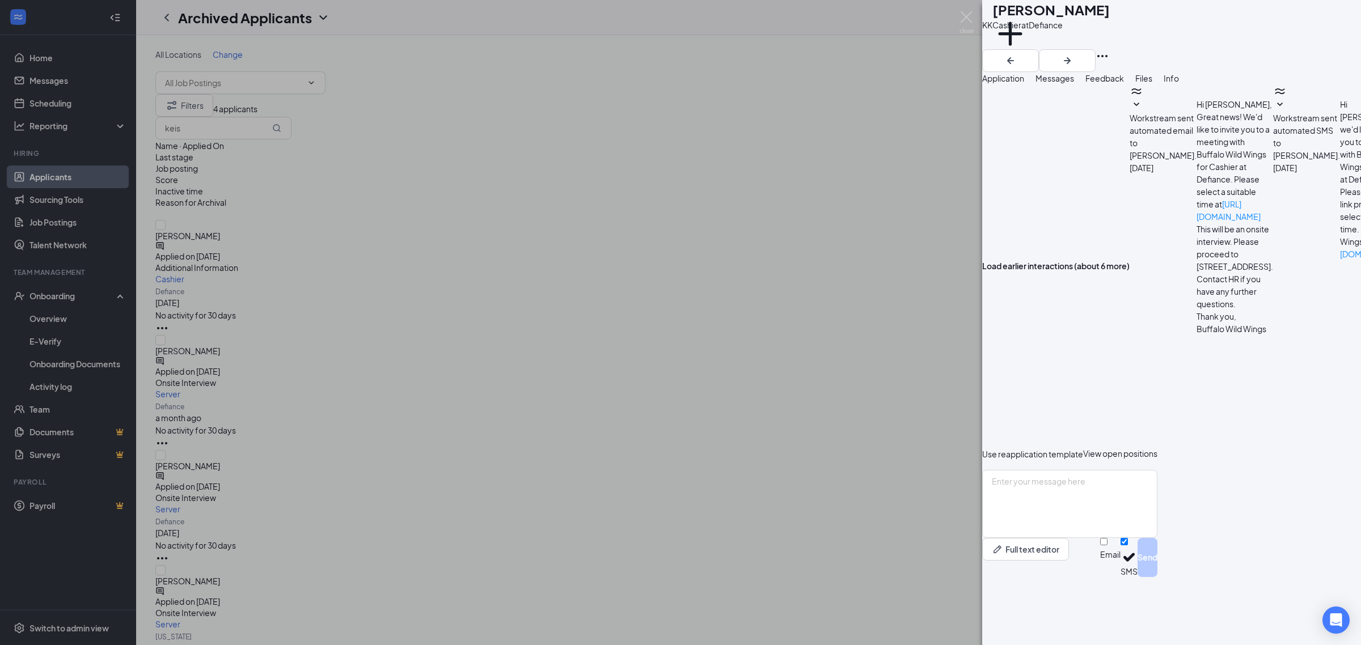
click at [1124, 83] on span "Feedback" at bounding box center [1104, 78] width 39 height 10
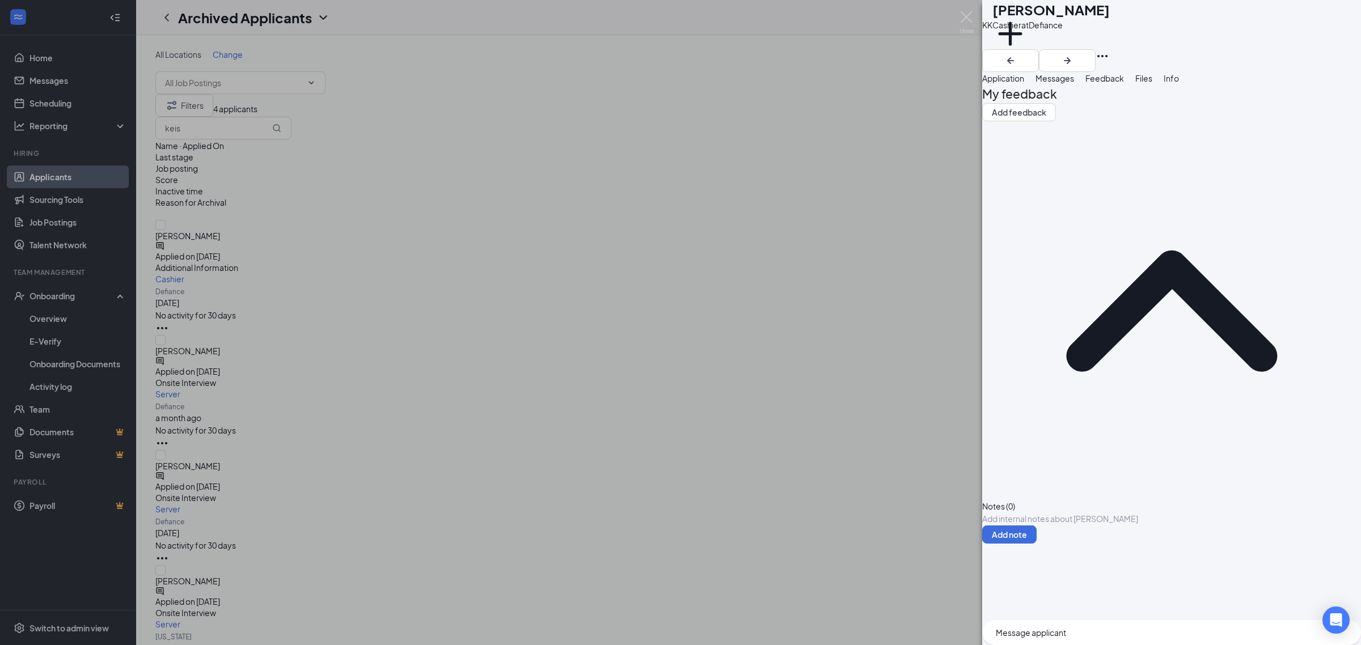
click at [1152, 83] on span "Files" at bounding box center [1143, 78] width 17 height 10
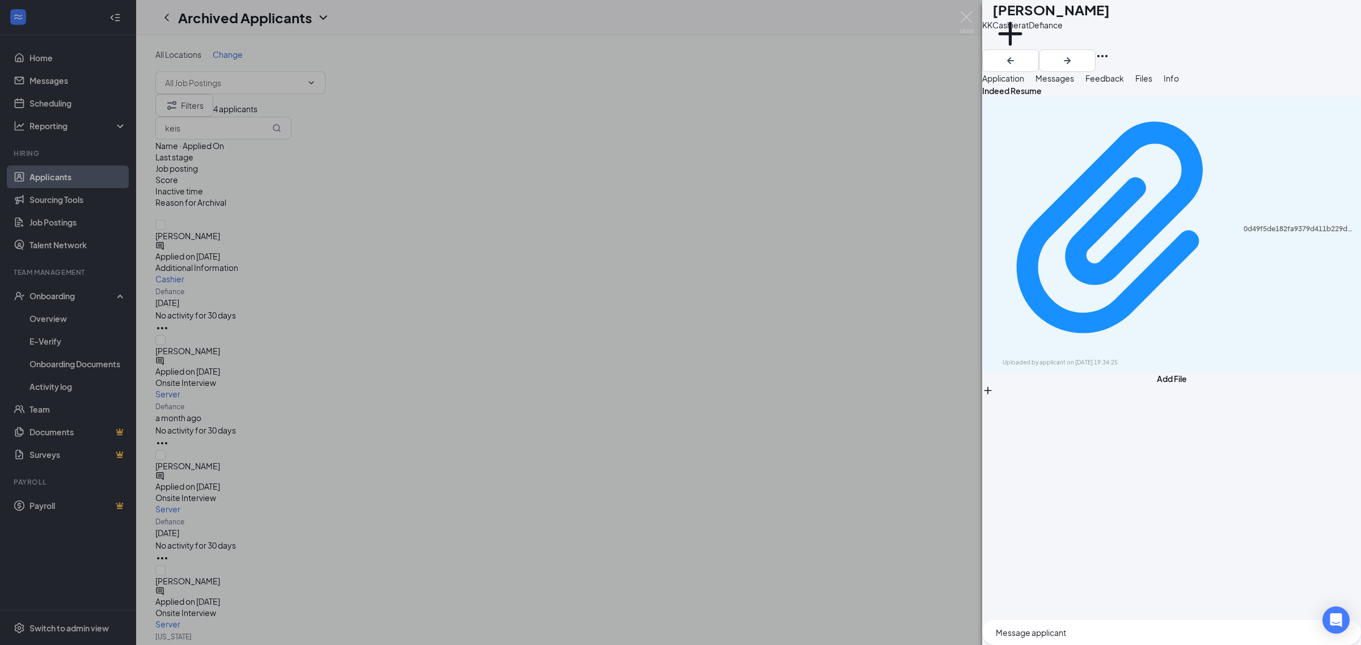
click at [1179, 83] on span "Info" at bounding box center [1171, 78] width 15 height 10
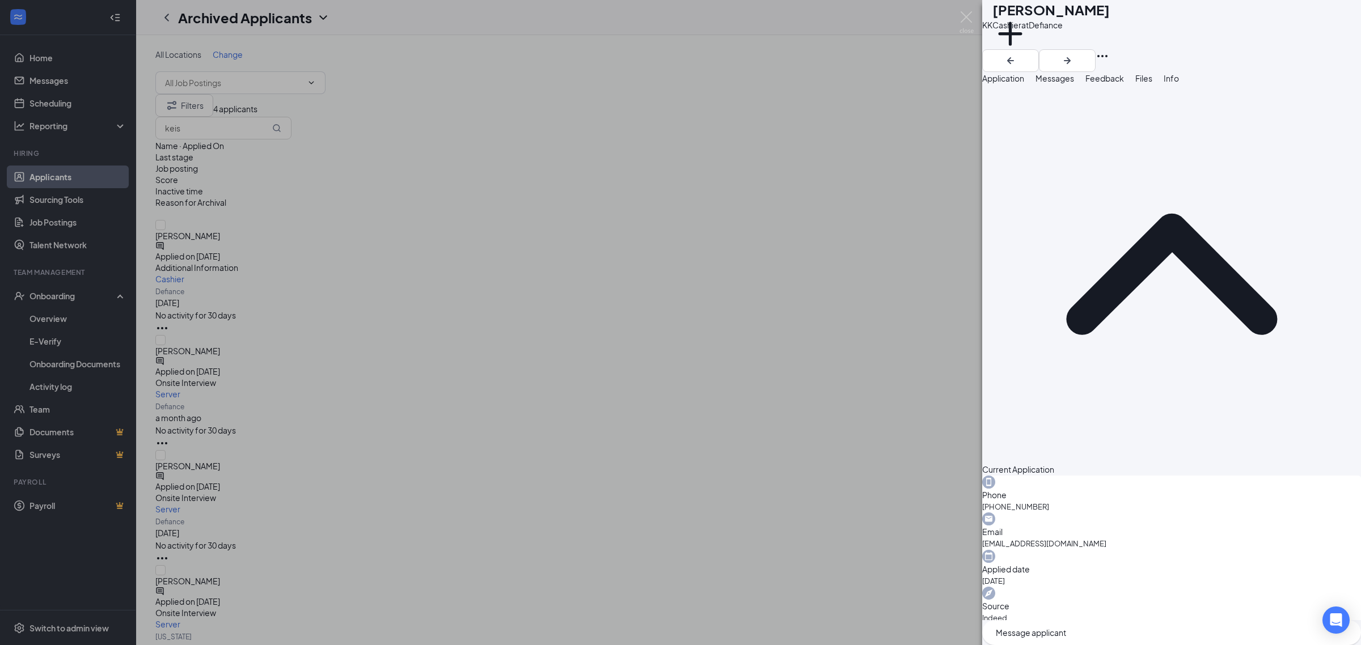
click at [1024, 83] on span "Application" at bounding box center [1003, 78] width 42 height 10
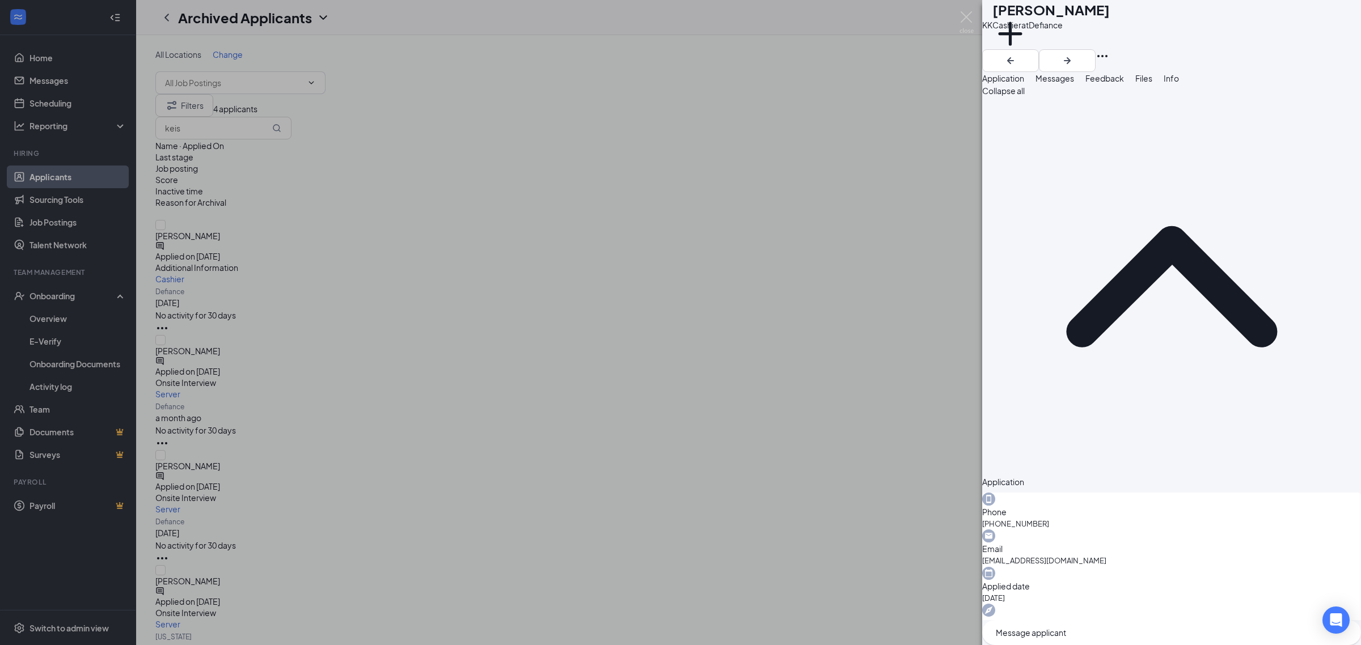
click at [421, 69] on div "KK [PERSON_NAME] Cashier at Defiance Add a tag Application Messages Feedback Fi…" at bounding box center [680, 322] width 1361 height 645
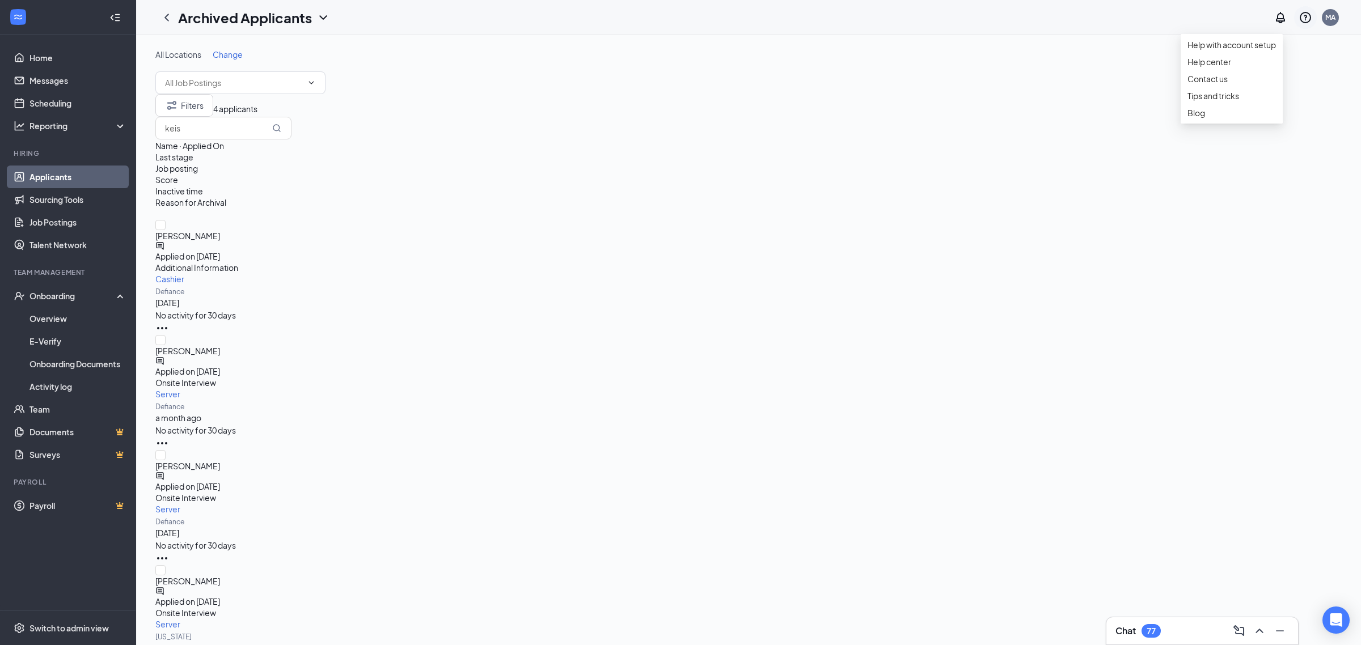
click at [1296, 18] on div at bounding box center [1305, 17] width 23 height 23
click at [1206, 67] on link "Help center" at bounding box center [1232, 61] width 88 height 11
click at [167, 327] on icon "Ellipses" at bounding box center [162, 328] width 10 height 2
click at [236, 230] on span "[PERSON_NAME]" at bounding box center [748, 235] width 1186 height 11
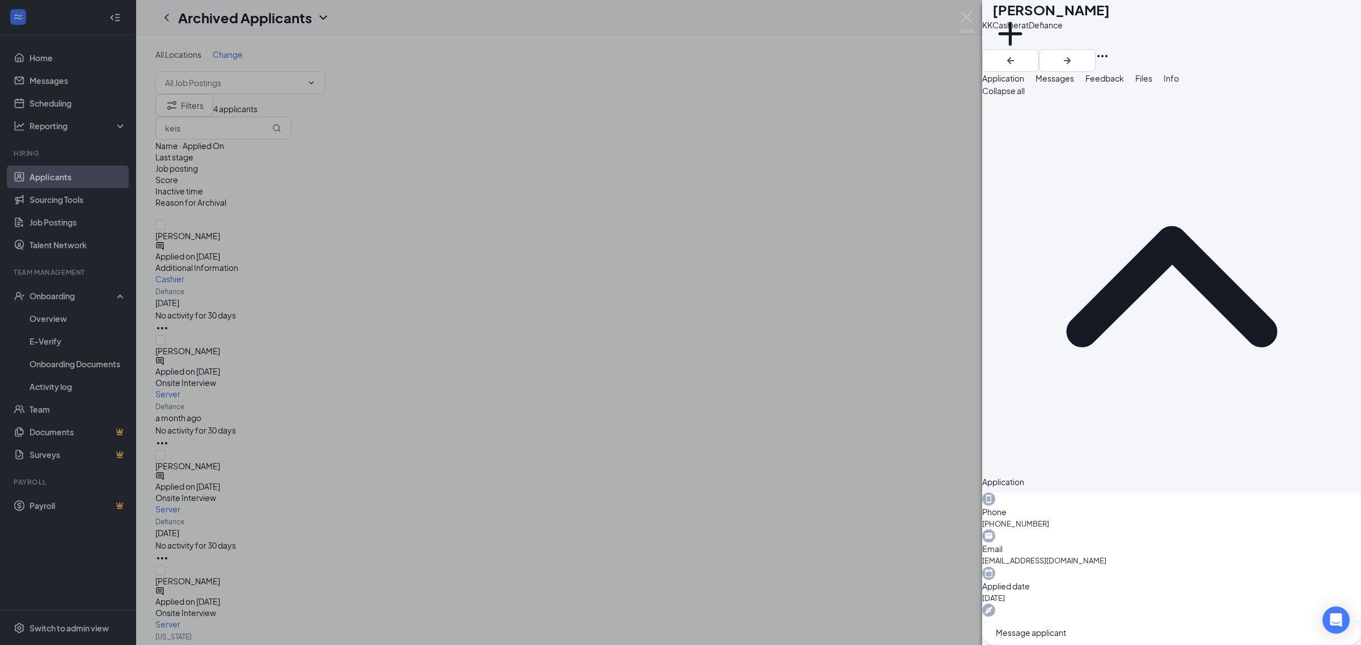
click at [1096, 105] on div "Collapse all Application Phone [PHONE_NUMBER] Email [EMAIL_ADDRESS][DOMAIN_NAME…" at bounding box center [1171, 353] width 379 height 536
click at [1074, 83] on span "Messages" at bounding box center [1055, 78] width 39 height 10
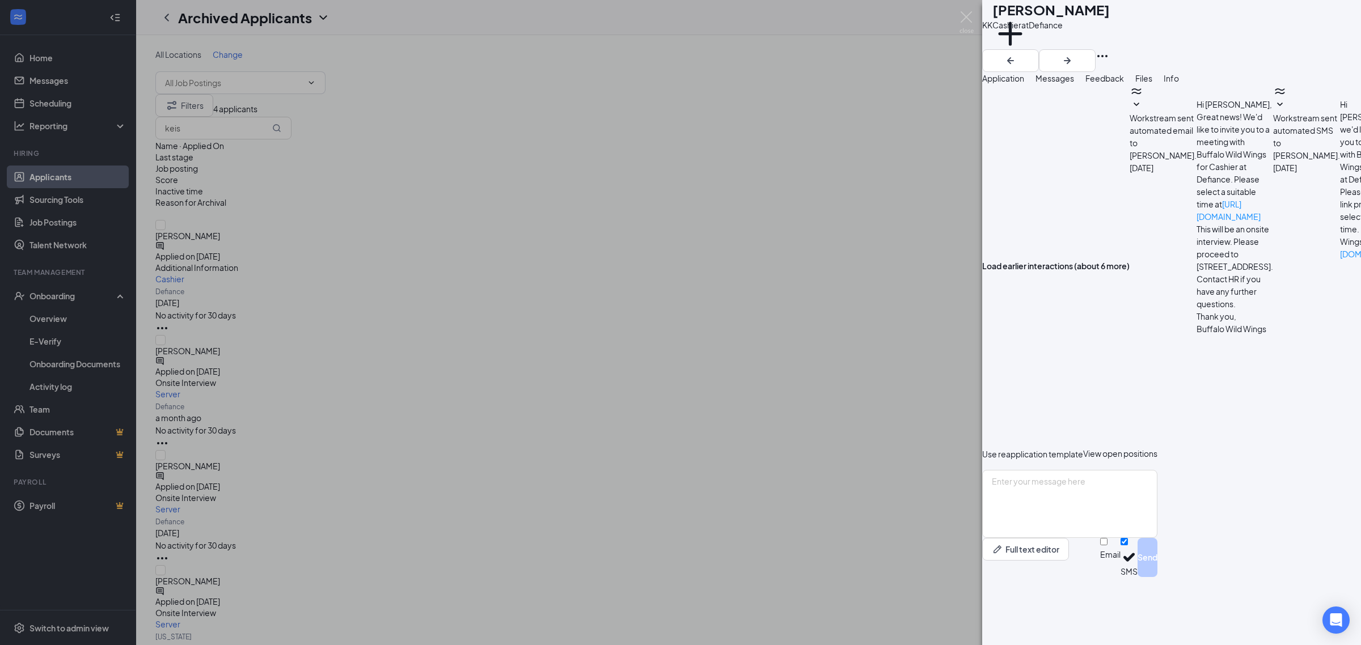
scroll to position [62, 0]
click at [982, 460] on button "button" at bounding box center [982, 454] width 0 height 11
type textarea "Hi {{applicant_first_name}}, Thank you for previously applying to the {{positio…"
click at [982, 460] on button "button" at bounding box center [982, 454] width 0 height 11
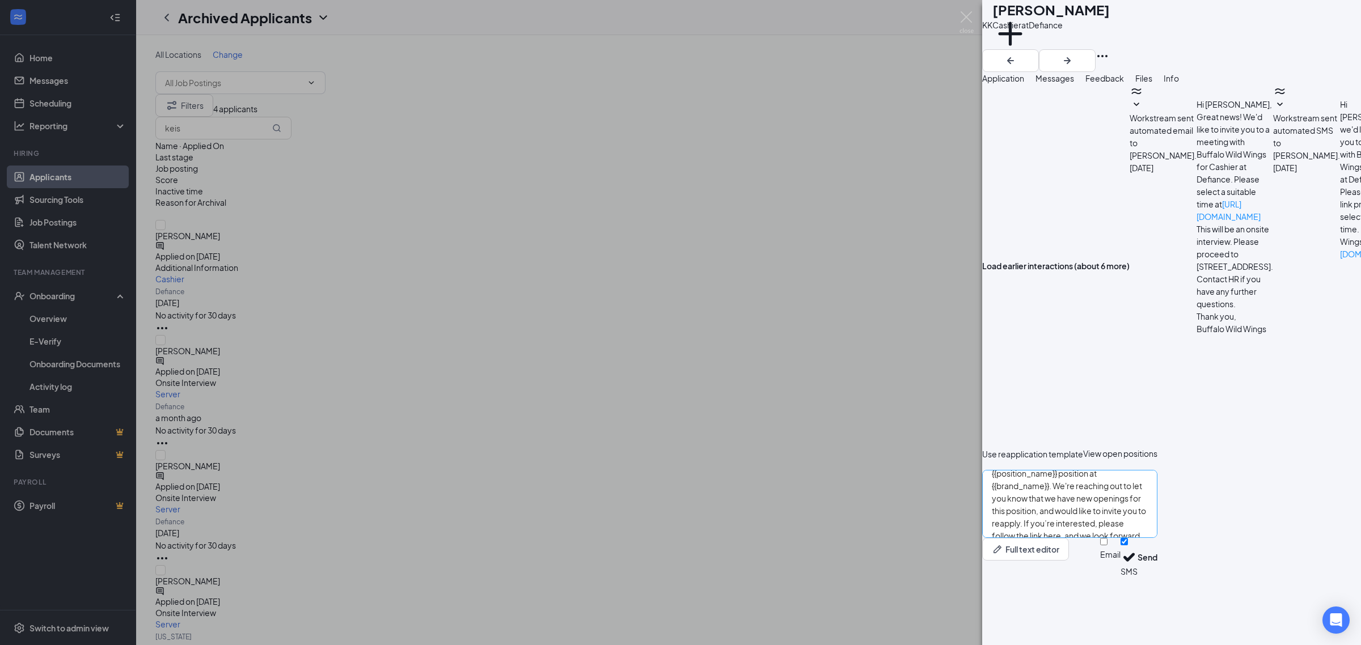
scroll to position [69, 0]
click at [1157, 459] on span "View open positions" at bounding box center [1120, 454] width 74 height 10
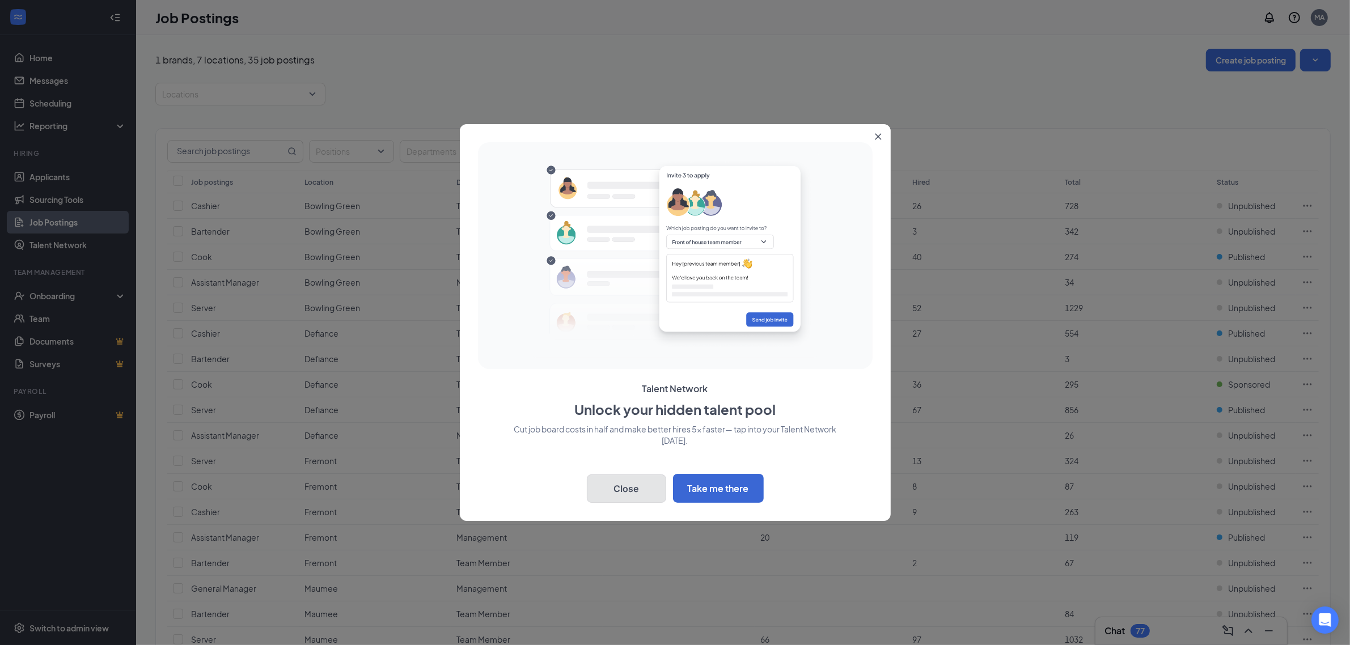
click at [628, 489] on button "Close" at bounding box center [626, 489] width 79 height 28
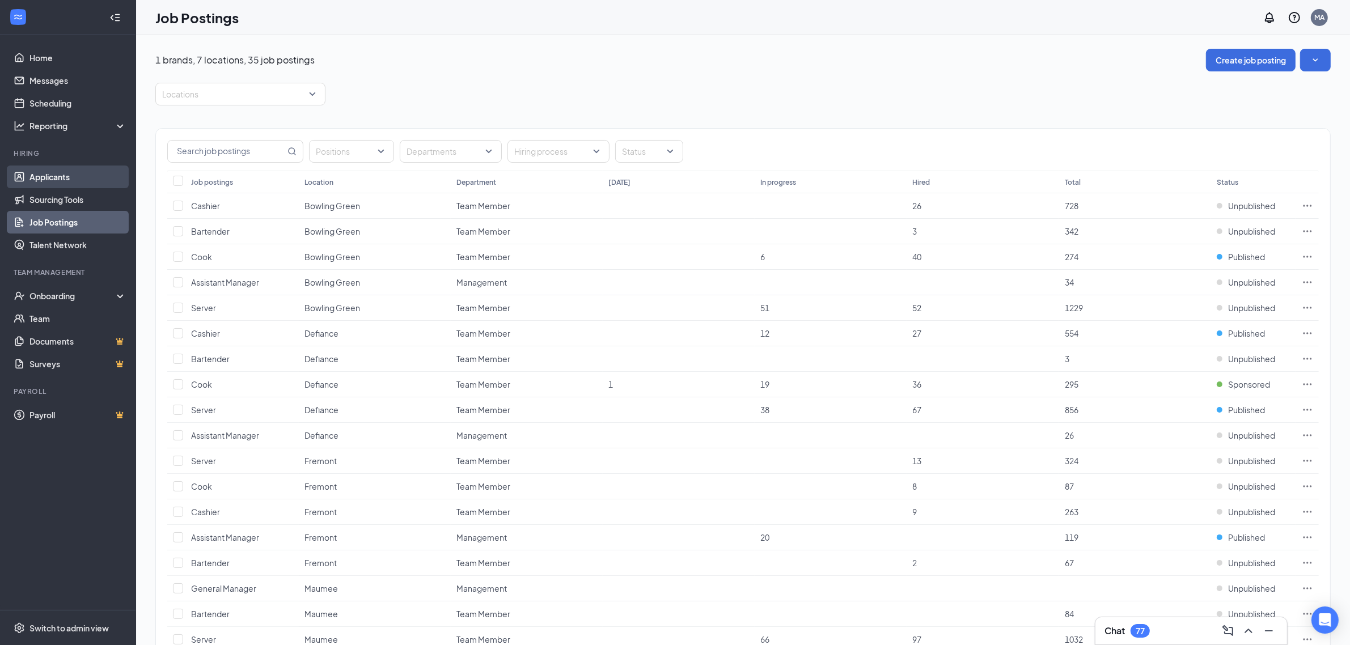
click at [83, 174] on link "Applicants" at bounding box center [77, 177] width 97 height 23
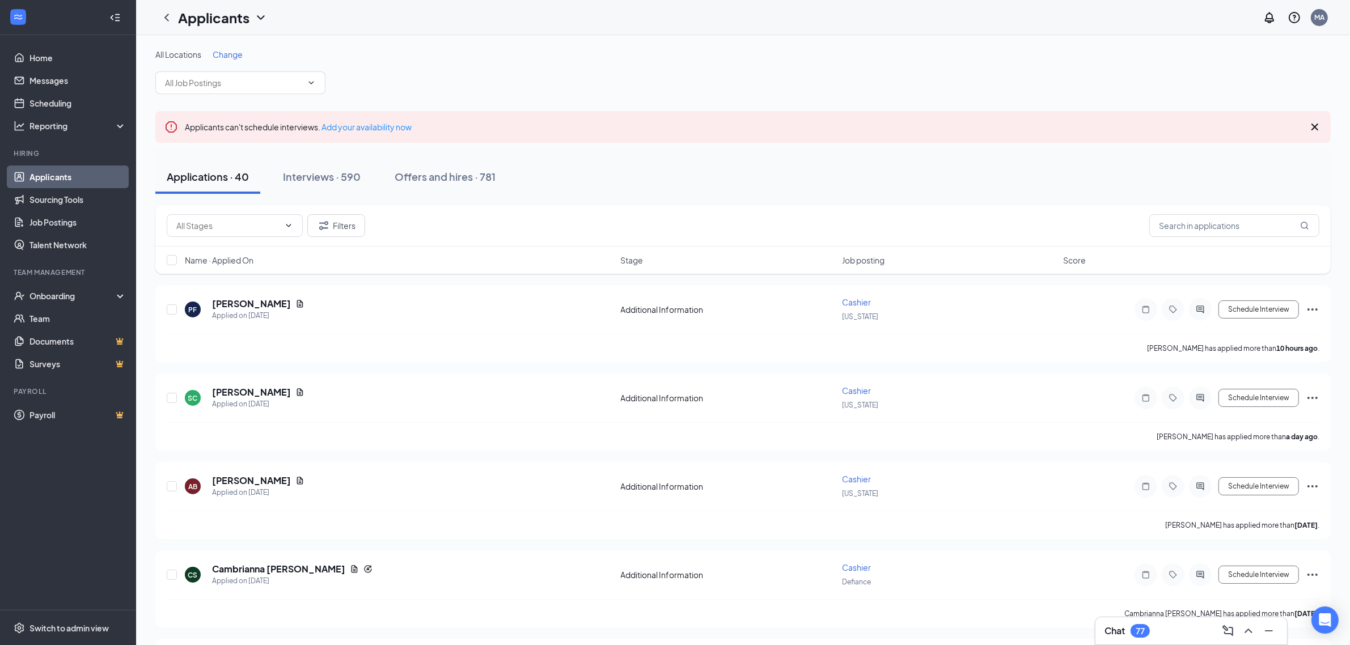
click at [260, 18] on icon "ChevronDown" at bounding box center [260, 17] width 7 height 5
click at [229, 77] on link "Archived applicants" at bounding box center [245, 74] width 122 height 11
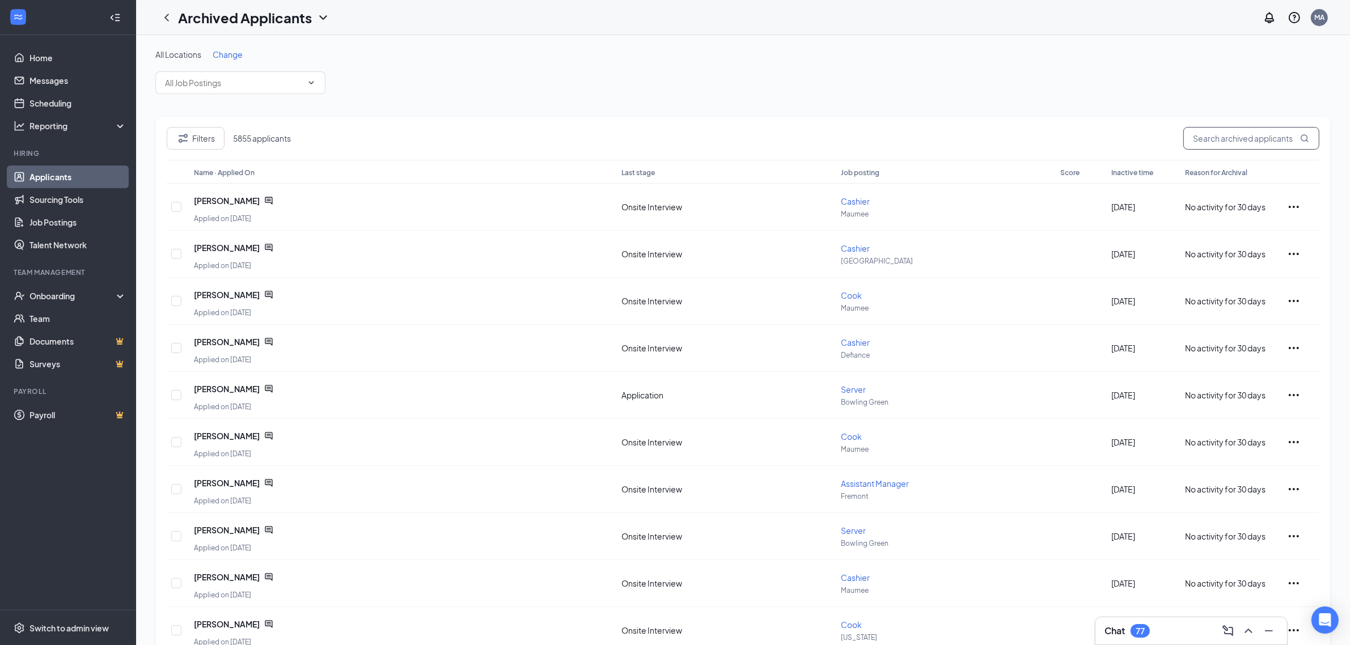
click at [1210, 136] on input "text" at bounding box center [1252, 138] width 136 height 23
drag, startPoint x: 1173, startPoint y: 145, endPoint x: 1067, endPoint y: 151, distance: 106.3
click at [1051, 145] on div "Filters 49 applicants key" at bounding box center [743, 143] width 1153 height 33
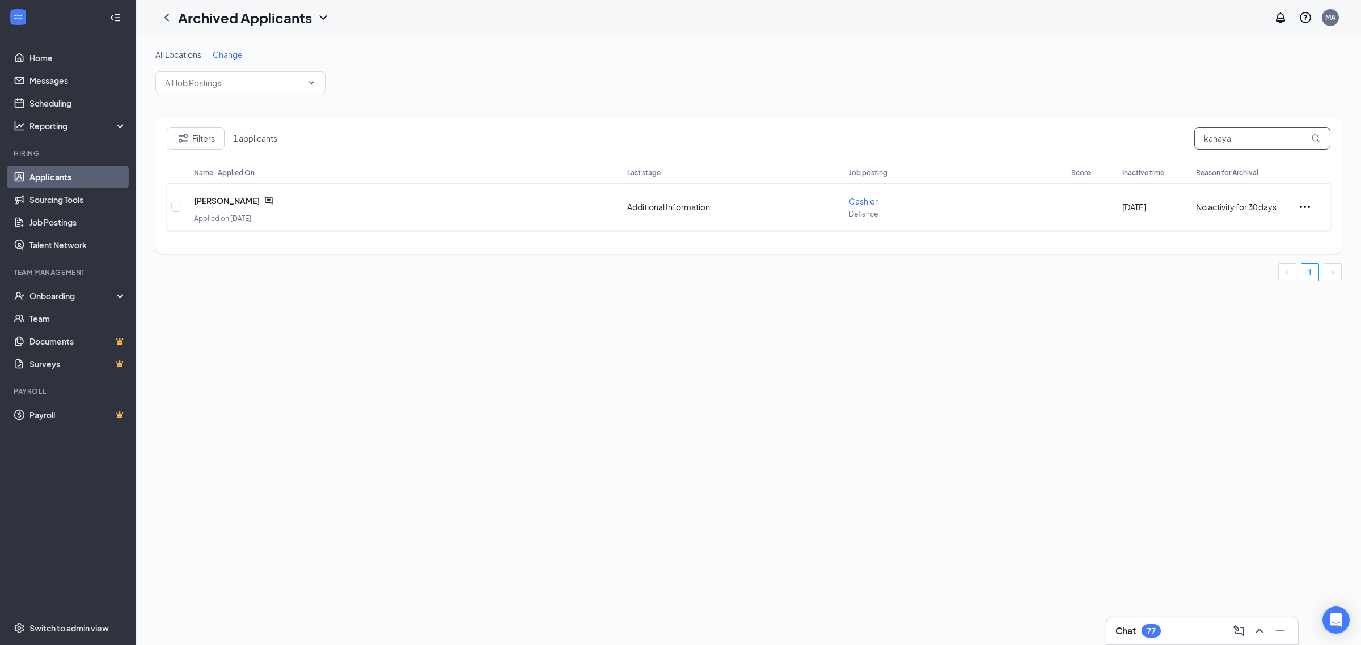
type input "kanaya"
click at [1302, 207] on icon "Ellipses" at bounding box center [1305, 207] width 10 height 2
click at [263, 426] on div "All Locations Change Filters 1 applicants kanaya Name · Applied On Last stage J…" at bounding box center [748, 340] width 1225 height 610
click at [233, 202] on span "[PERSON_NAME]" at bounding box center [227, 200] width 66 height 11
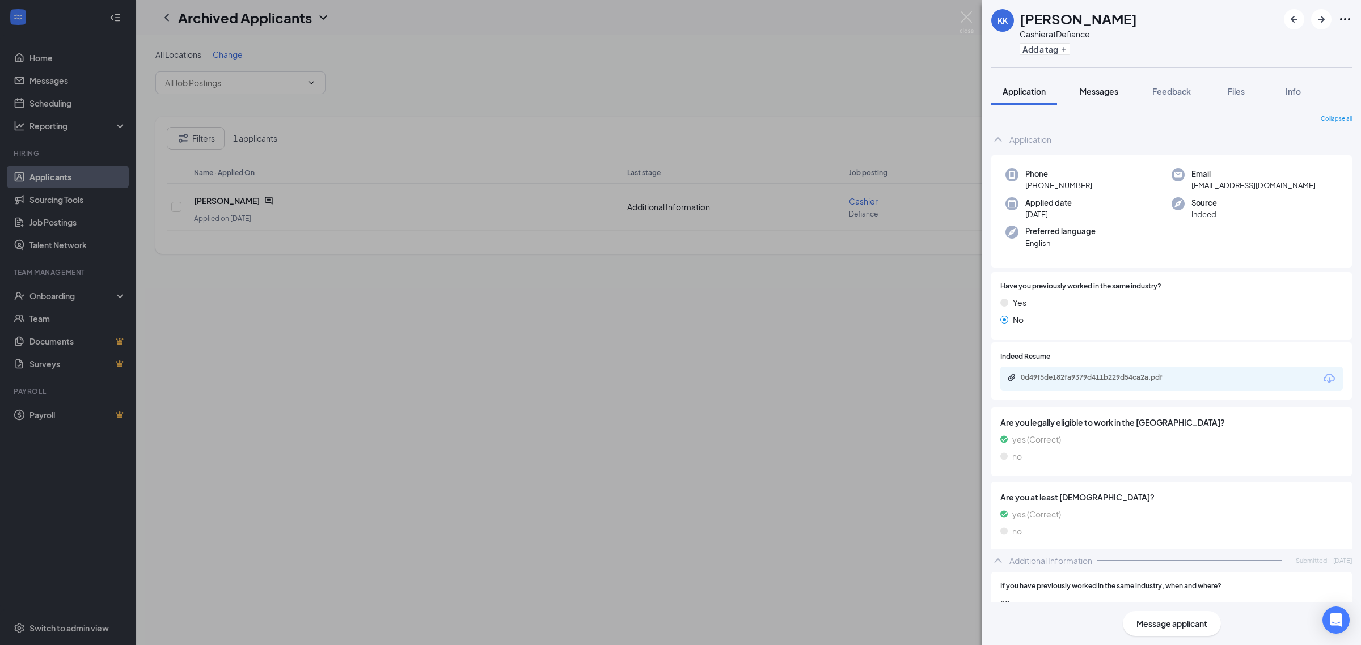
click at [1105, 83] on button "Messages" at bounding box center [1098, 91] width 61 height 28
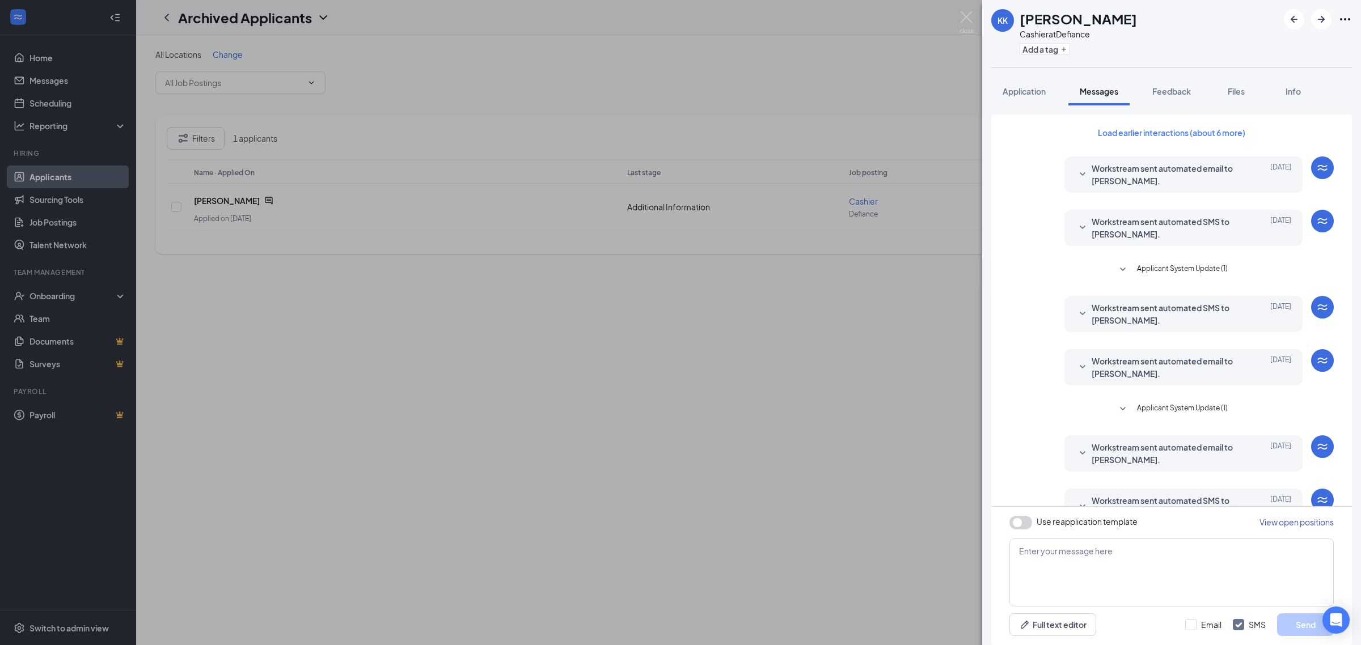
scroll to position [62, 0]
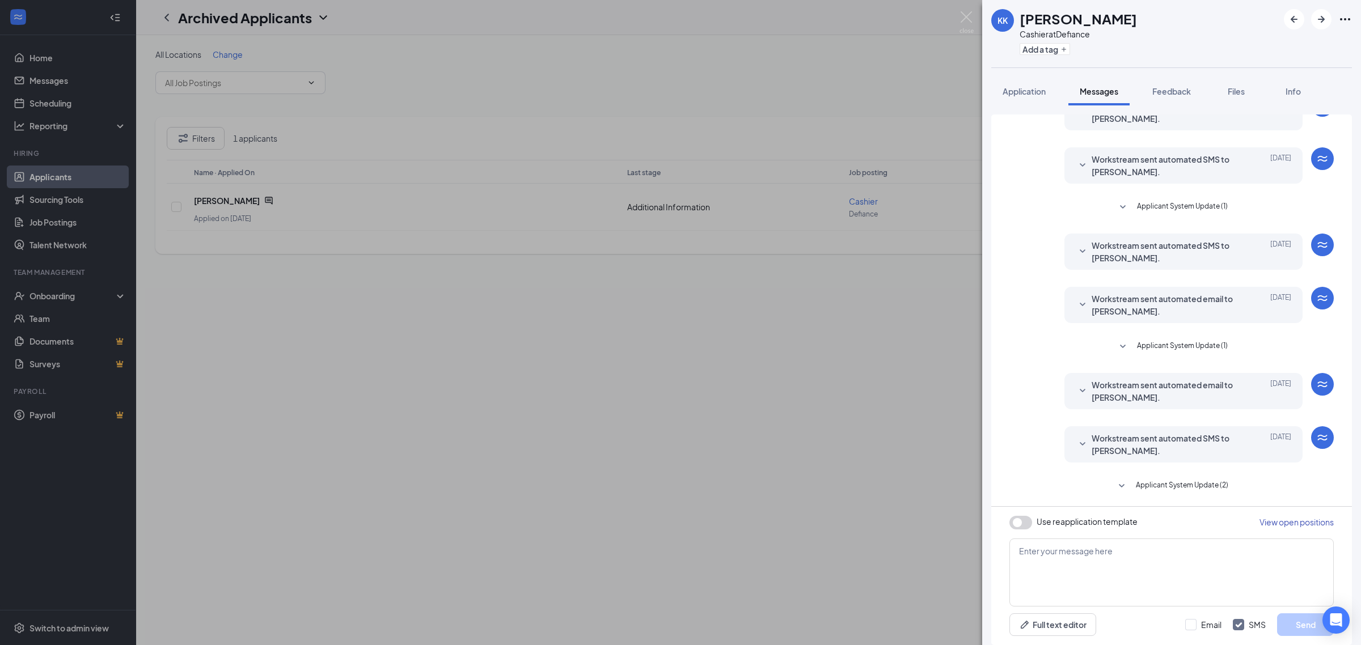
click at [1024, 526] on button "button" at bounding box center [1020, 523] width 23 height 14
type textarea "Hi {{applicant_first_name}}, Thank you for previously applying to the {{positio…"
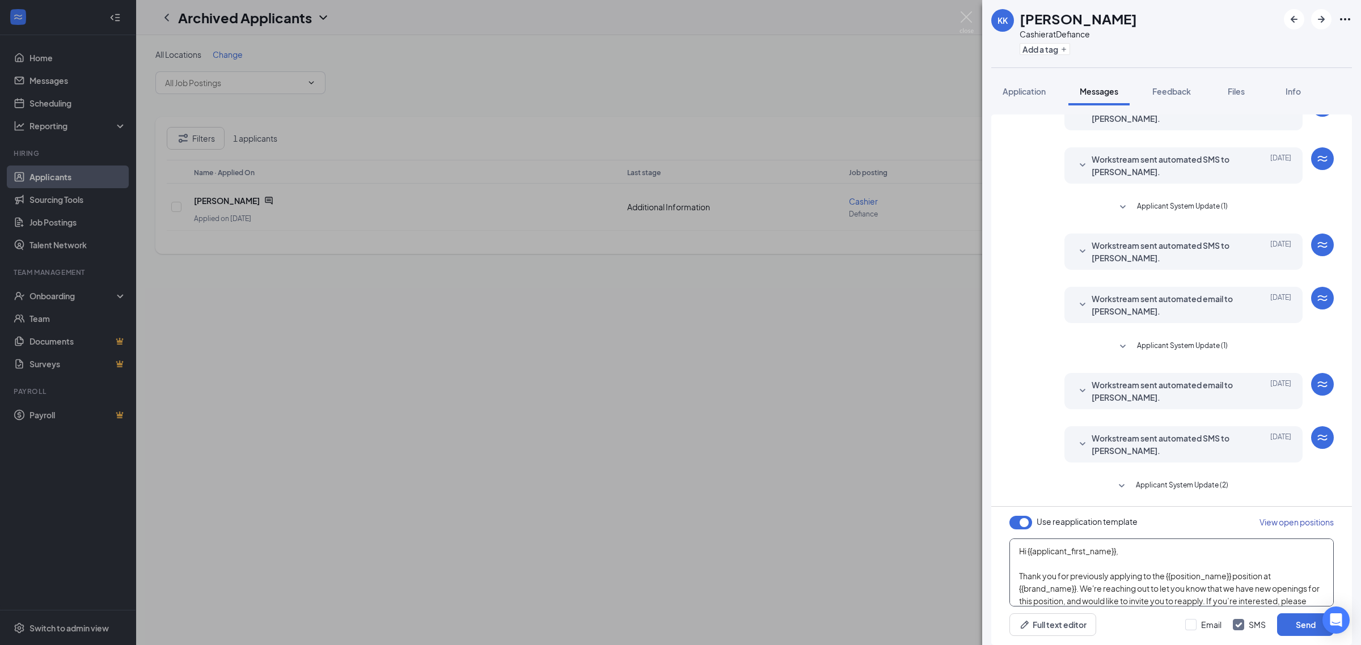
scroll to position [69, 0]
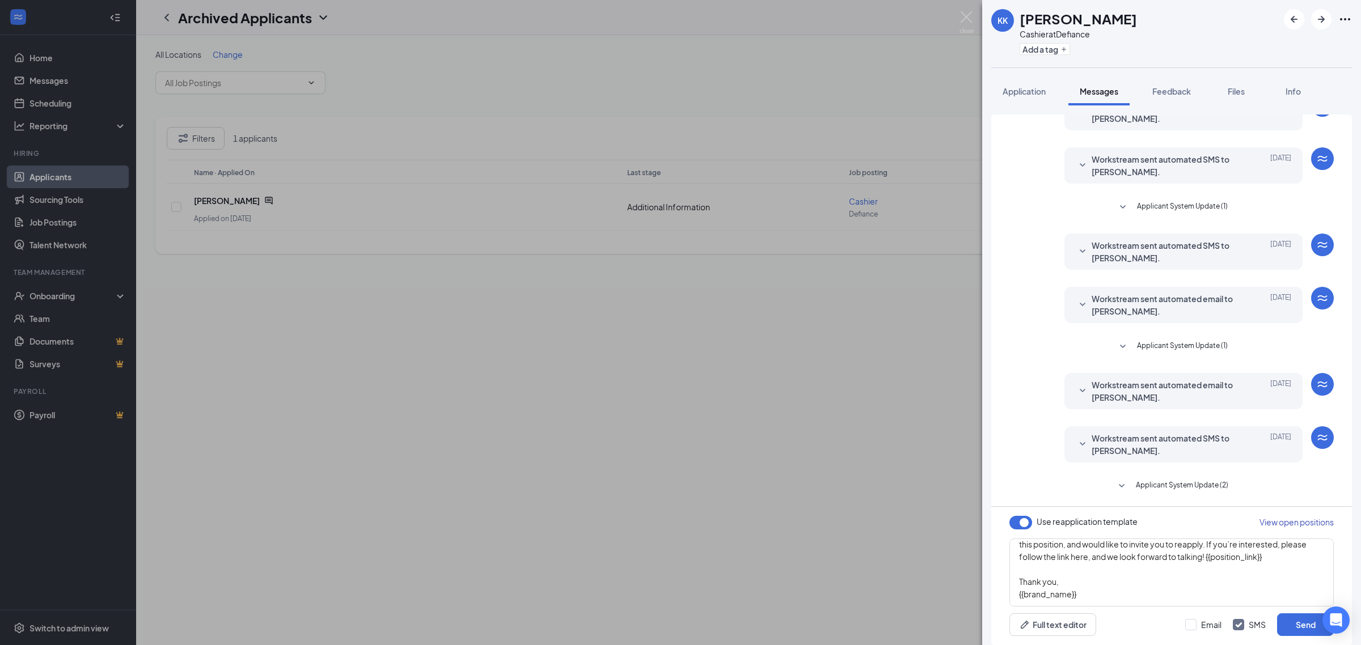
click at [831, 516] on div "KK [PERSON_NAME] Cashier at Defiance Add a tag Application Messages Feedback Fi…" at bounding box center [680, 322] width 1361 height 645
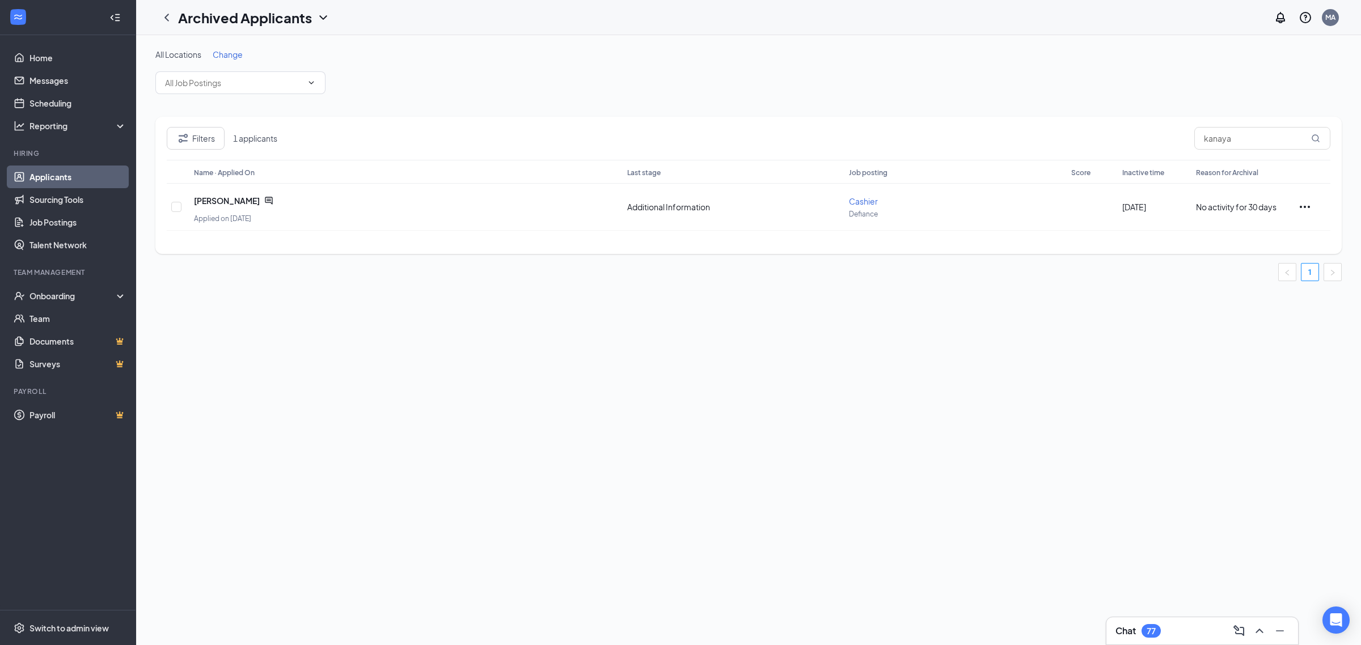
click at [458, 528] on div "All Locations Change Filters 1 applicants kanaya Name · Applied On Last stage J…" at bounding box center [748, 340] width 1225 height 610
